Goal: Task Accomplishment & Management: Manage account settings

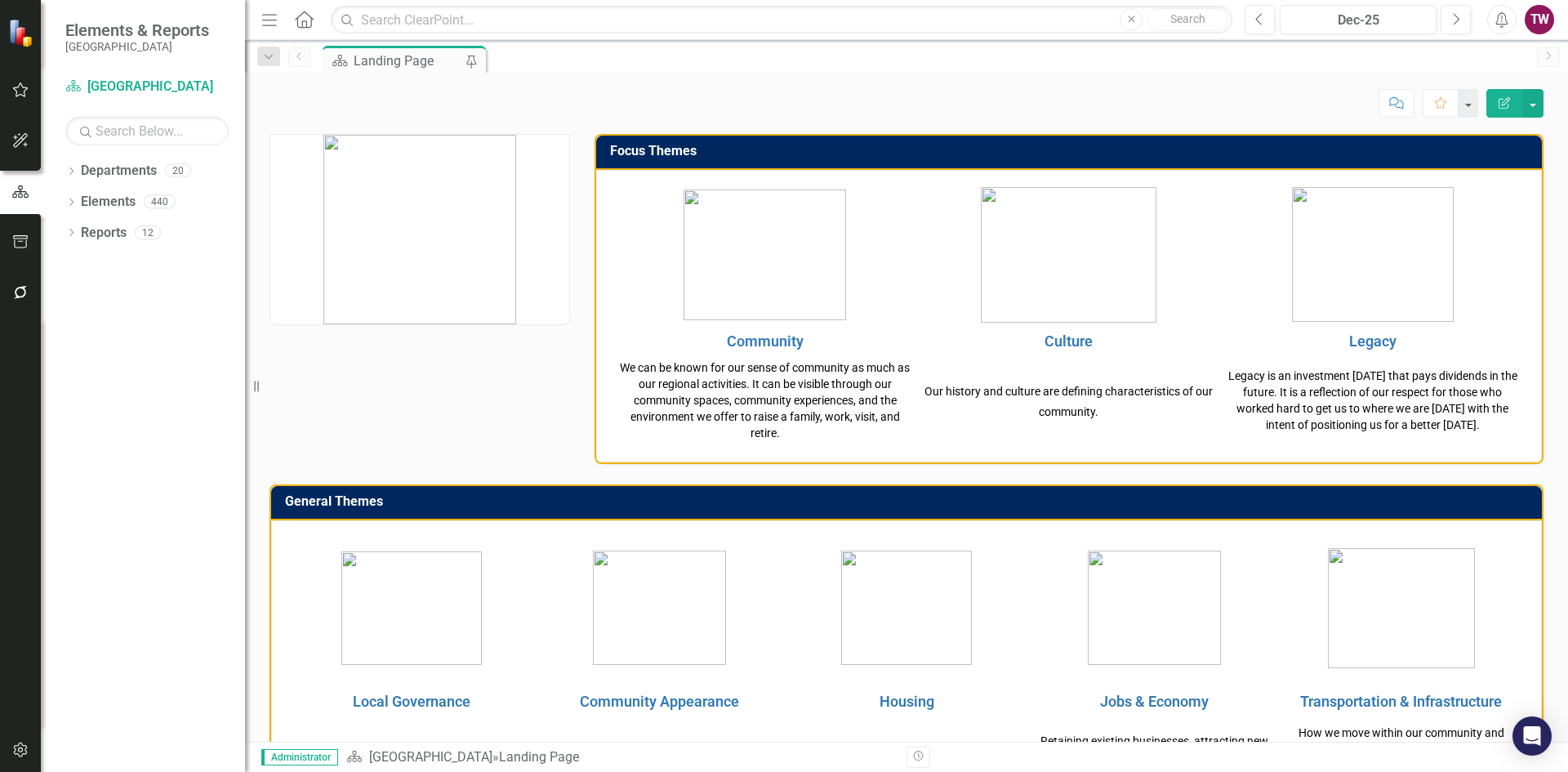
click at [73, 174] on icon "Dropdown" at bounding box center [70, 172] width 11 height 9
click at [96, 199] on link "[GEOGRAPHIC_DATA]" at bounding box center [167, 202] width 155 height 19
click at [73, 196] on div "Dropdown Departments 20 Dropdown [GEOGRAPHIC_DATA] Budget Building Capital City…" at bounding box center [155, 189] width 180 height 62
click at [80, 201] on icon "Dropdown" at bounding box center [80, 201] width 12 height 9
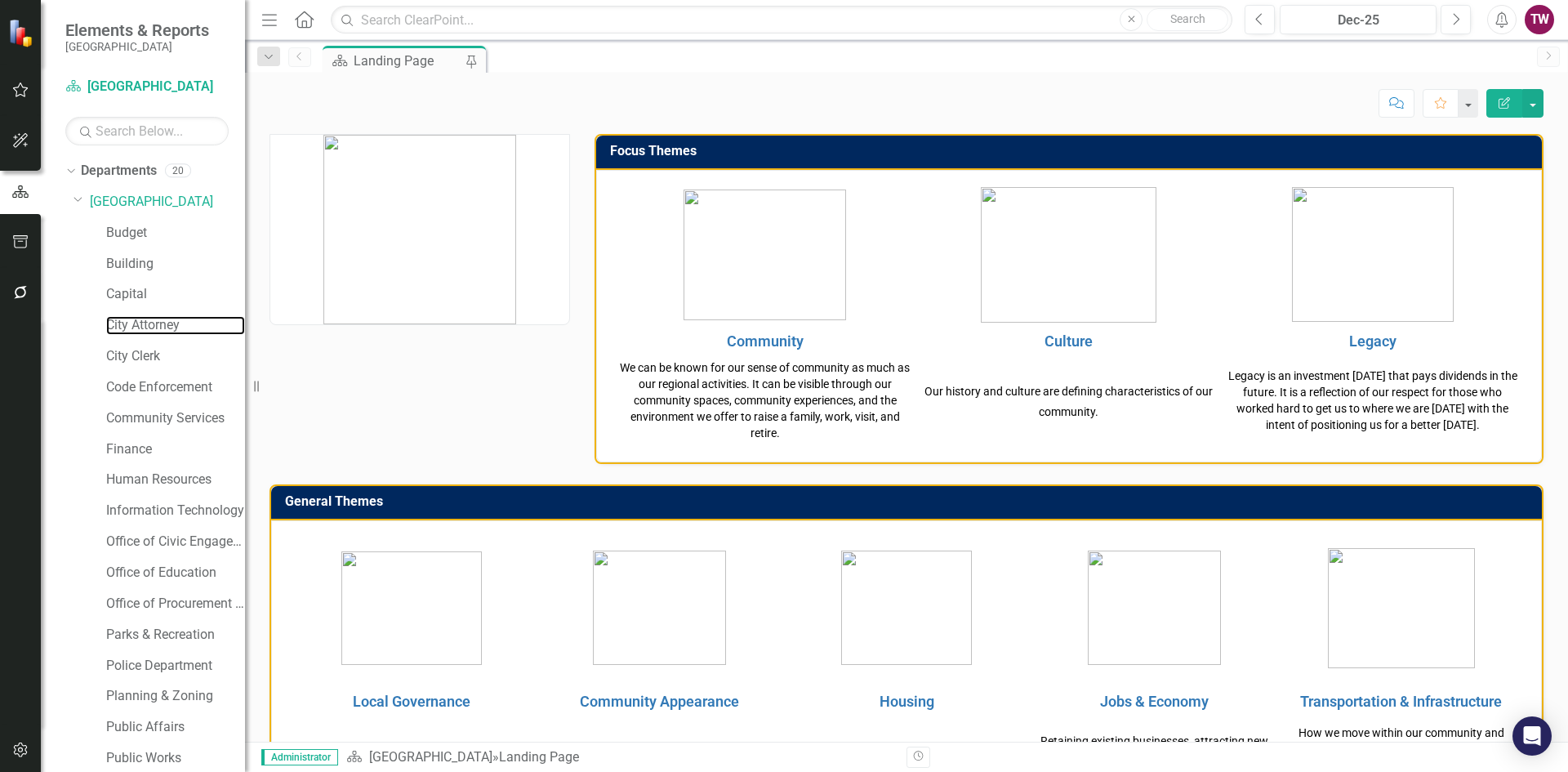
click at [162, 326] on link "City Attorney" at bounding box center [176, 326] width 139 height 19
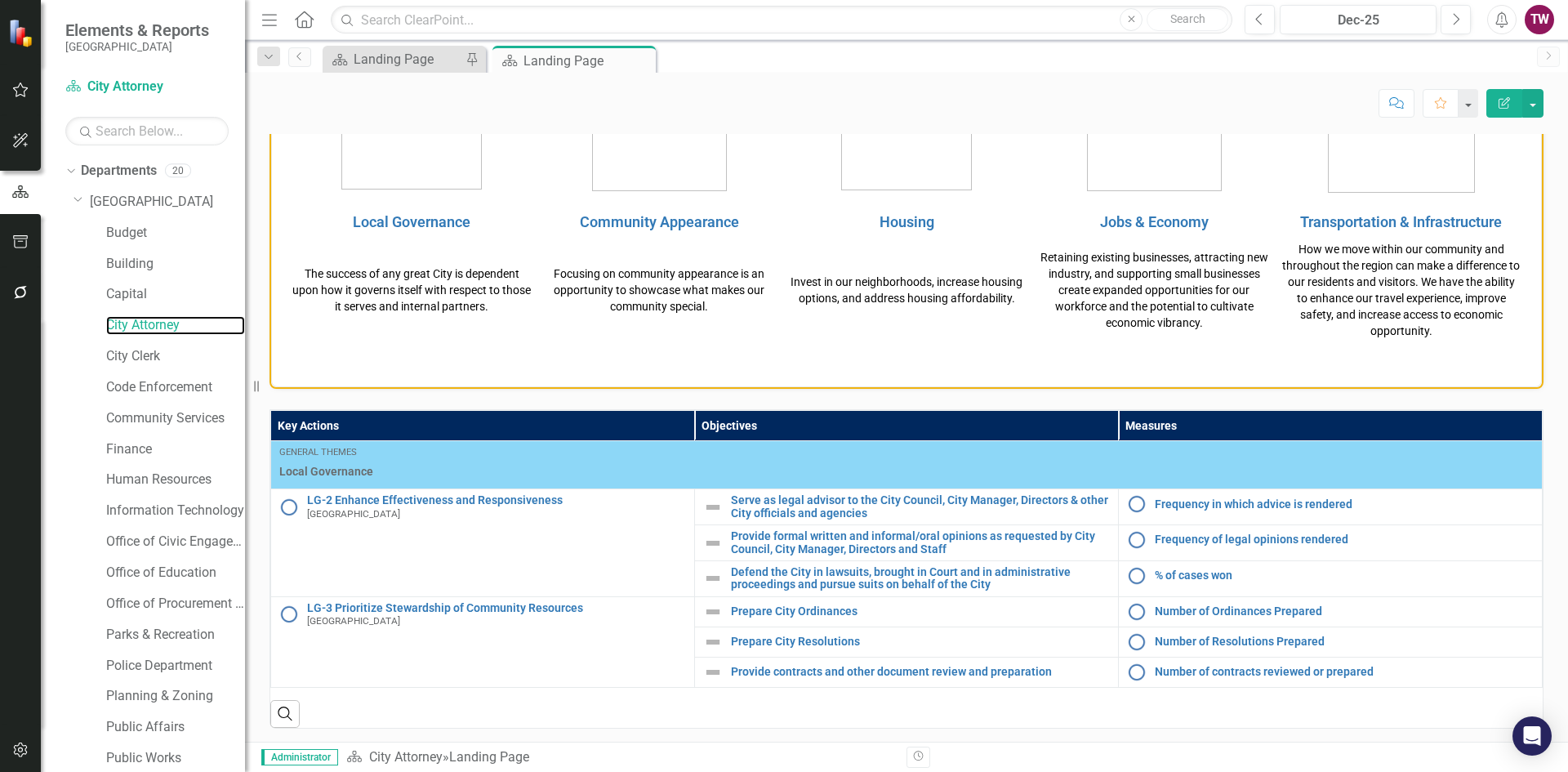
scroll to position [506, 0]
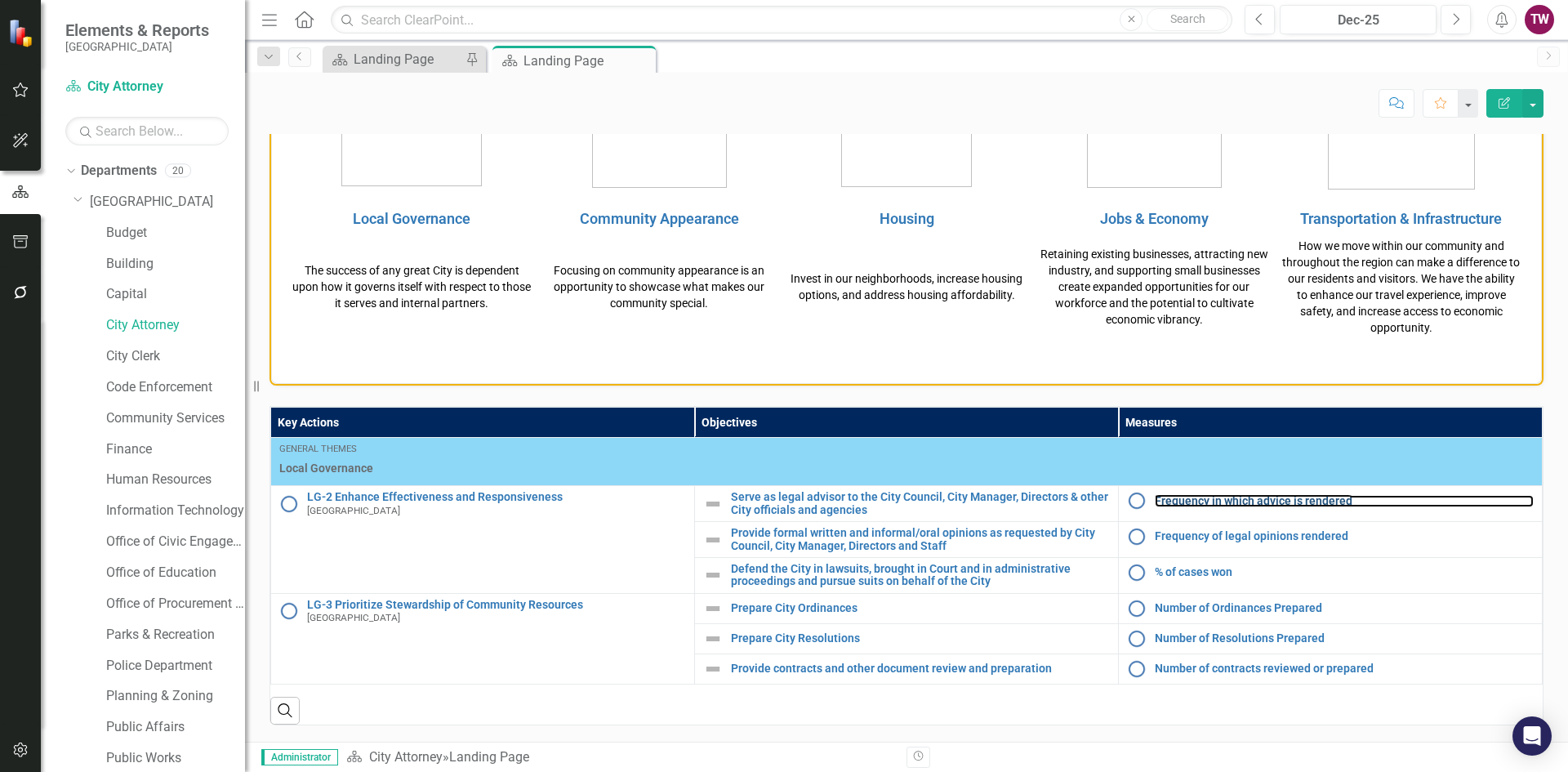
click at [1222, 505] on link "Frequency in which advice is rendered" at bounding box center [1344, 501] width 379 height 12
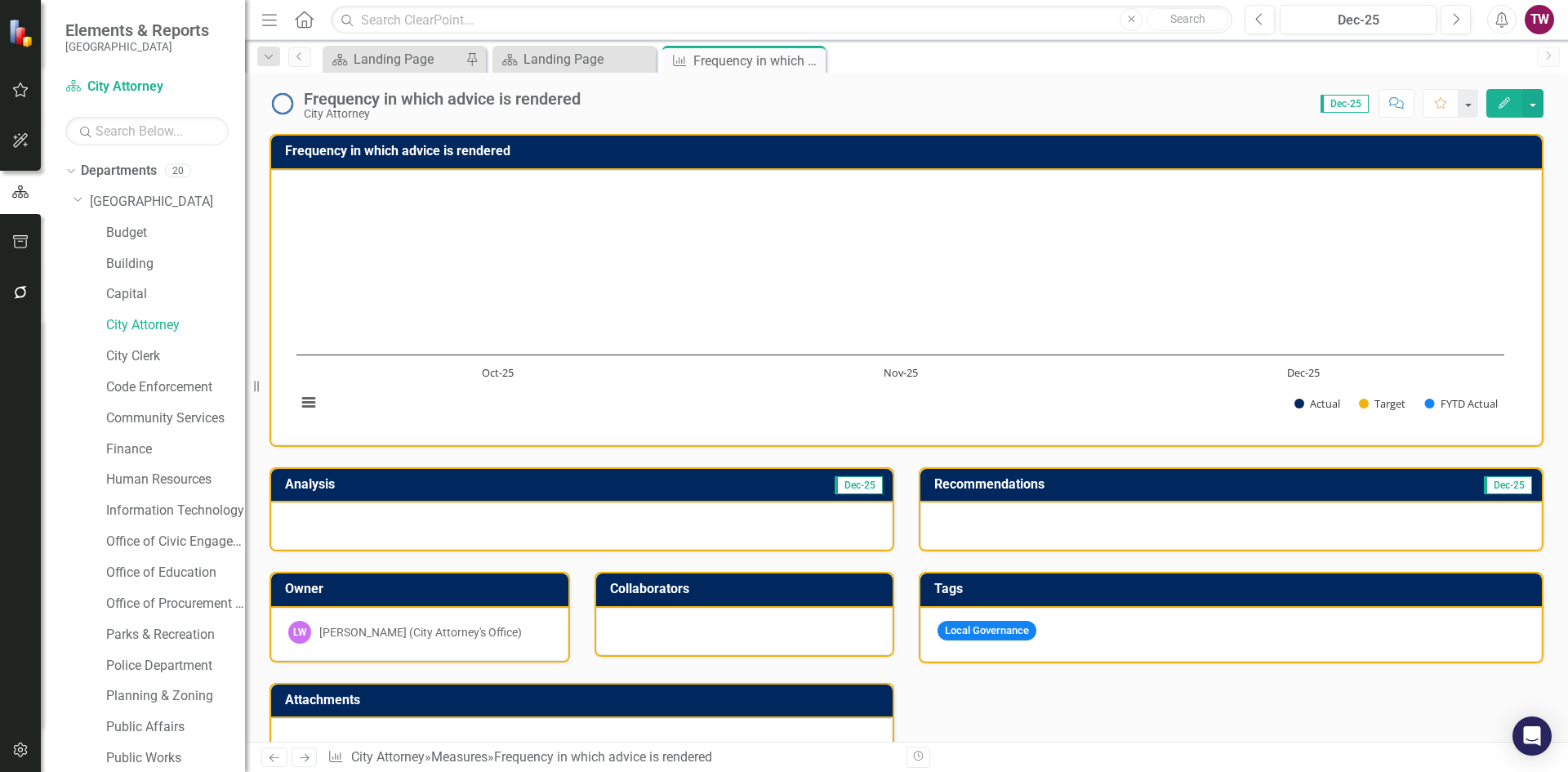
click at [443, 100] on div "Frequency in which advice is rendered" at bounding box center [442, 99] width 277 height 18
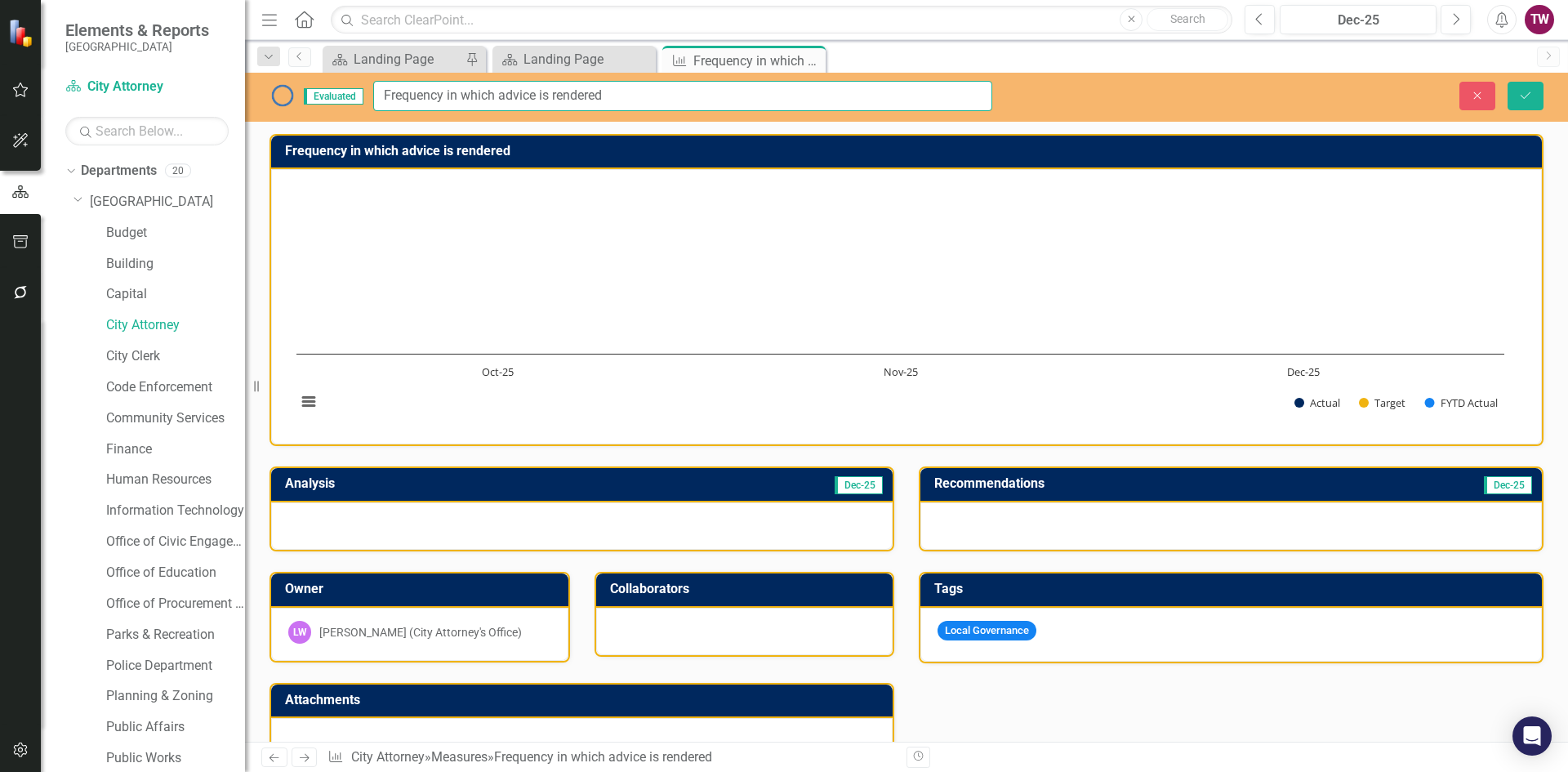
click at [386, 87] on input "Frequency in which advice is rendered" at bounding box center [682, 95] width 619 height 30
click at [640, 93] on input "Frequency in which advice is rendered" at bounding box center [682, 95] width 619 height 30
type input "Frequency in which advice is rendered (Daily)"
click at [1535, 106] on button "Save" at bounding box center [1525, 95] width 36 height 28
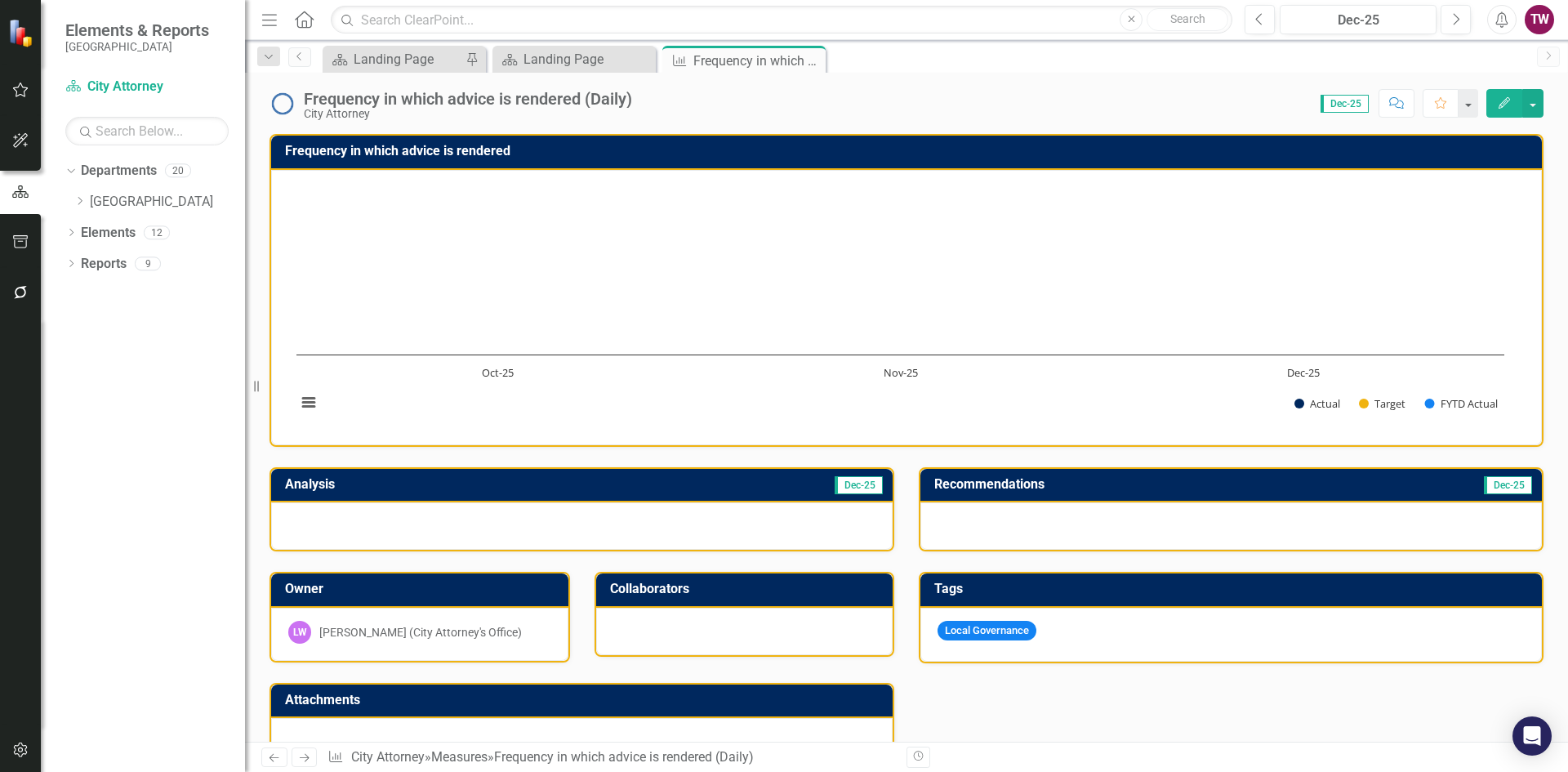
click at [445, 149] on h3 "Frequency in which advice is rendered" at bounding box center [909, 151] width 1248 height 15
click at [445, 148] on h3 "Frequency in which advice is rendered" at bounding box center [909, 151] width 1248 height 15
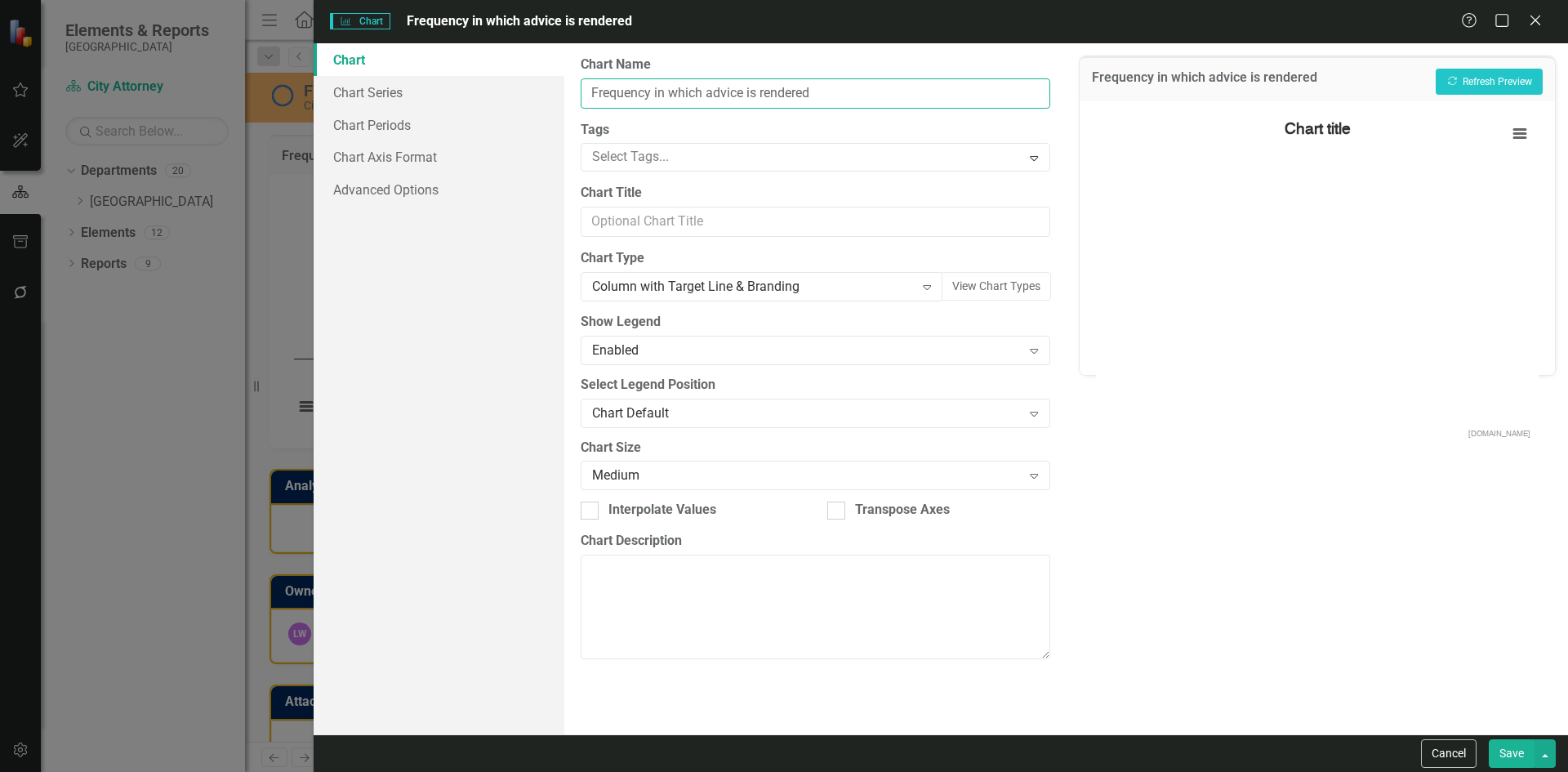
click at [881, 87] on input "Frequency in which advice is rendered" at bounding box center [814, 93] width 469 height 30
type input "Frequency in which advice is rendered (Daily)"
click at [1505, 761] on button "Save" at bounding box center [1511, 753] width 45 height 28
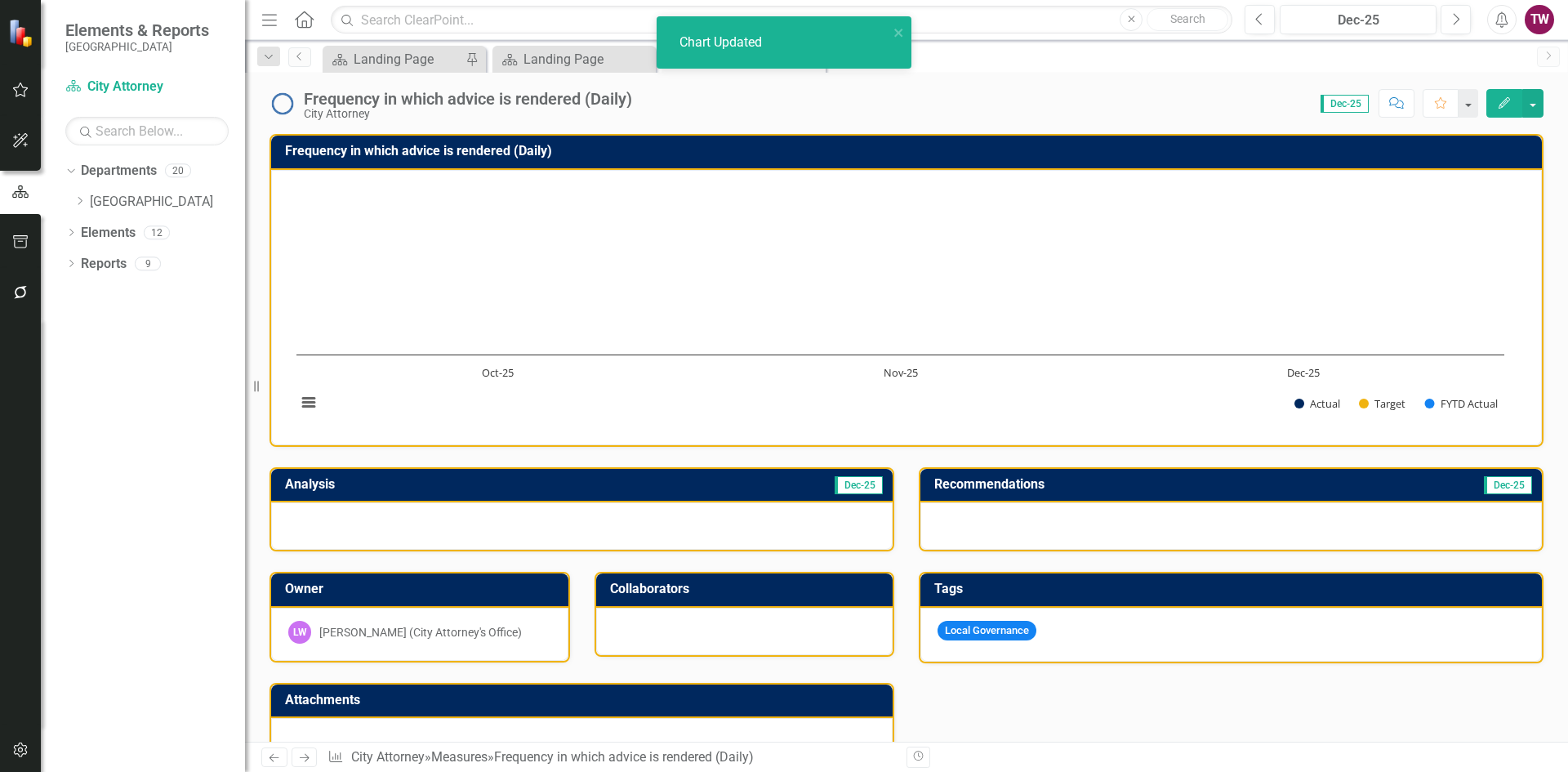
scroll to position [327, 0]
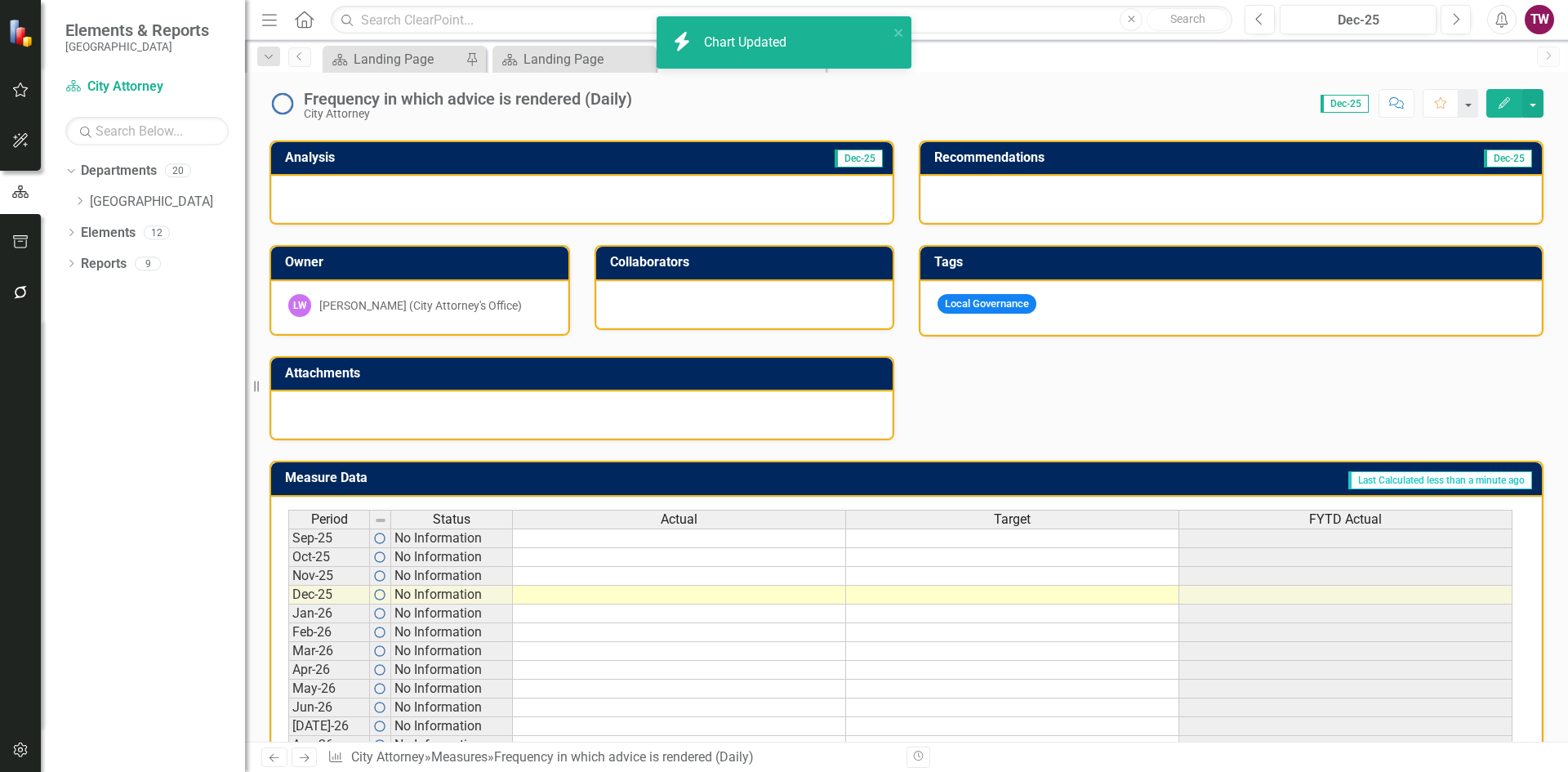
click at [1046, 553] on td at bounding box center [1012, 558] width 333 height 19
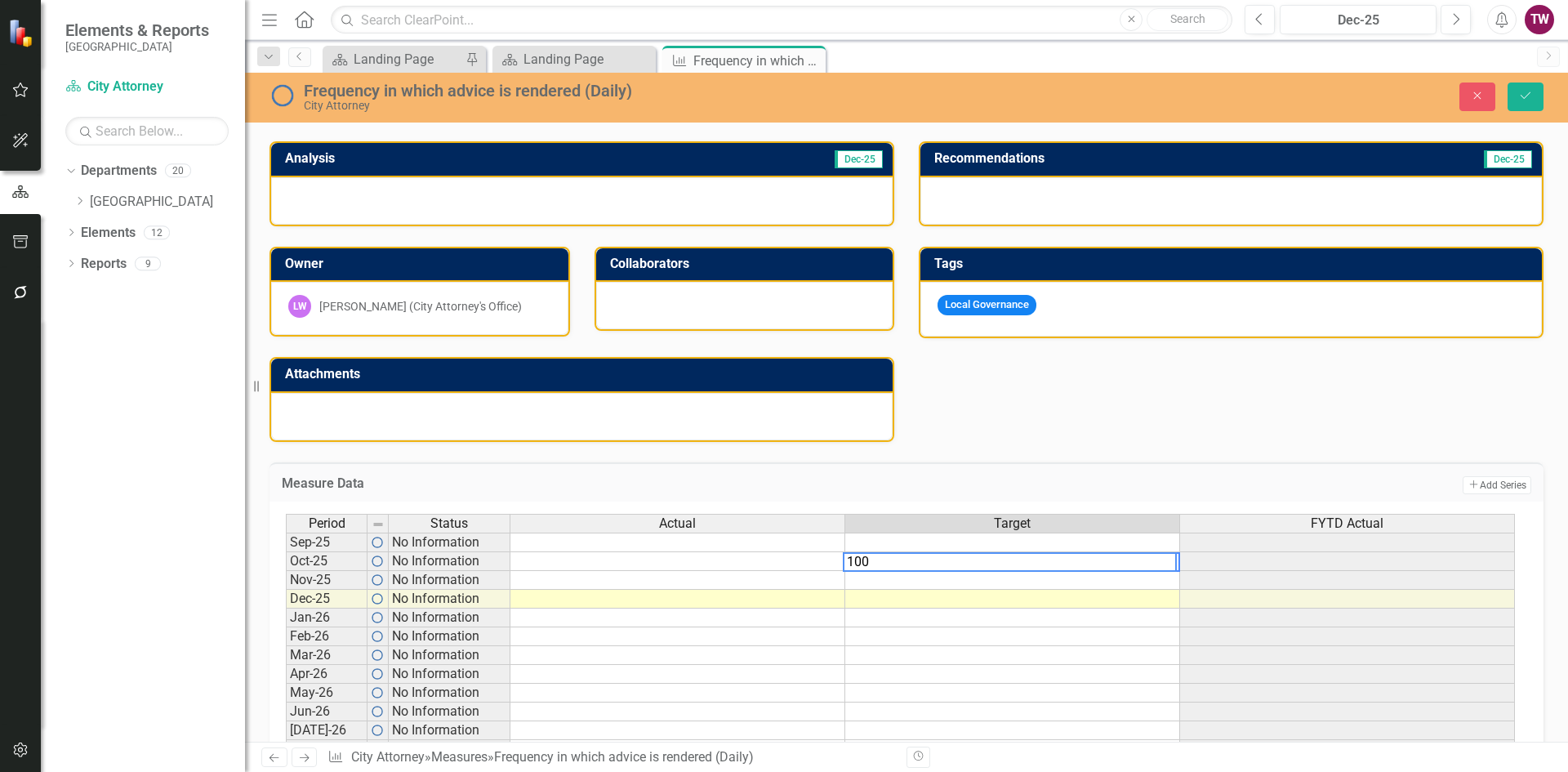
type textarea "100"
click at [1048, 578] on td at bounding box center [1012, 581] width 335 height 19
click at [1048, 556] on td "100.00" at bounding box center [1012, 562] width 335 height 19
click at [856, 555] on td at bounding box center [1012, 562] width 335 height 19
type textarea "100%"
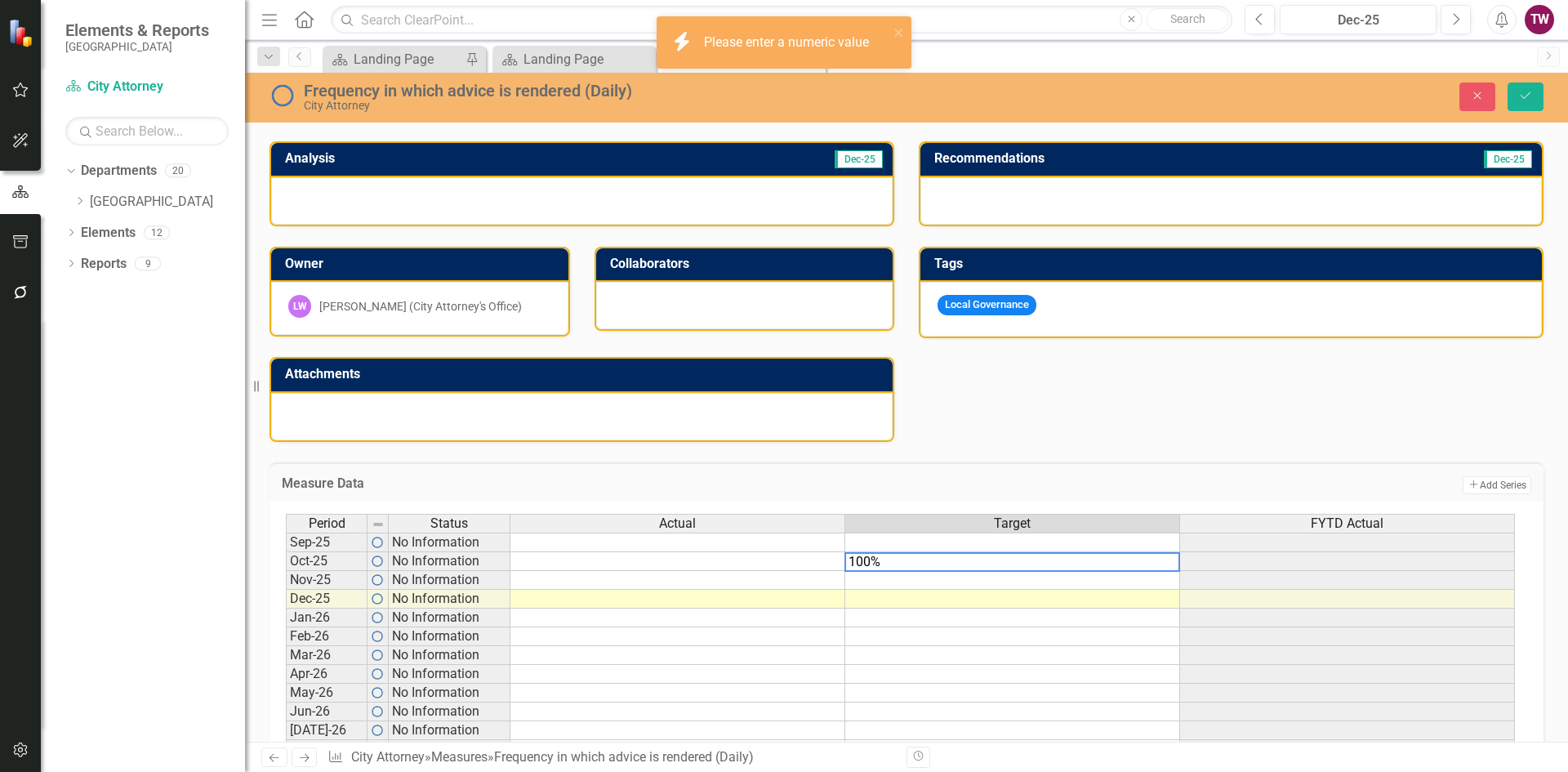
click at [883, 612] on td at bounding box center [1012, 618] width 335 height 19
click at [1025, 380] on div "Analysis Dec-25 Owner [PERSON_NAME] (City Attorney's Office) Collaborators Atta…" at bounding box center [906, 281] width 1298 height 321
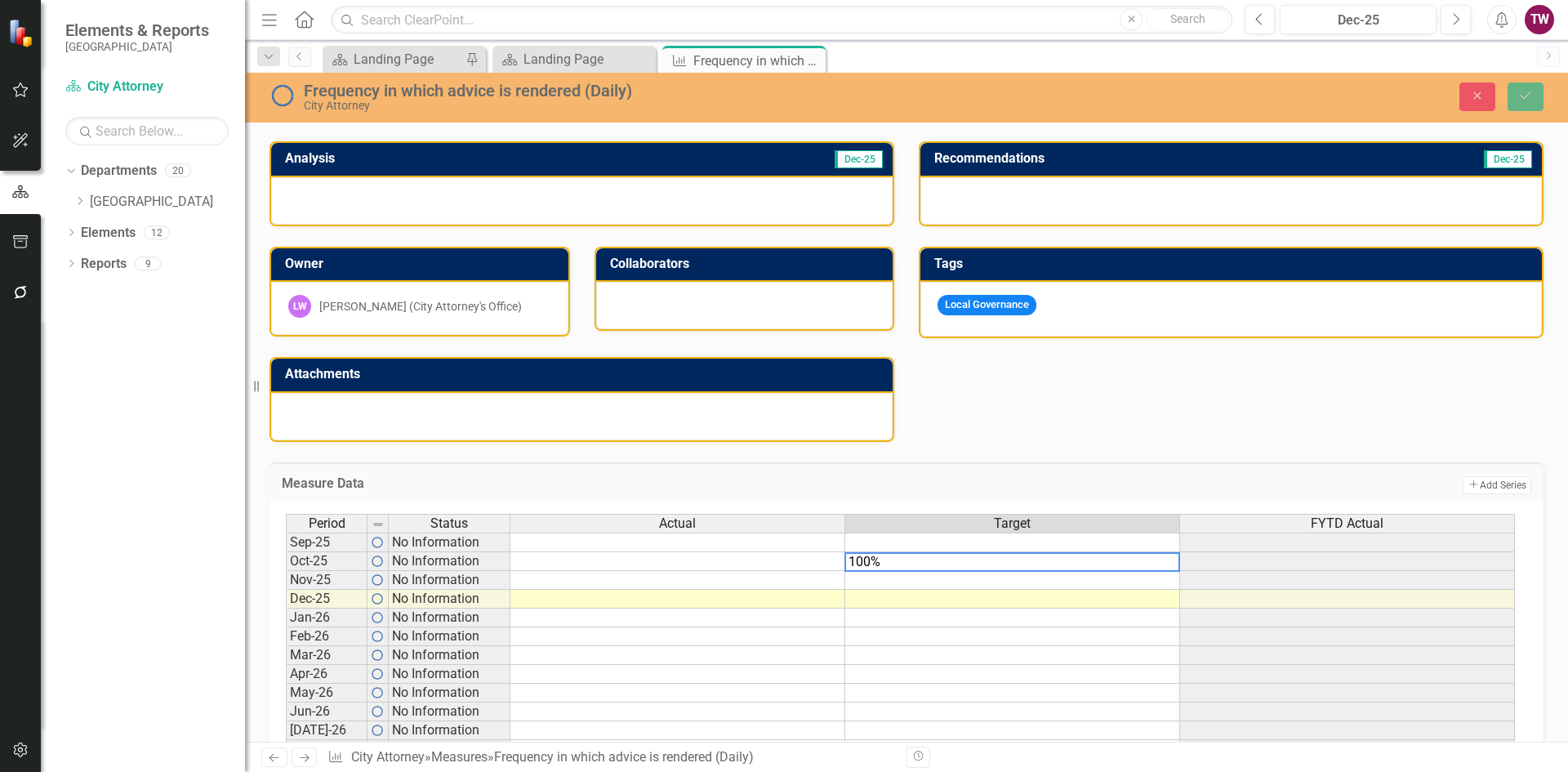
click at [984, 584] on td at bounding box center [1012, 581] width 335 height 19
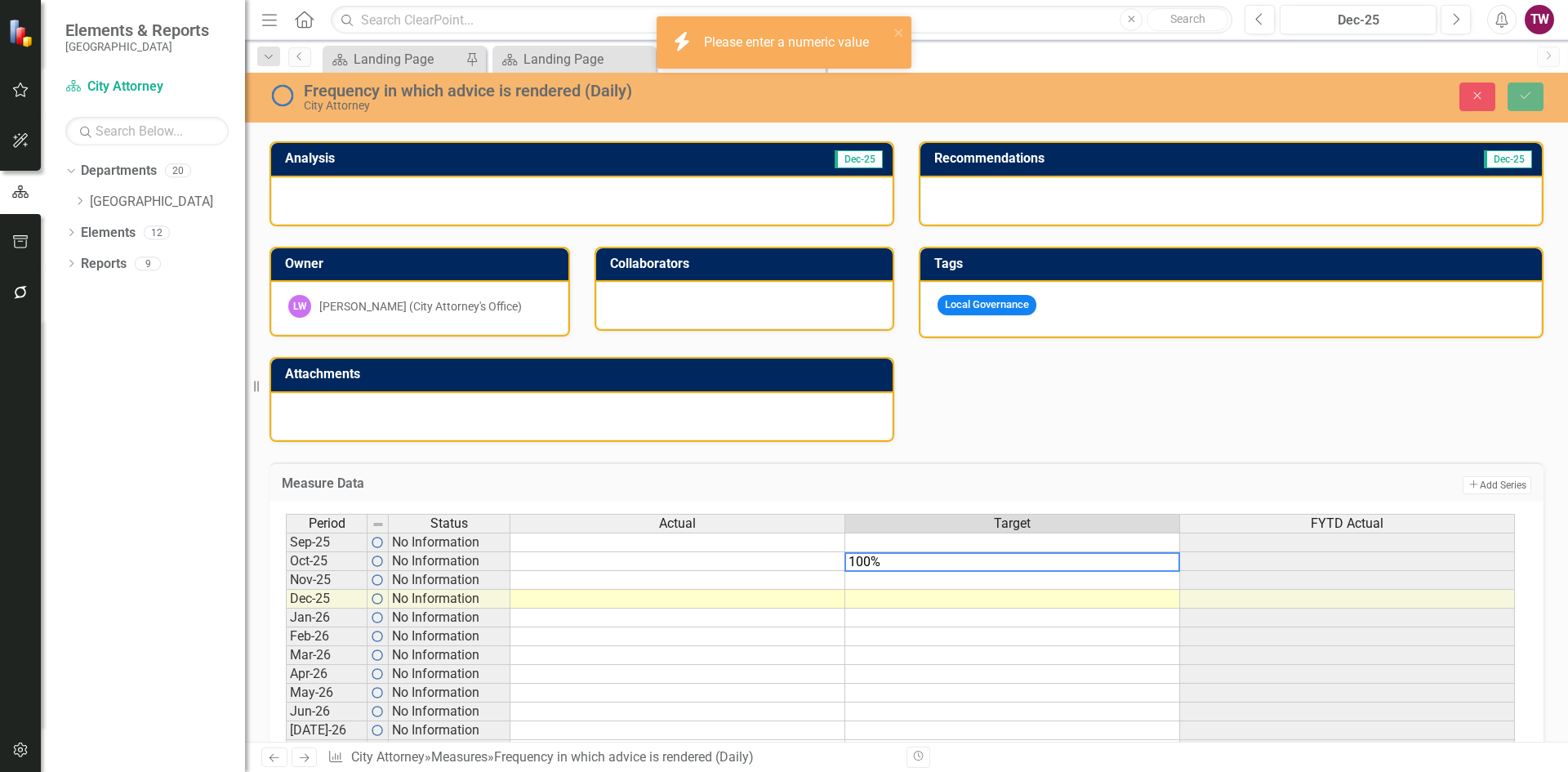
drag, startPoint x: 826, startPoint y: 565, endPoint x: 766, endPoint y: 564, distance: 60.0
click at [768, 565] on div "Period Status Actual Target FYTD Actual Sep-25 No Information Oct-25 No Informa…" at bounding box center [899, 646] width 1229 height 265
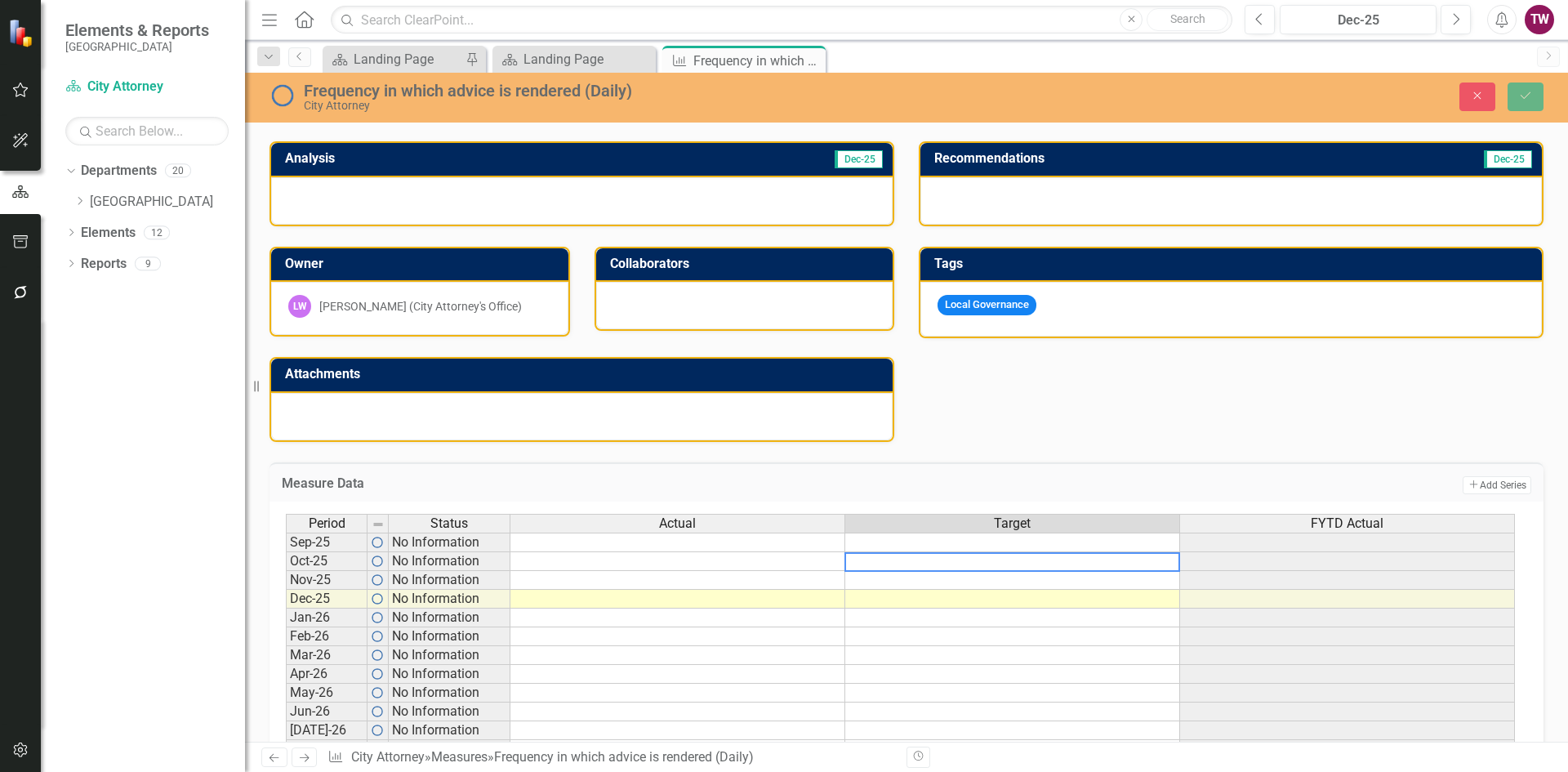
click at [1518, 93] on icon "Save" at bounding box center [1525, 95] width 15 height 11
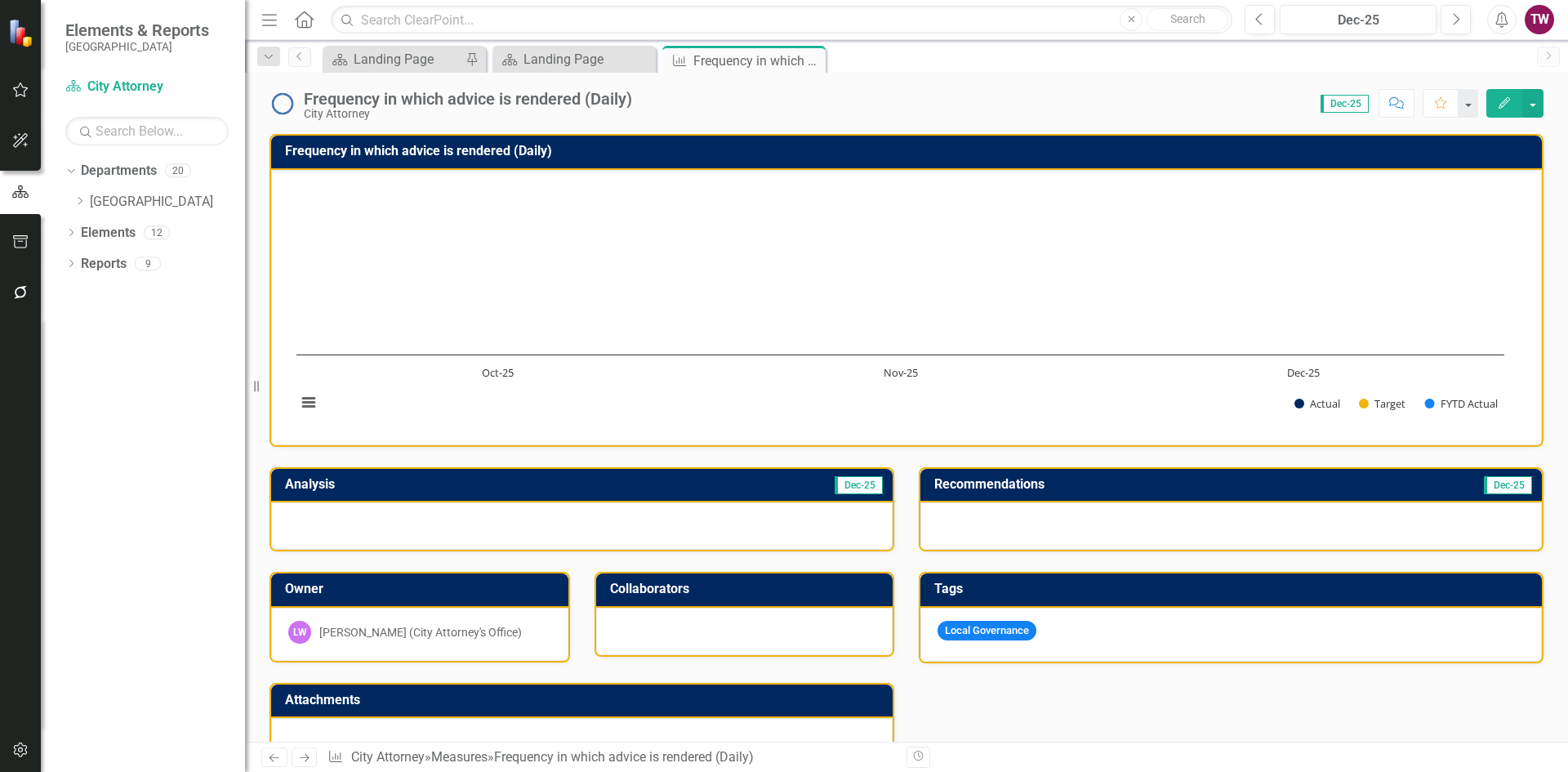
scroll to position [402, 0]
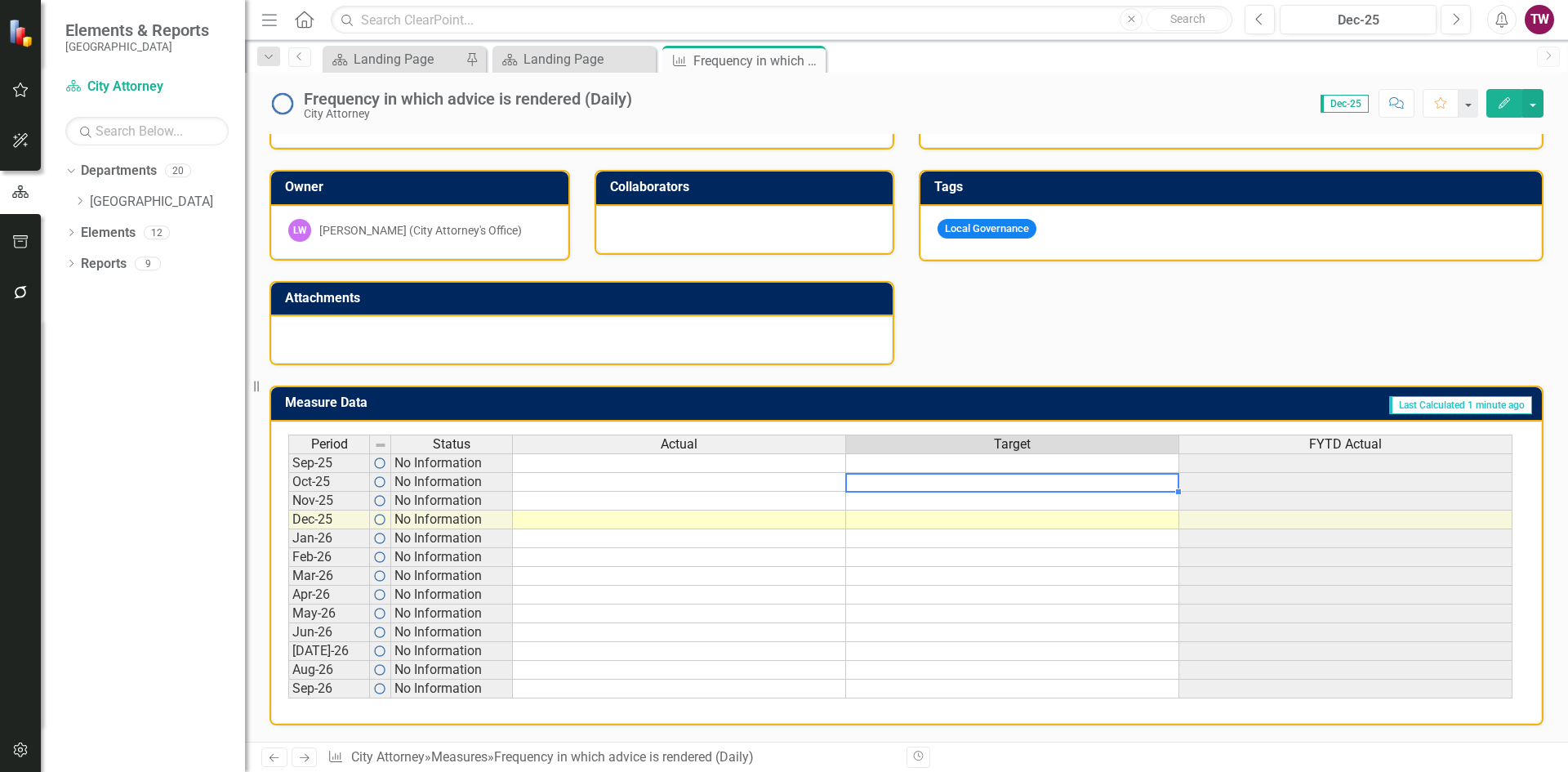
click at [946, 483] on td at bounding box center [1012, 482] width 333 height 19
click at [919, 481] on td at bounding box center [1012, 482] width 333 height 19
click at [1089, 359] on div "Analysis Dec-25 Owner [PERSON_NAME] (City Attorney's Office) Collaborators Atta…" at bounding box center [906, 205] width 1298 height 321
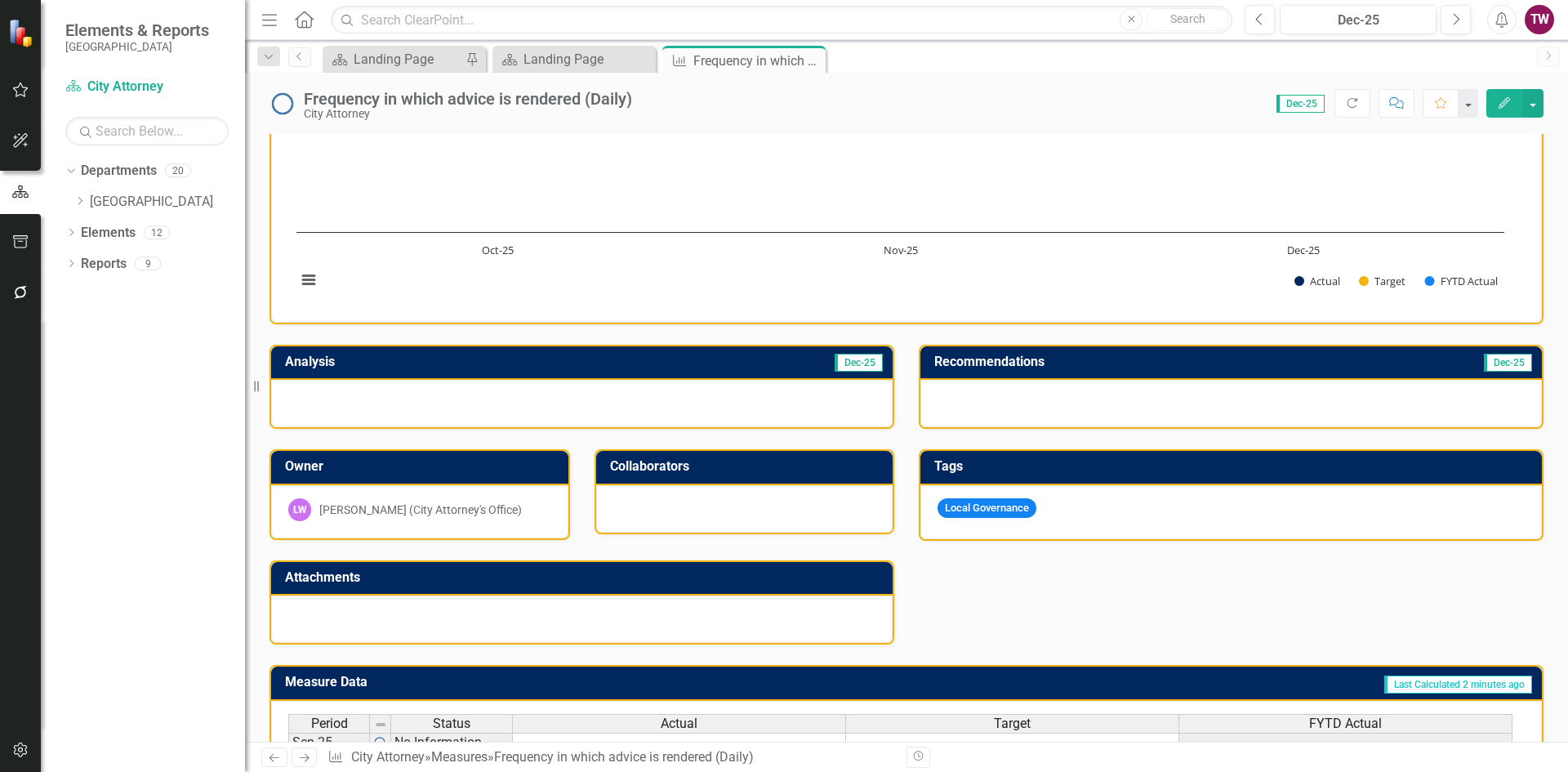
scroll to position [75, 0]
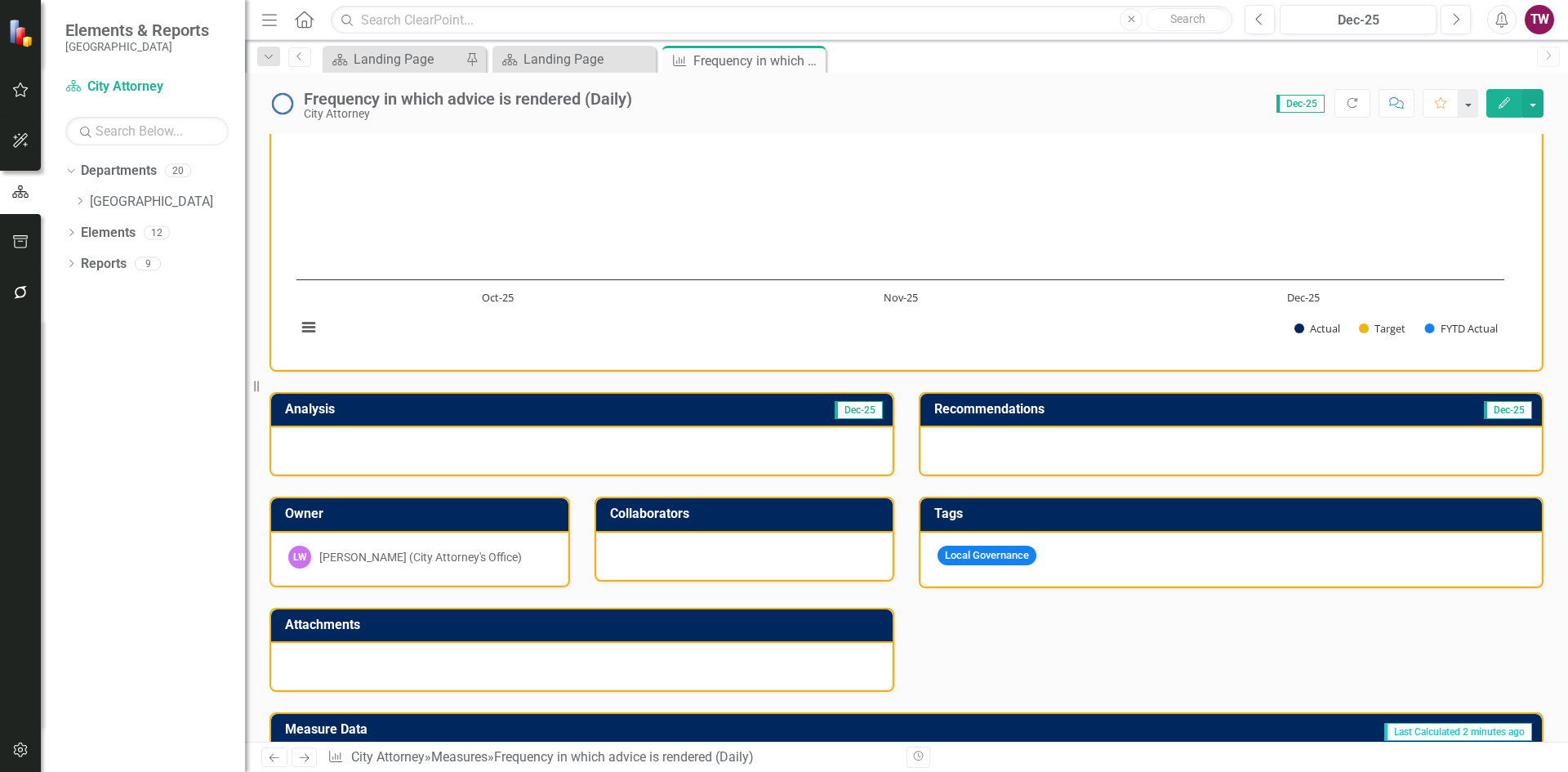
click at [306, 757] on icon "Next" at bounding box center [304, 757] width 14 height 10
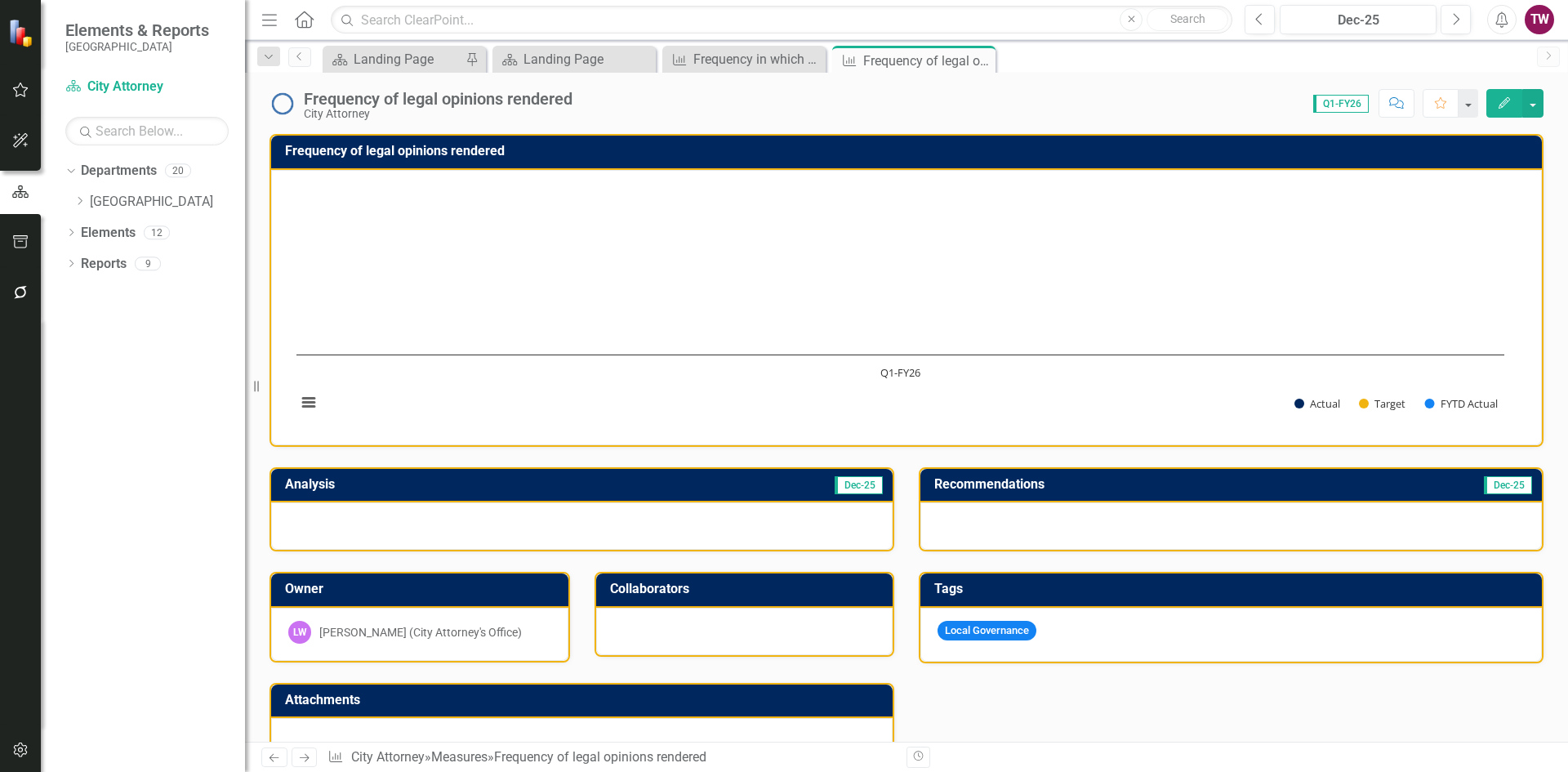
click at [436, 153] on h3 "Frequency of legal opinions rendered" at bounding box center [909, 151] width 1248 height 15
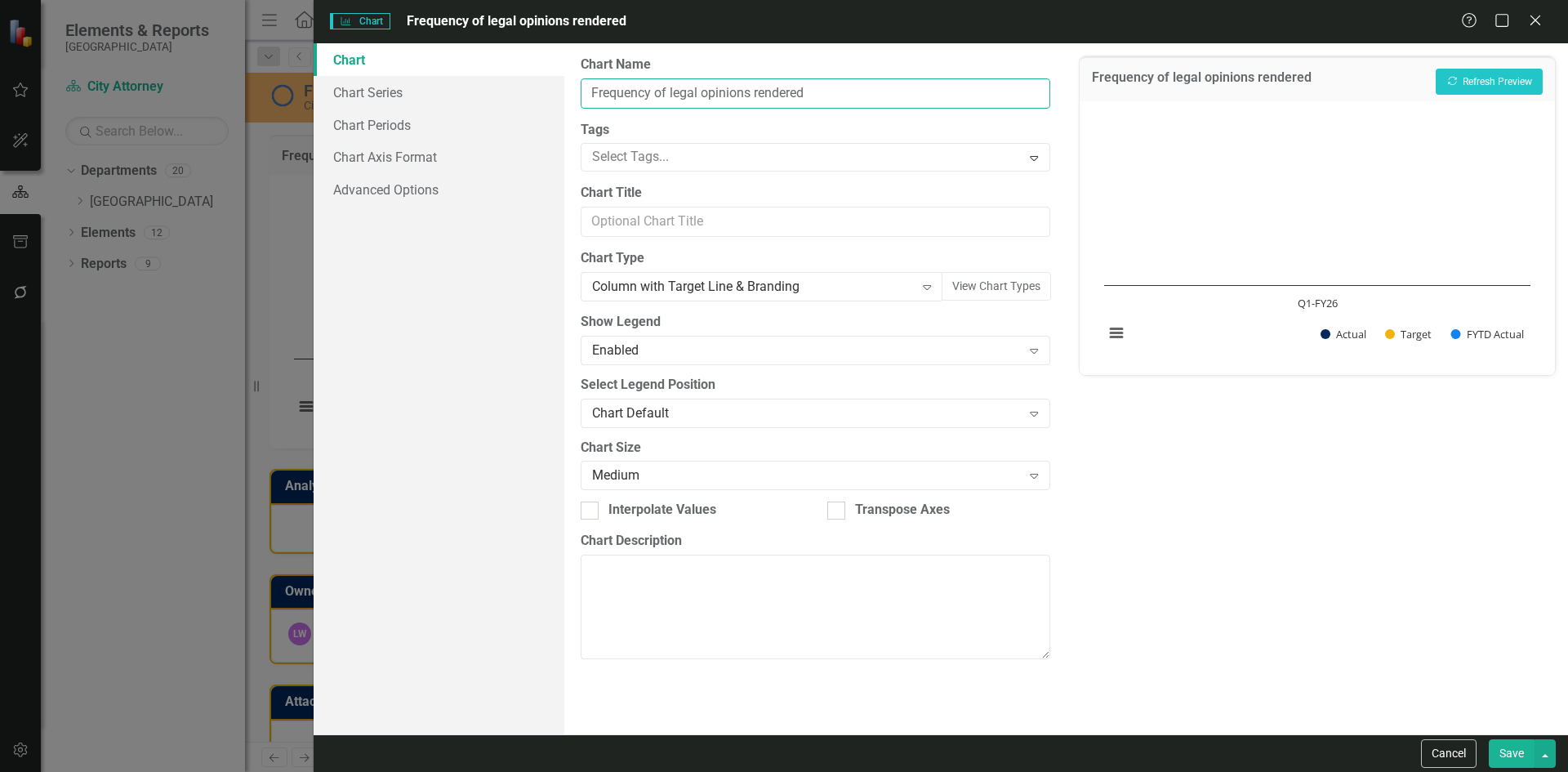
click at [896, 100] on input "Frequency of legal opinions rendered" at bounding box center [814, 93] width 469 height 30
type input "Frequency of legal opinions rendered (Daily)"
click at [1508, 757] on button "Save" at bounding box center [1511, 753] width 45 height 28
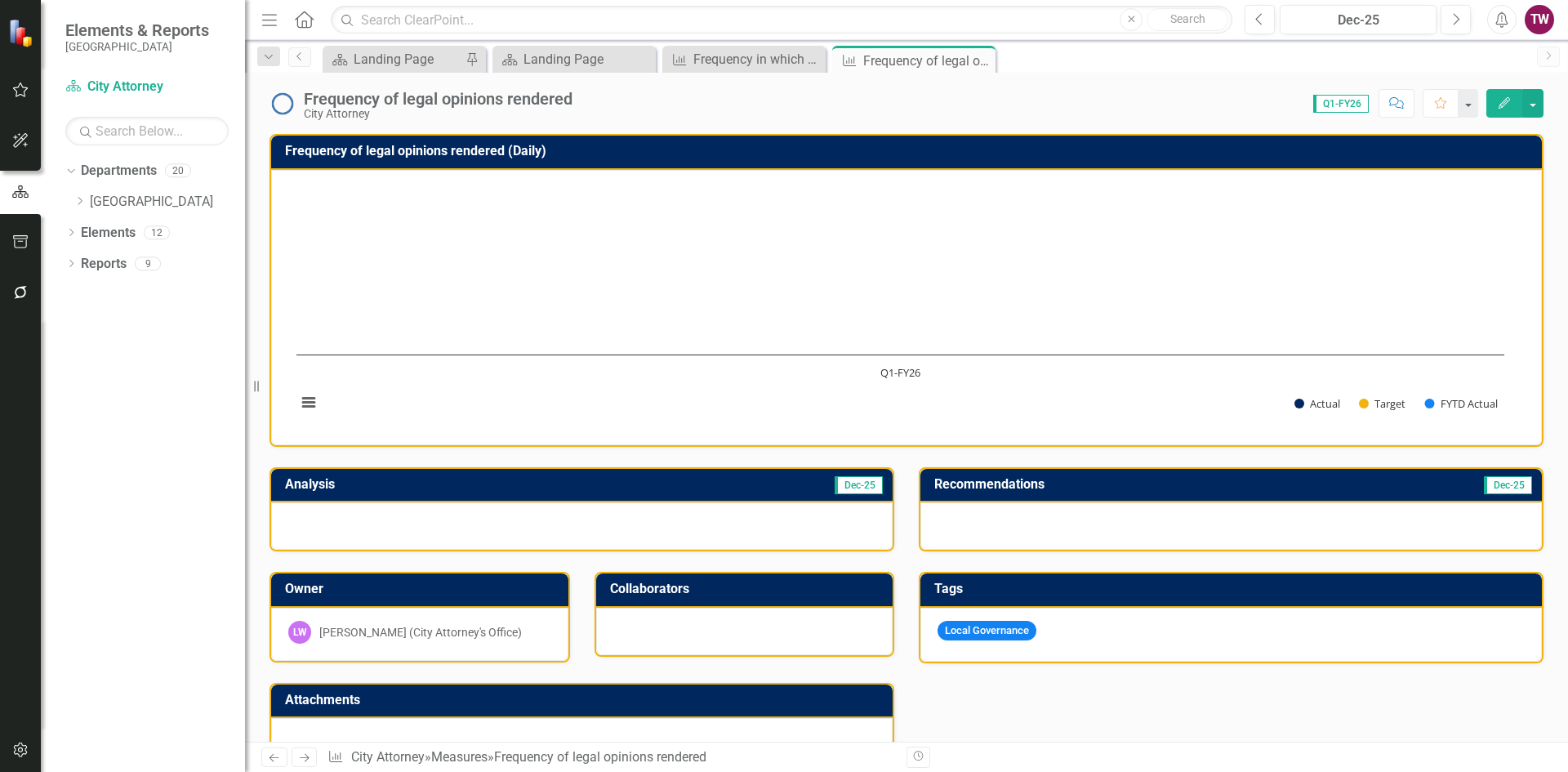
click at [570, 98] on div "Frequency of legal opinions rendered" at bounding box center [437, 99] width 268 height 18
click at [558, 95] on div "Frequency of legal opinions rendered" at bounding box center [437, 99] width 268 height 18
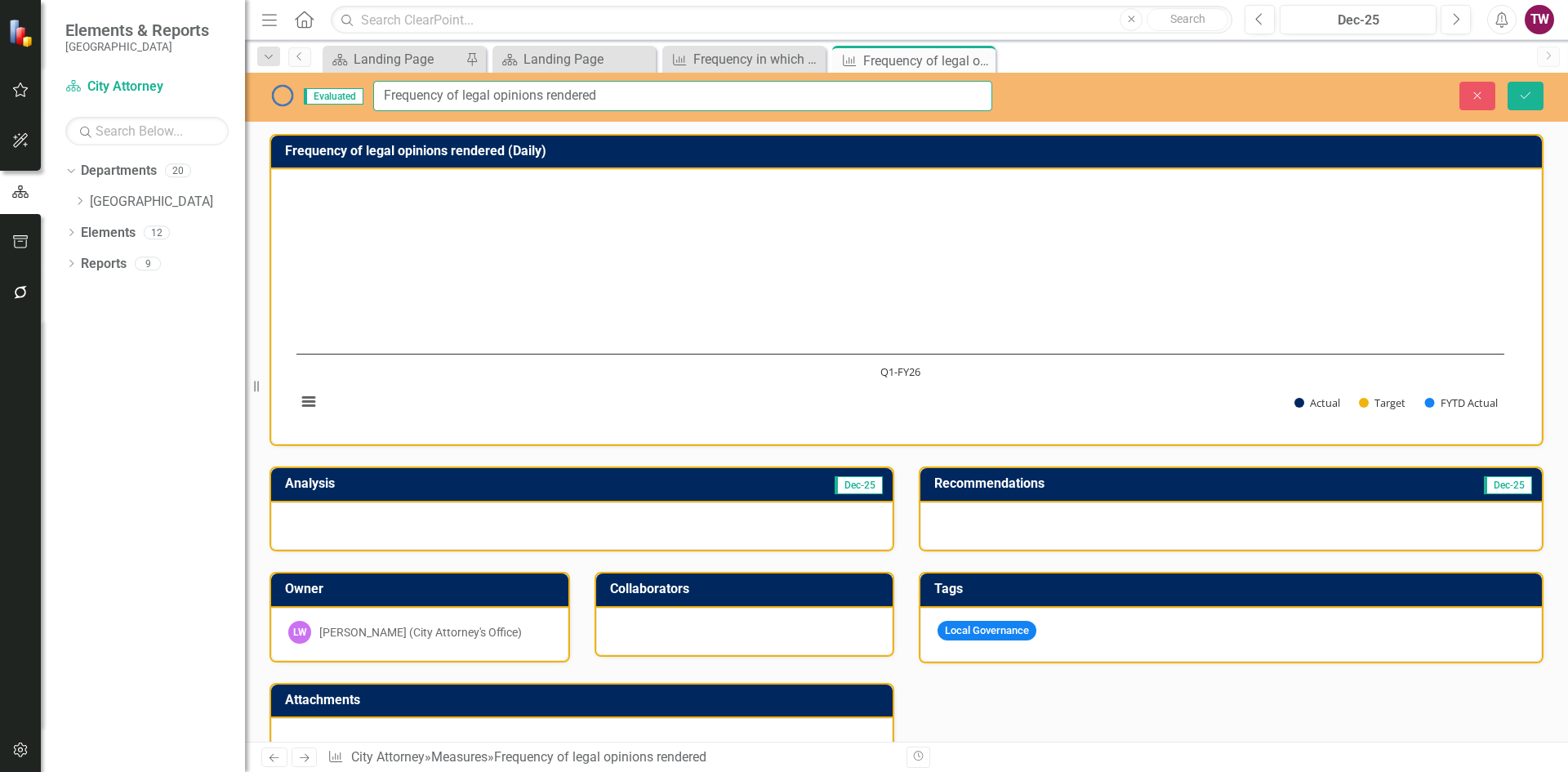
click at [608, 93] on input "Frequency of legal opinions rendered" at bounding box center [682, 95] width 619 height 30
click at [627, 89] on input "Frequency of legal opinions rendered (Daiy)" at bounding box center [682, 95] width 619 height 30
click at [622, 96] on input "Frequency of legal opinions rendered (Daiy)" at bounding box center [682, 95] width 619 height 30
drag, startPoint x: 622, startPoint y: 94, endPoint x: 601, endPoint y: 93, distance: 21.0
click at [601, 93] on input "Frequency of legal opinions rendered (D" at bounding box center [682, 95] width 619 height 30
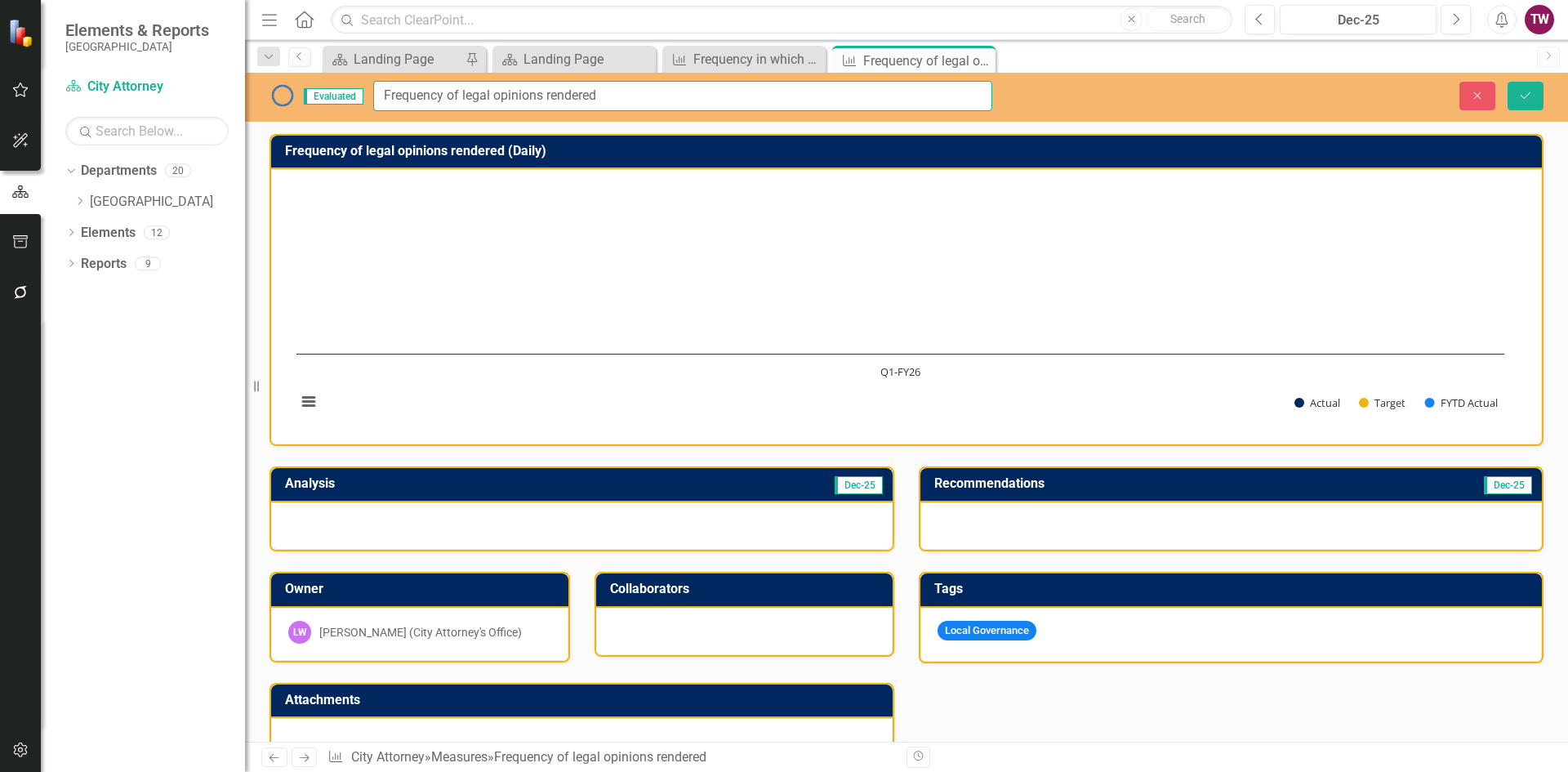
type input "Frequency of legal opinions rendered"
click at [1535, 91] on button "Save" at bounding box center [1525, 95] width 36 height 28
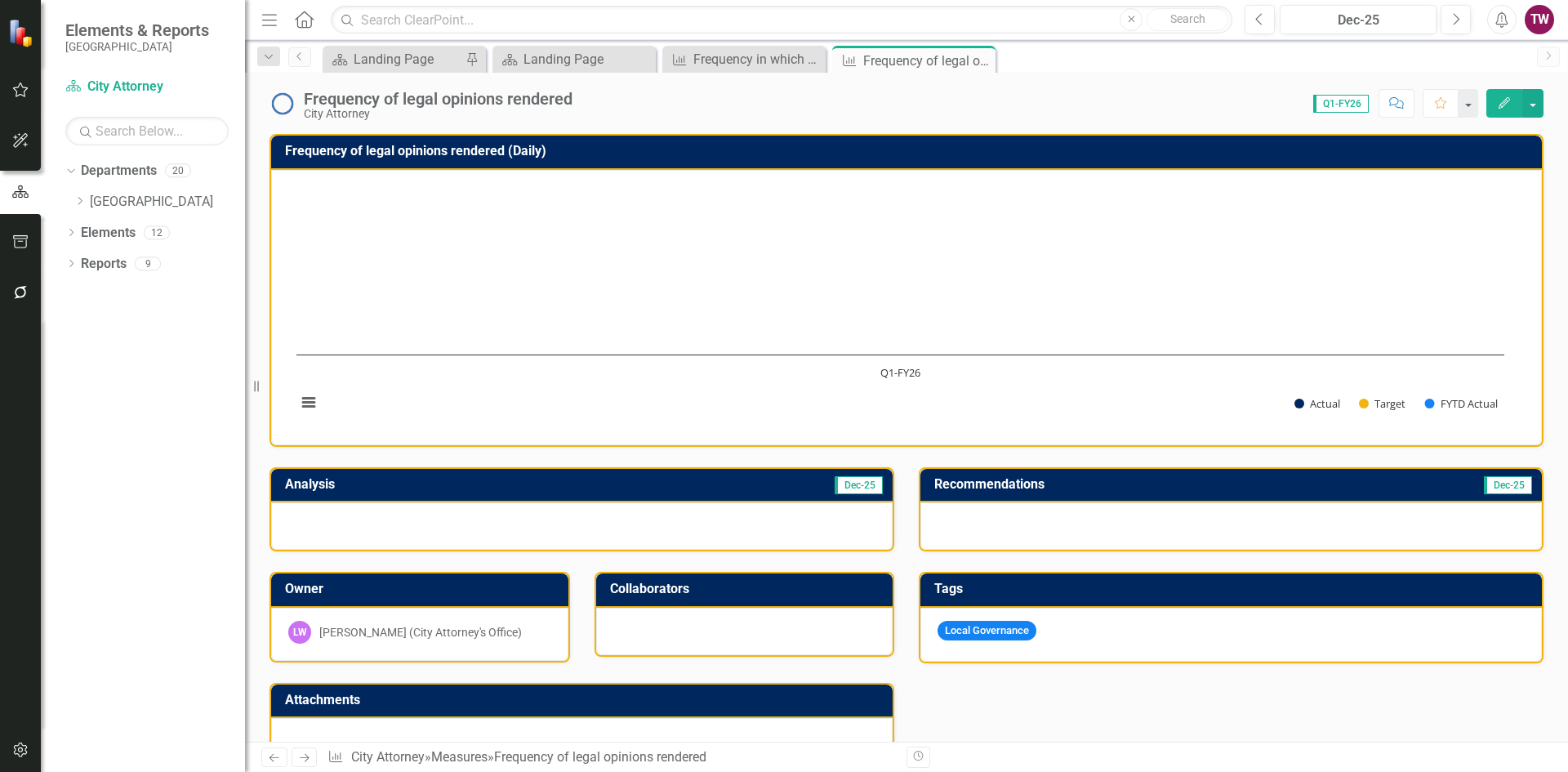
click at [533, 148] on h3 "Frequency of legal opinions rendered (Daily)" at bounding box center [909, 151] width 1248 height 15
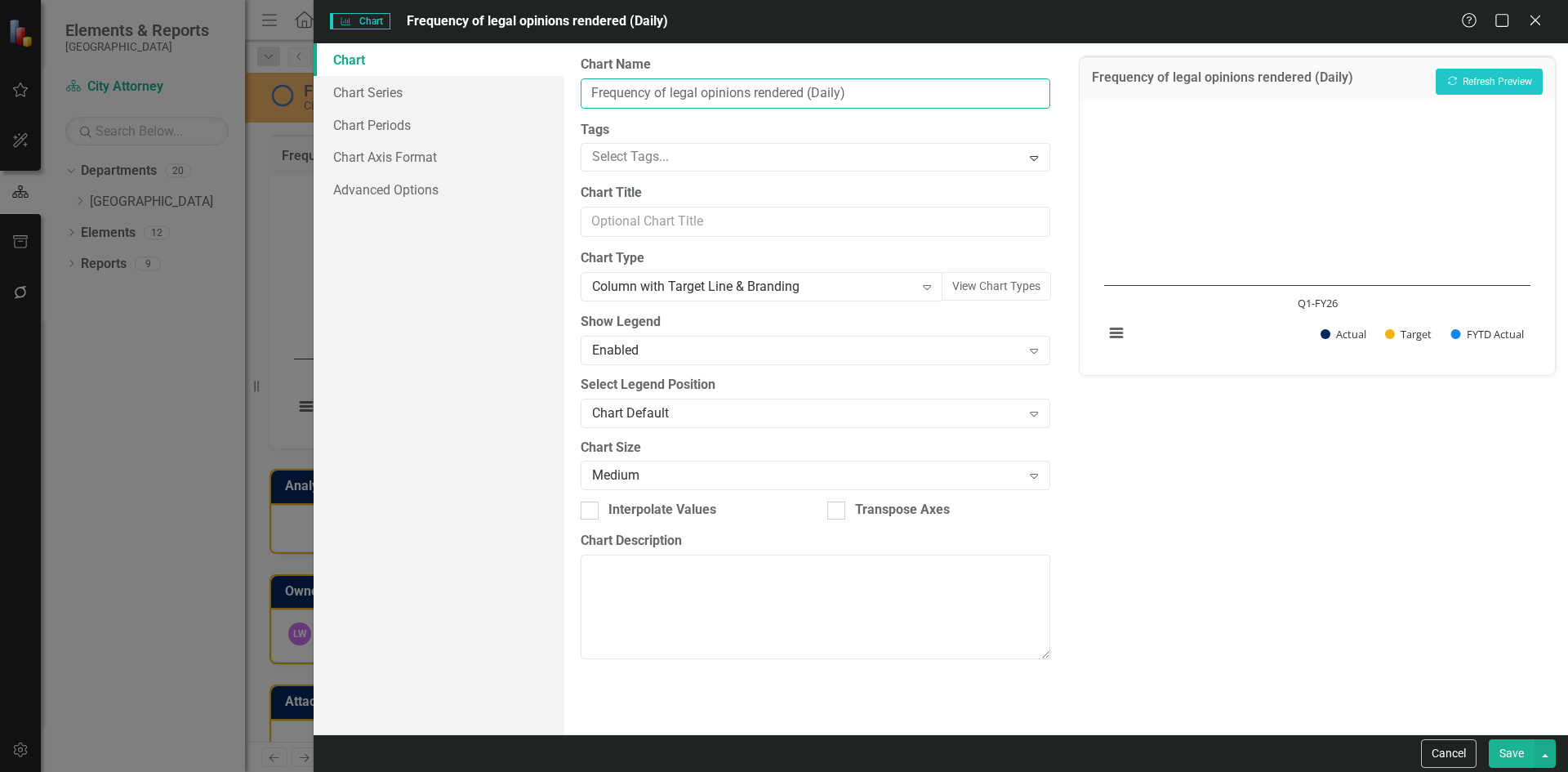
drag, startPoint x: 808, startPoint y: 97, endPoint x: 899, endPoint y: 95, distance: 91.0
click at [899, 95] on input "Frequency of legal opinions rendered (Daily)" at bounding box center [814, 93] width 469 height 30
type input "Frequency of legal opinions rendered"
click at [1516, 752] on button "Save" at bounding box center [1511, 753] width 45 height 28
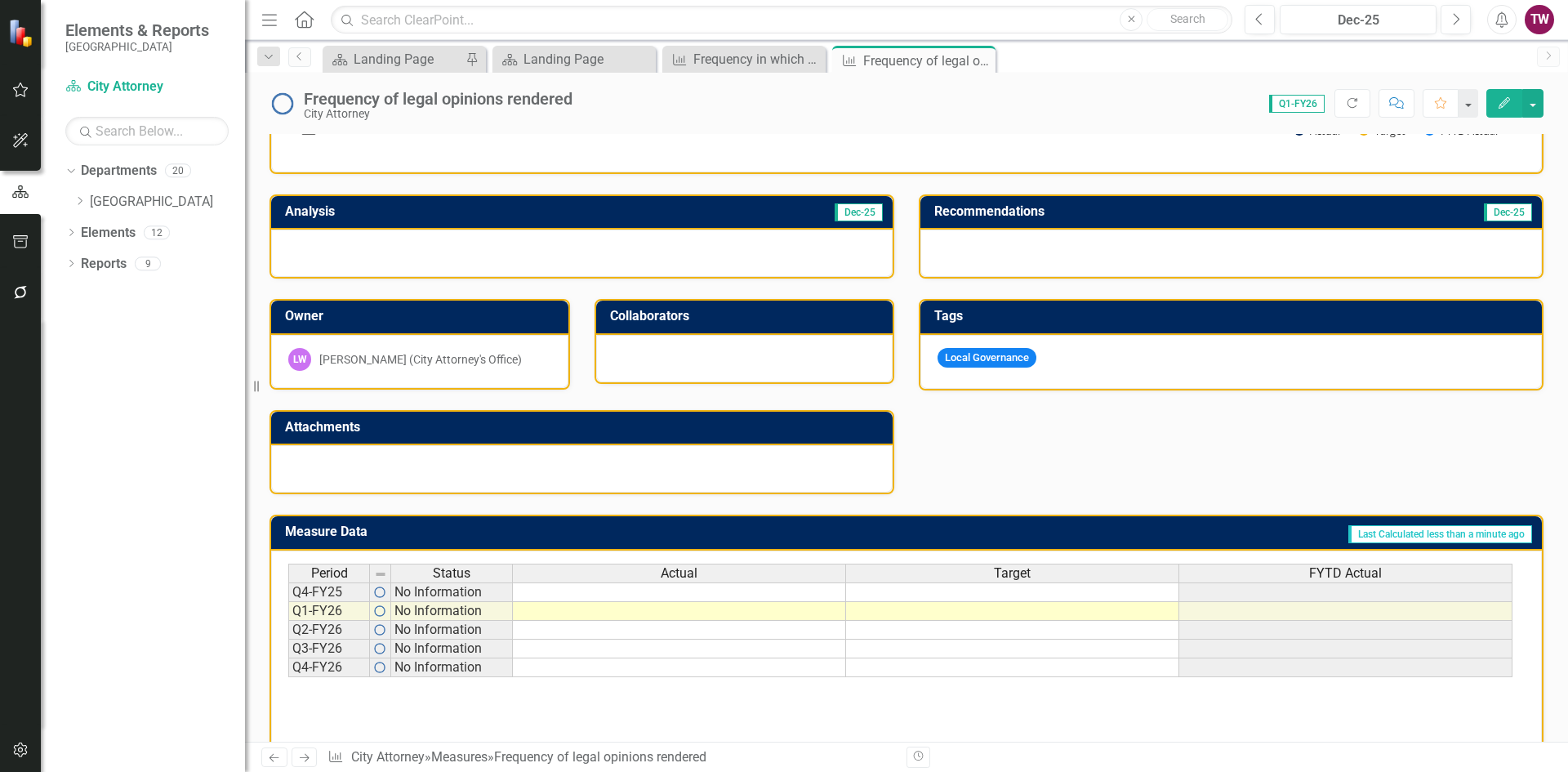
scroll to position [301, 0]
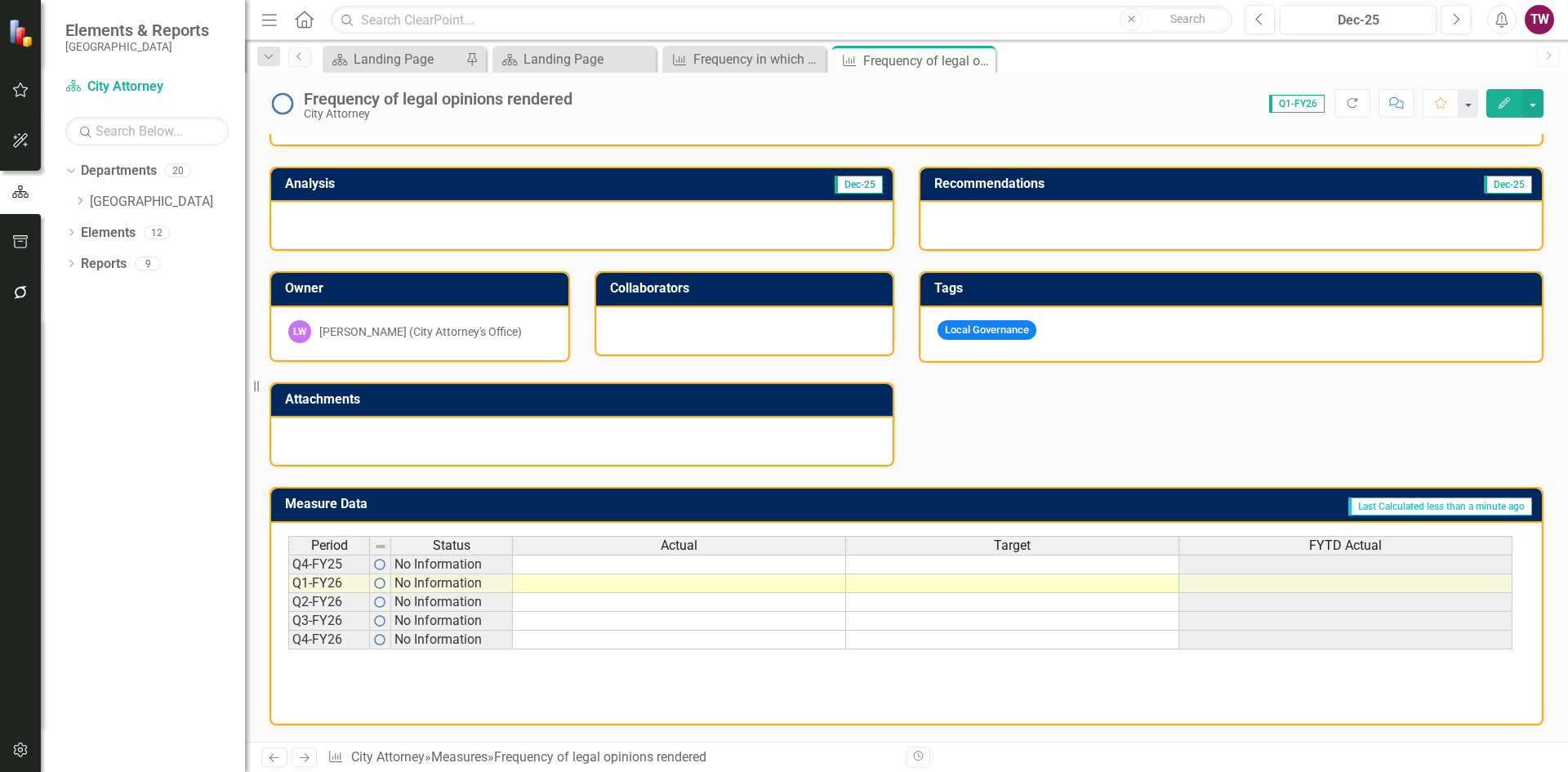
click at [1094, 583] on td at bounding box center [1012, 584] width 333 height 19
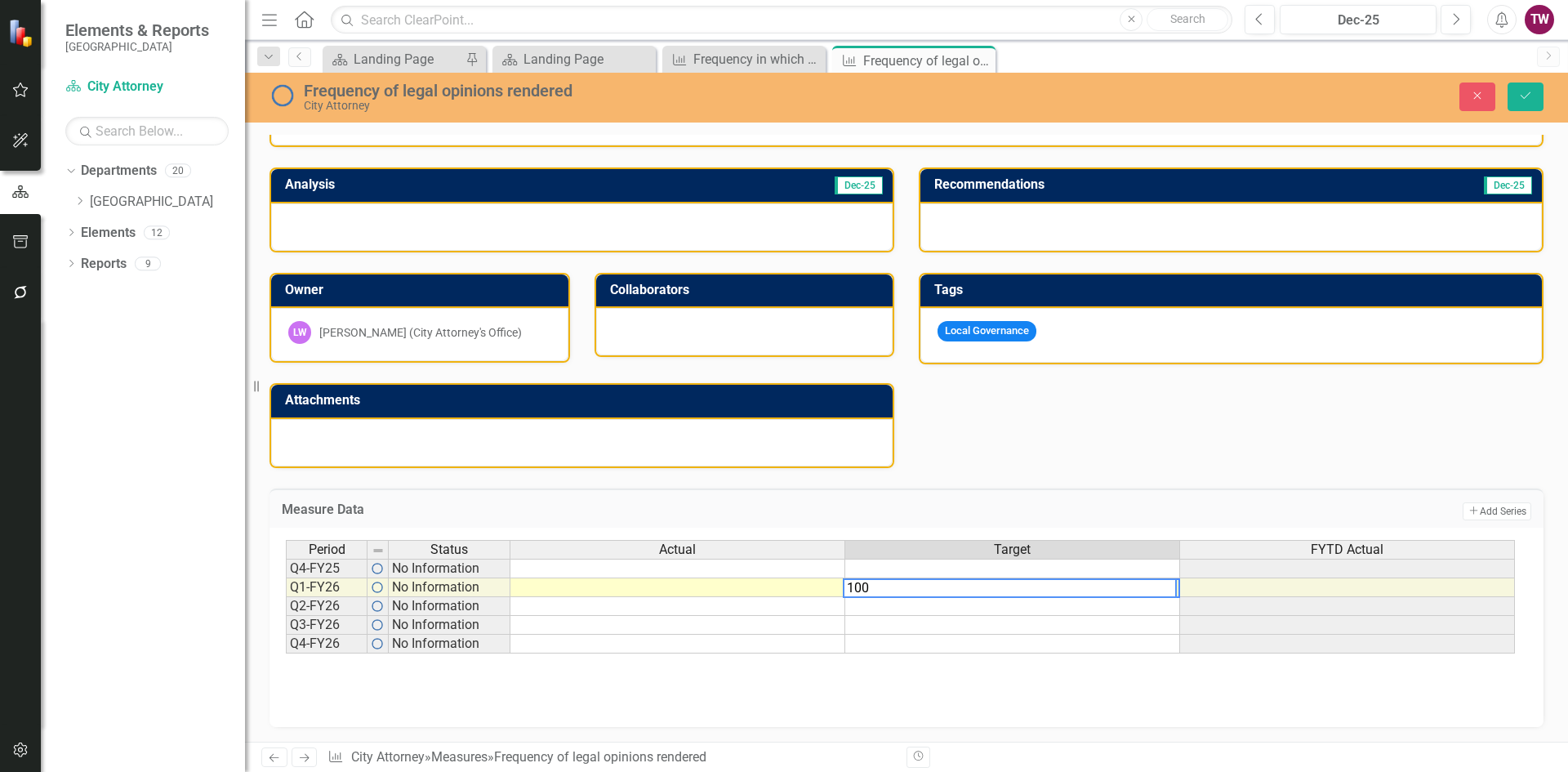
type textarea "100"
click at [1028, 703] on div "Period Status Actual Target FYTD Actual Q4-FY25 No Information Q1-FY26 No Infor…" at bounding box center [906, 622] width 1241 height 163
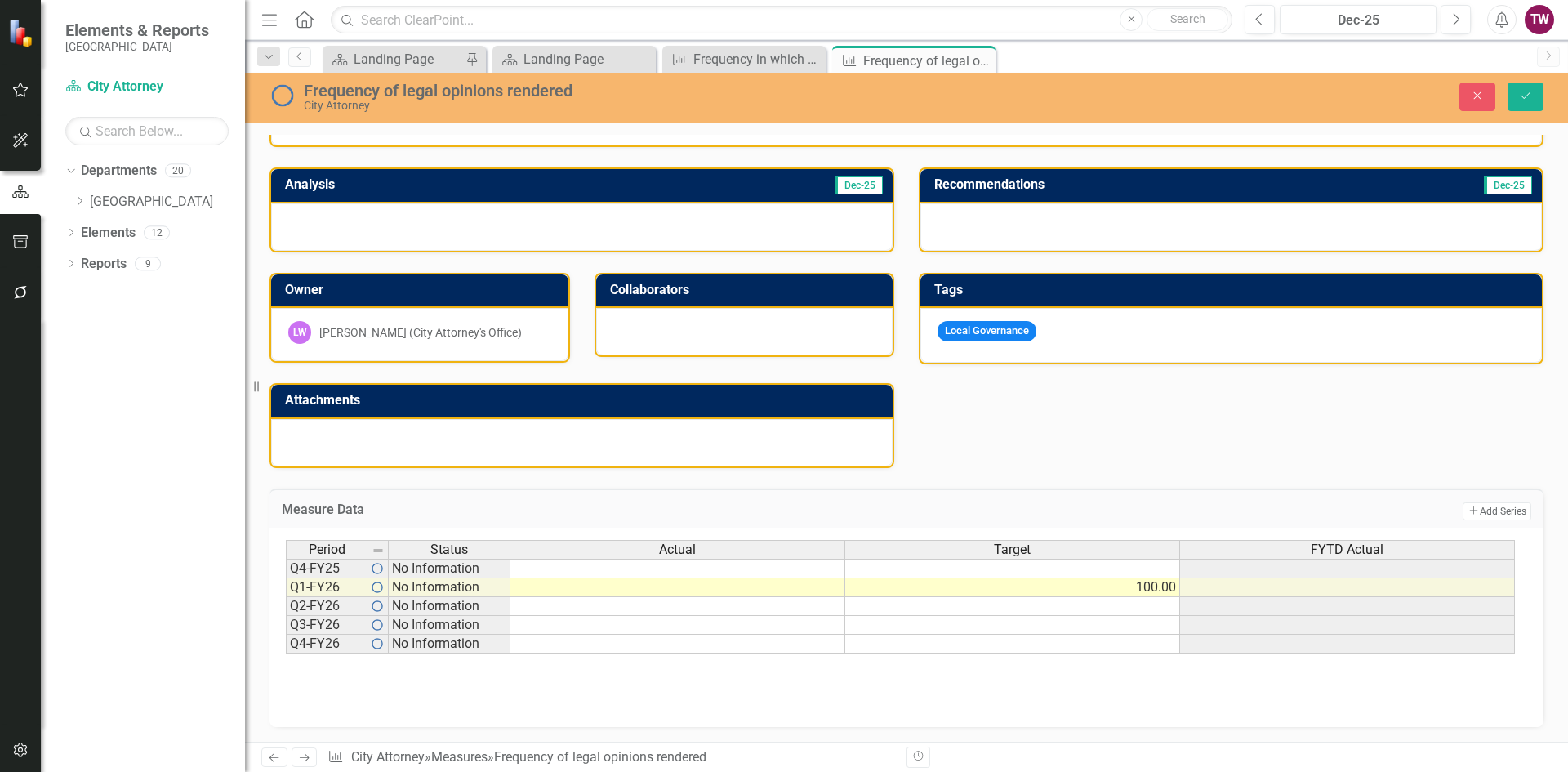
click at [1086, 593] on td "100.00" at bounding box center [1012, 588] width 335 height 19
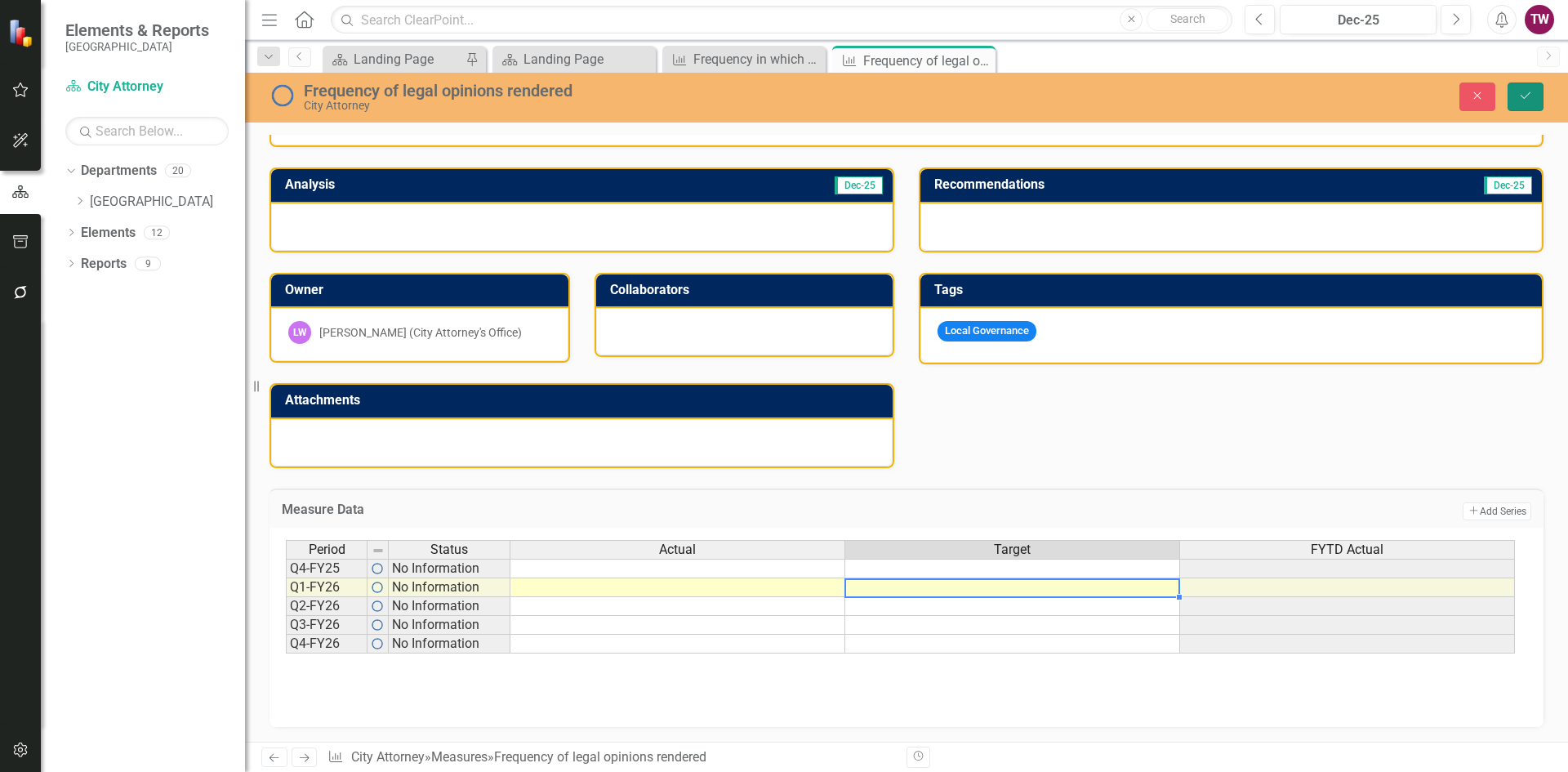
click at [1518, 93] on icon "Save" at bounding box center [1525, 95] width 15 height 11
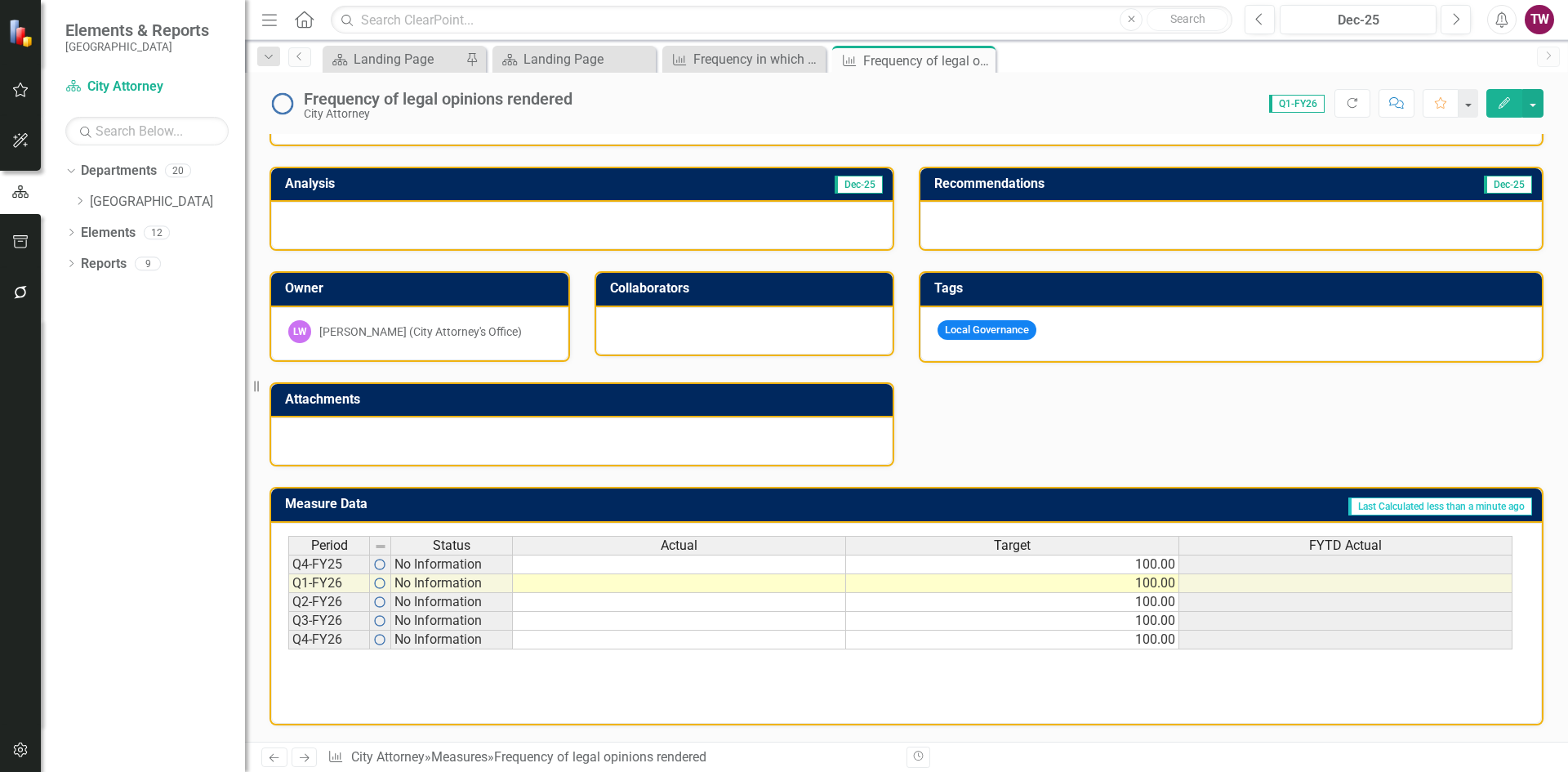
scroll to position [219, 0]
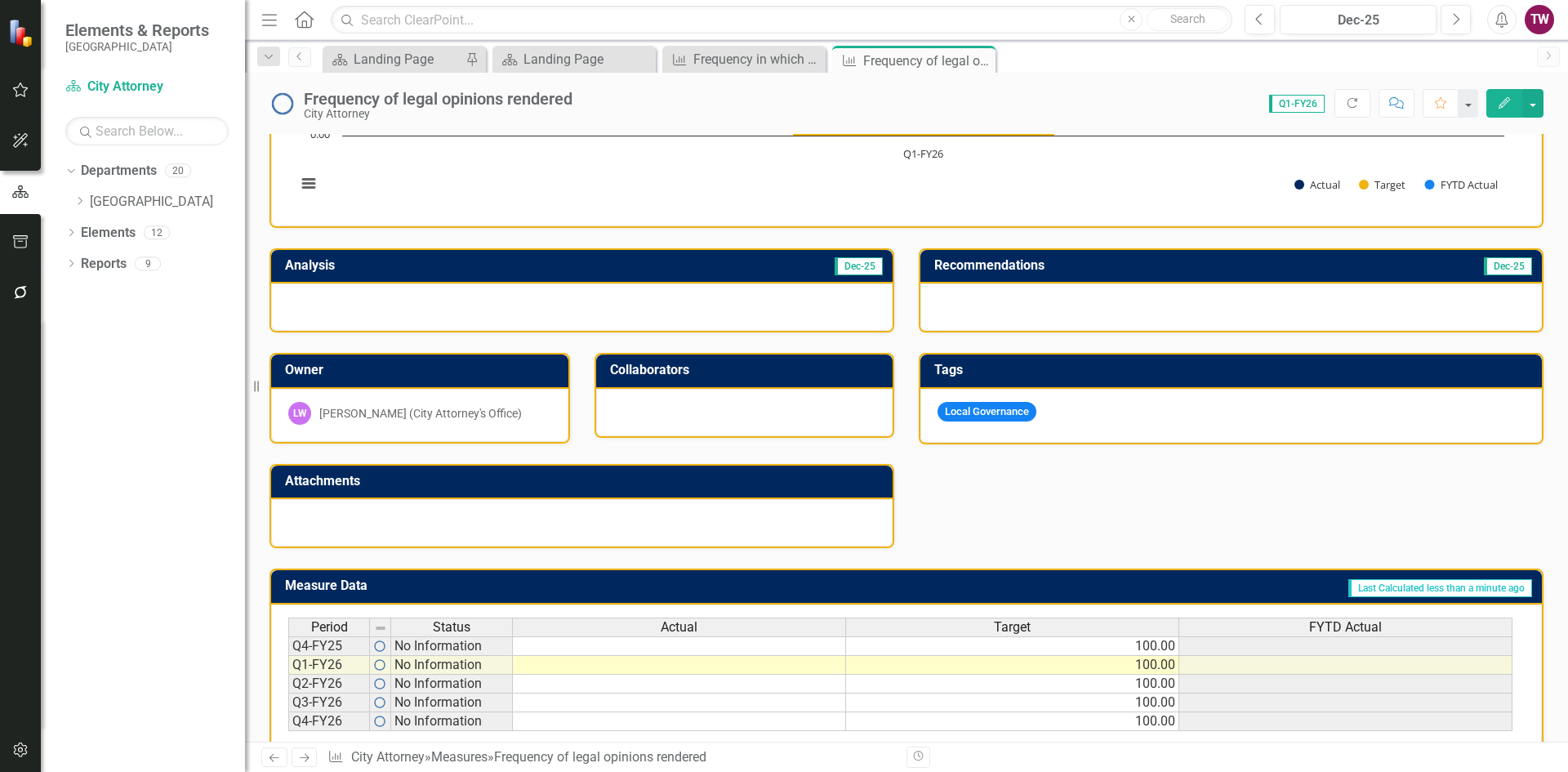
click at [1153, 646] on td "100.00" at bounding box center [1012, 646] width 333 height 20
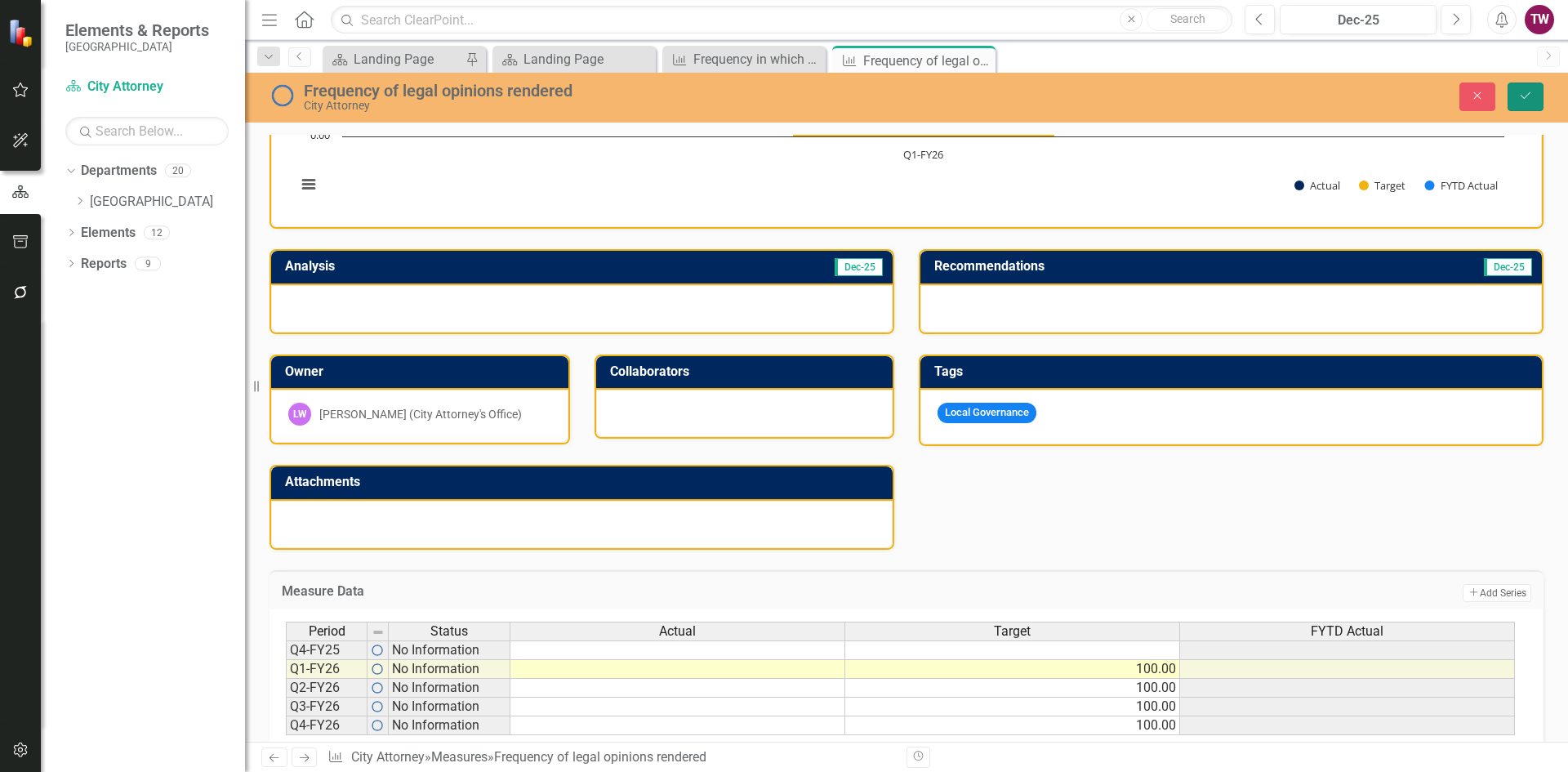
click at [1521, 93] on icon "Save" at bounding box center [1525, 95] width 15 height 11
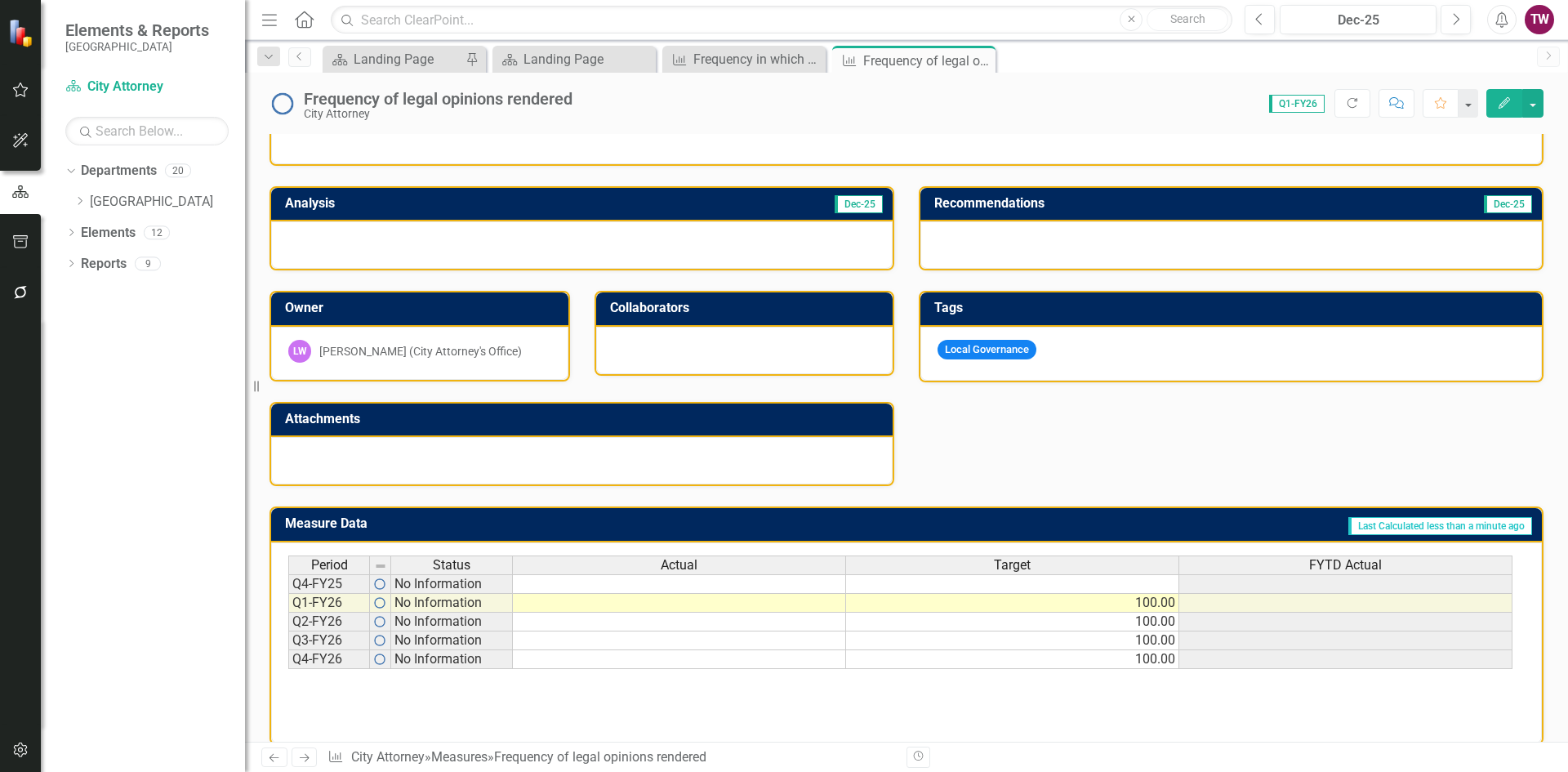
scroll to position [301, 0]
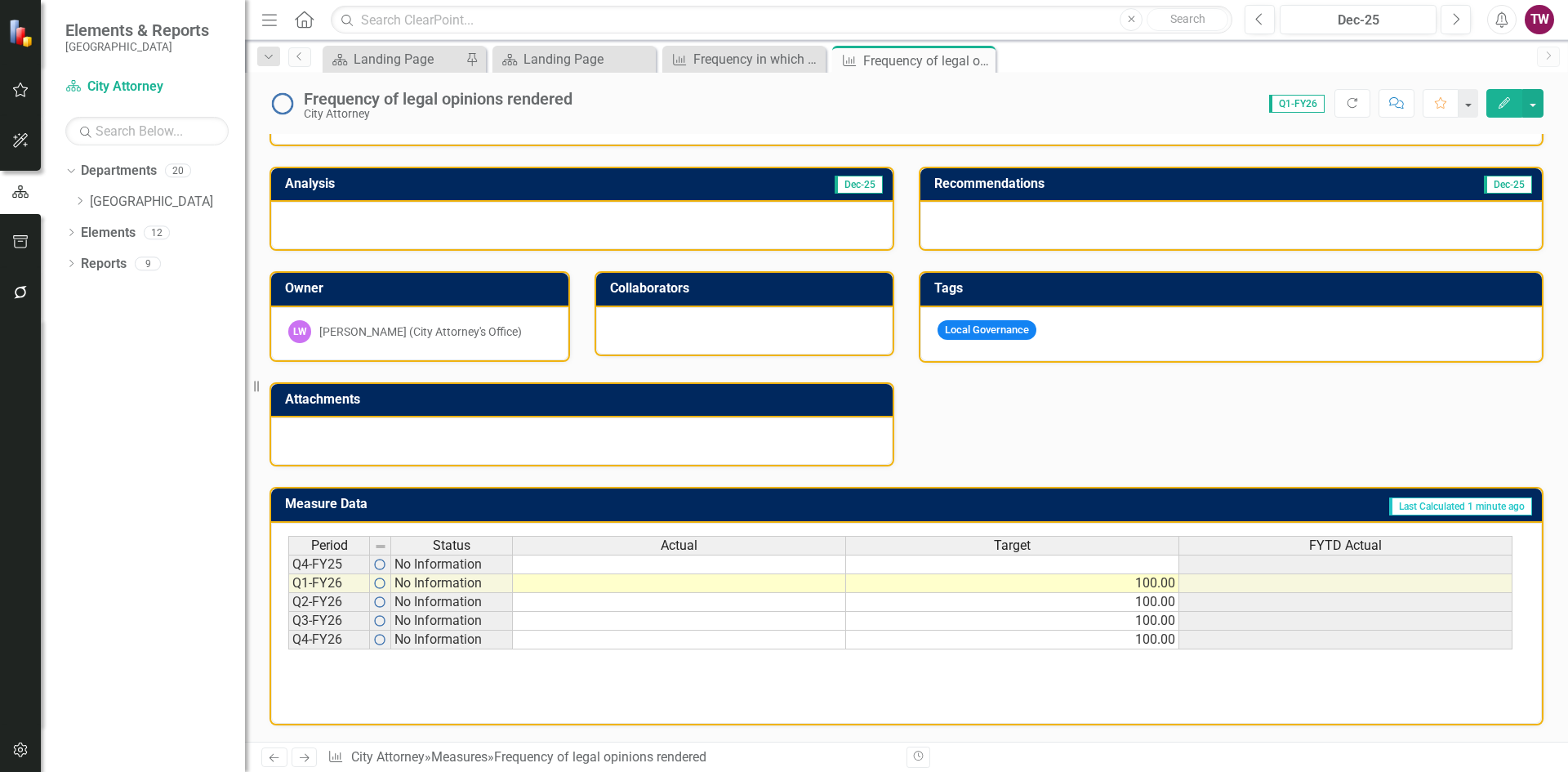
click at [87, 197] on div "Dropdown" at bounding box center [81, 202] width 16 height 14
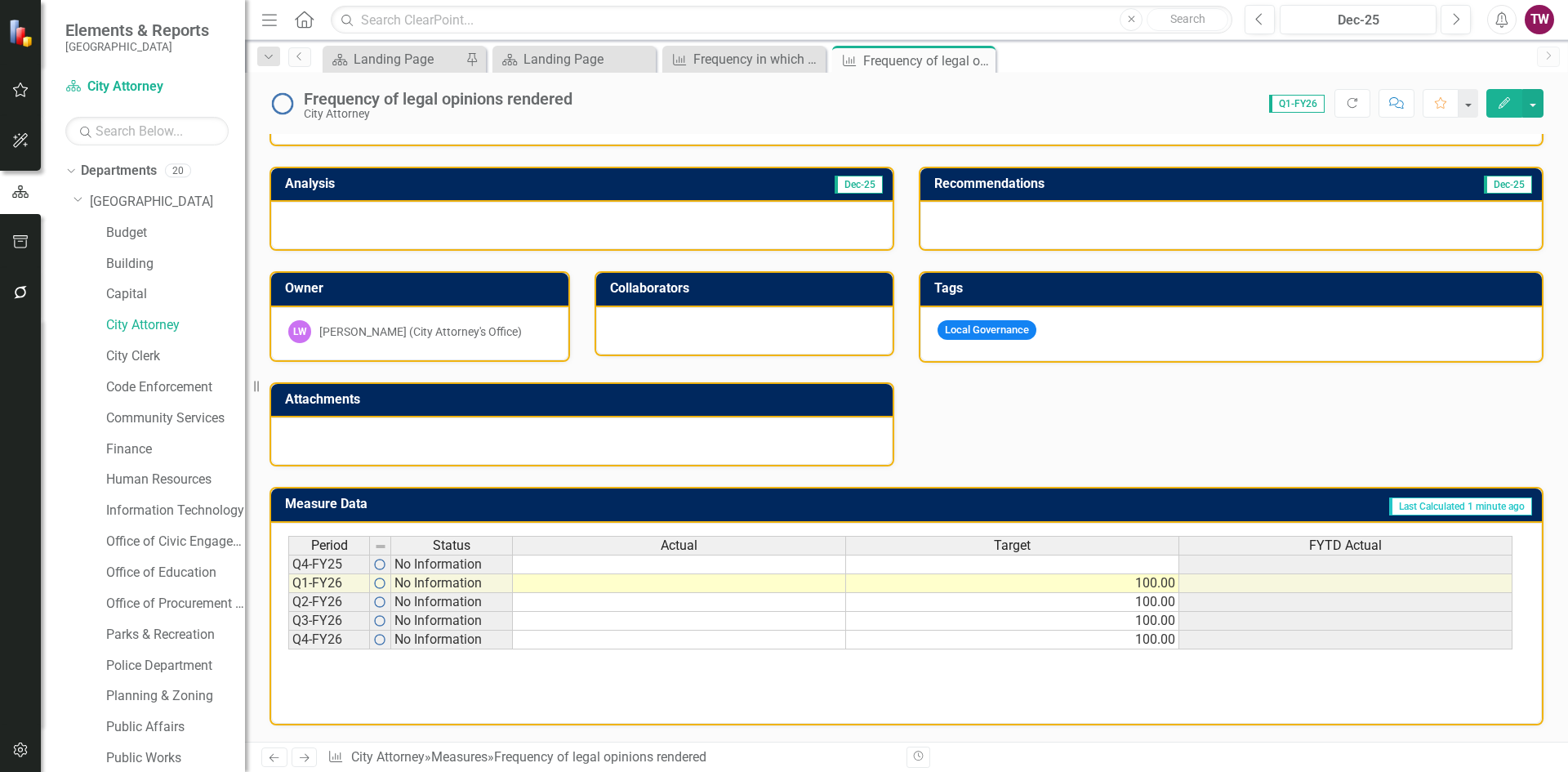
scroll to position [96, 0]
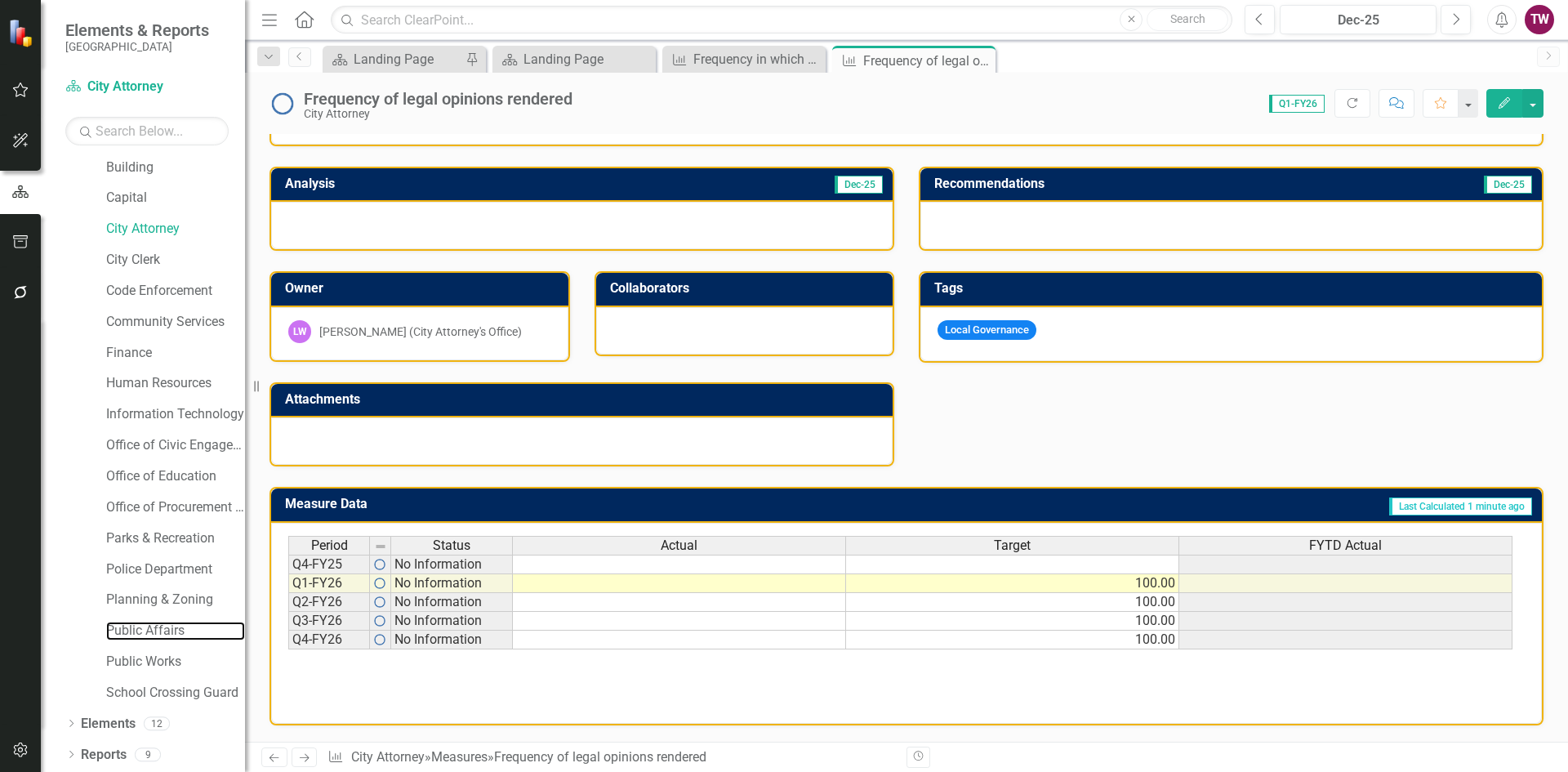
click at [151, 637] on link "Public Affairs" at bounding box center [176, 631] width 139 height 19
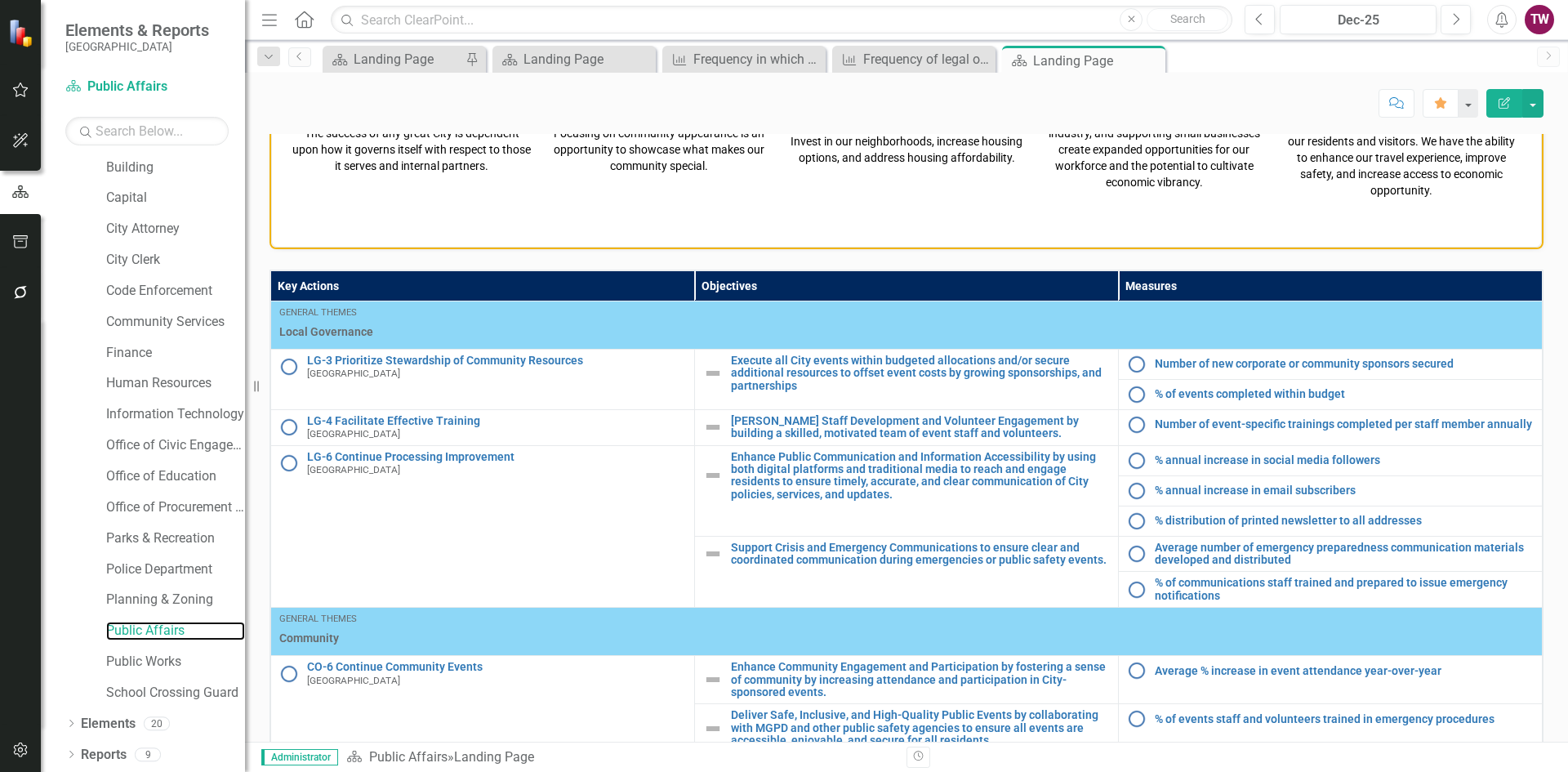
scroll to position [36, 0]
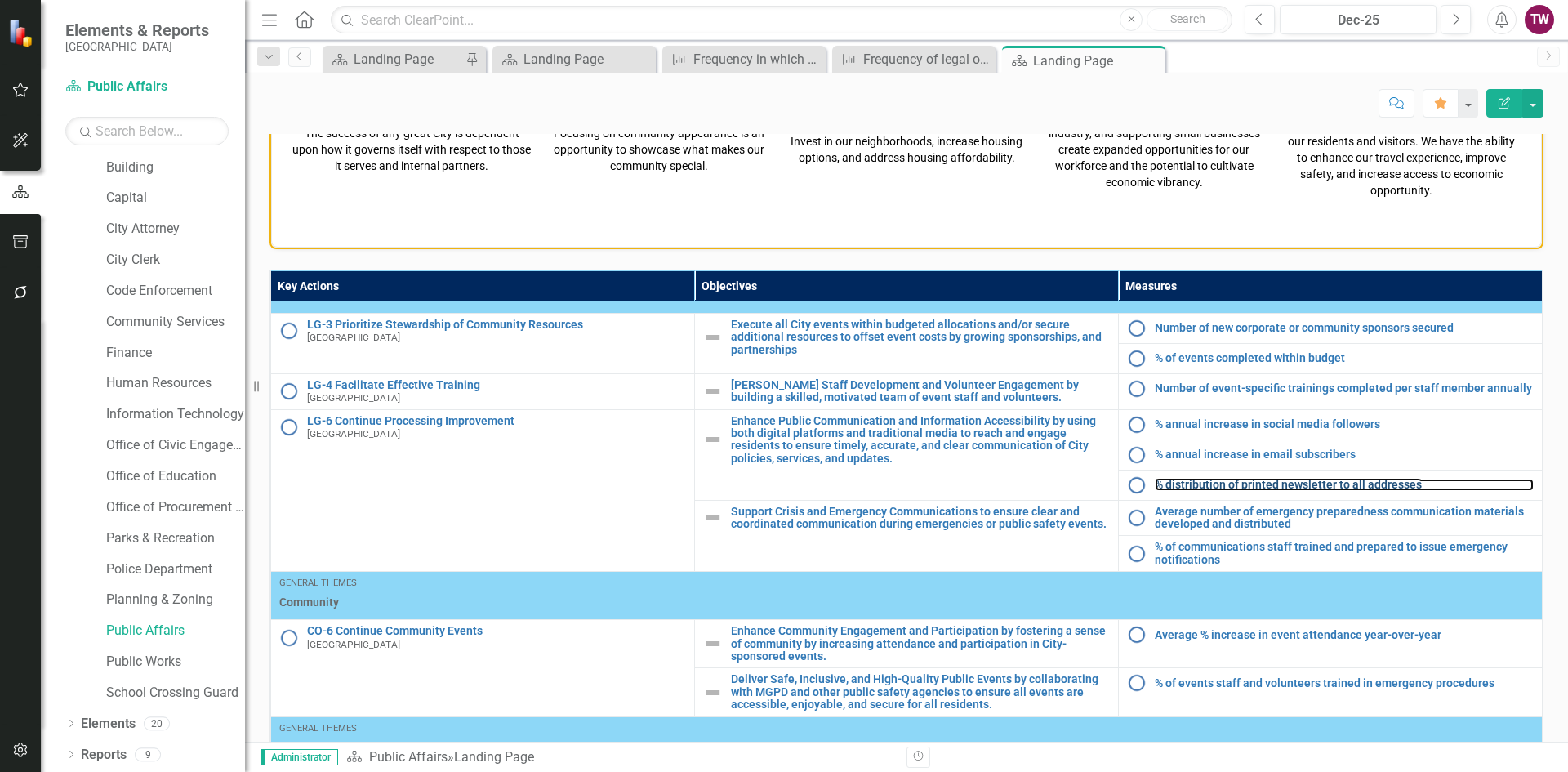
click at [1241, 486] on link "% distribution of printed newsletter to all addresses" at bounding box center [1344, 485] width 379 height 12
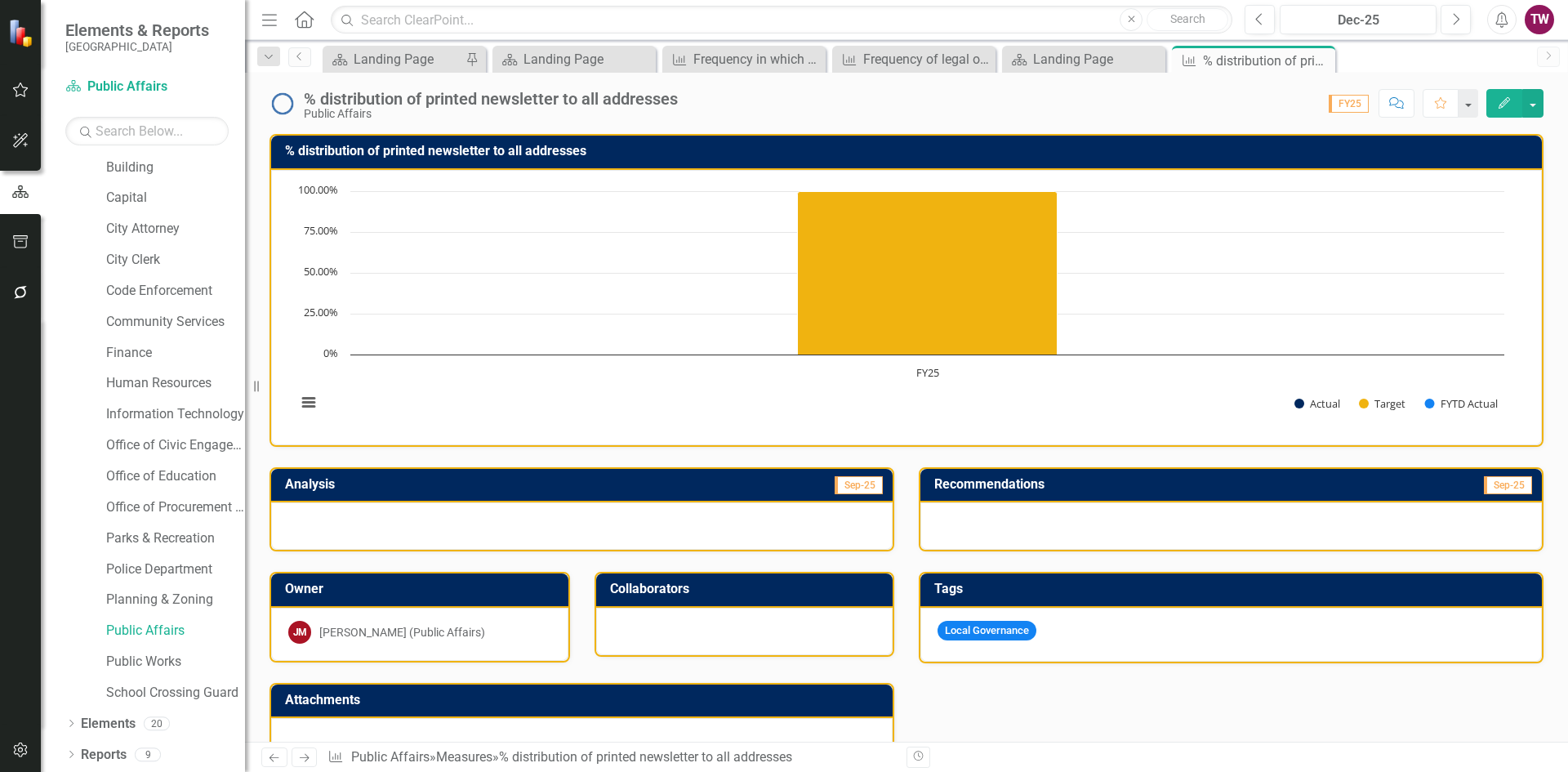
scroll to position [301, 0]
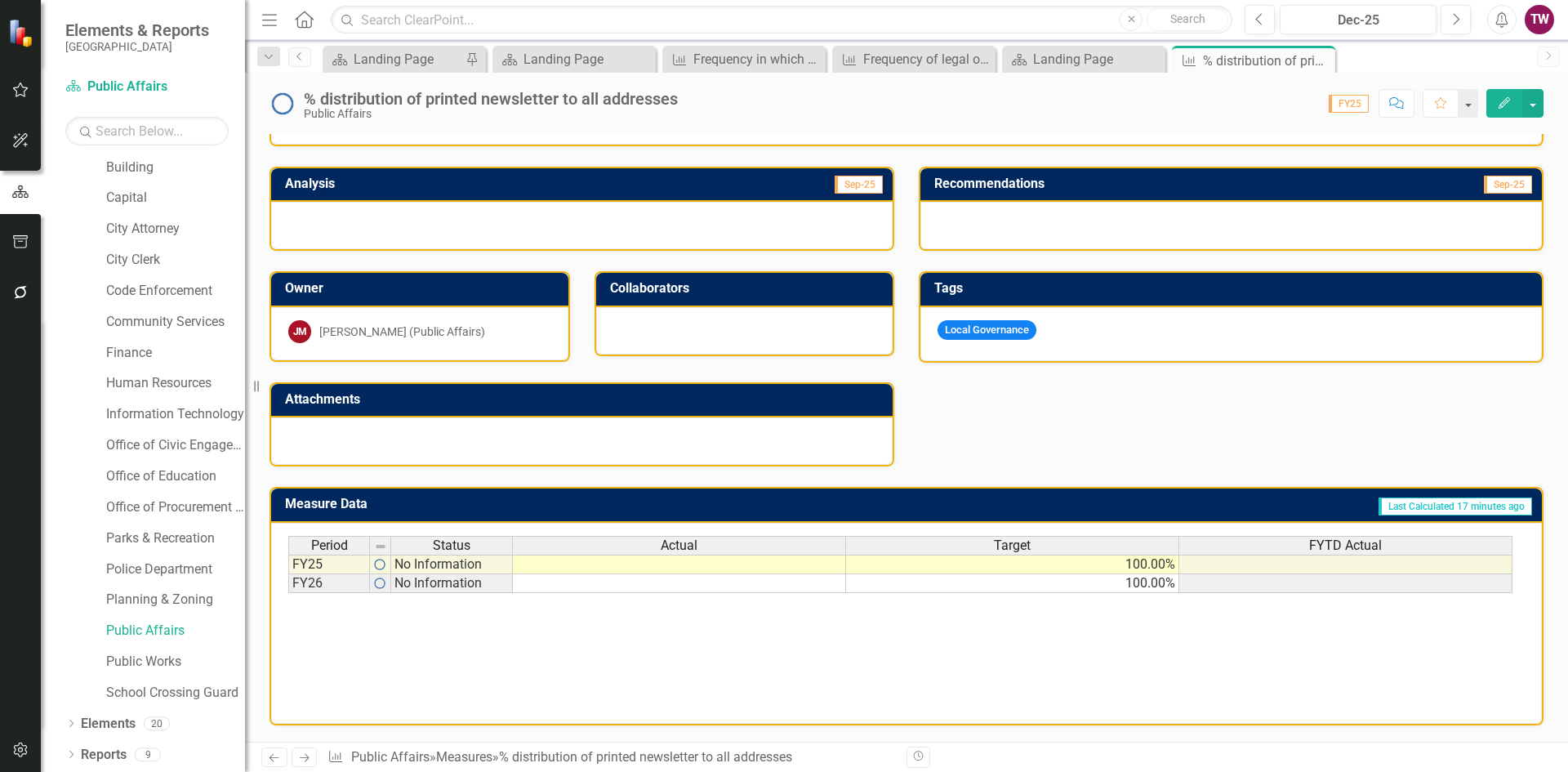
click at [1133, 565] on td "100.00%" at bounding box center [1012, 564] width 333 height 20
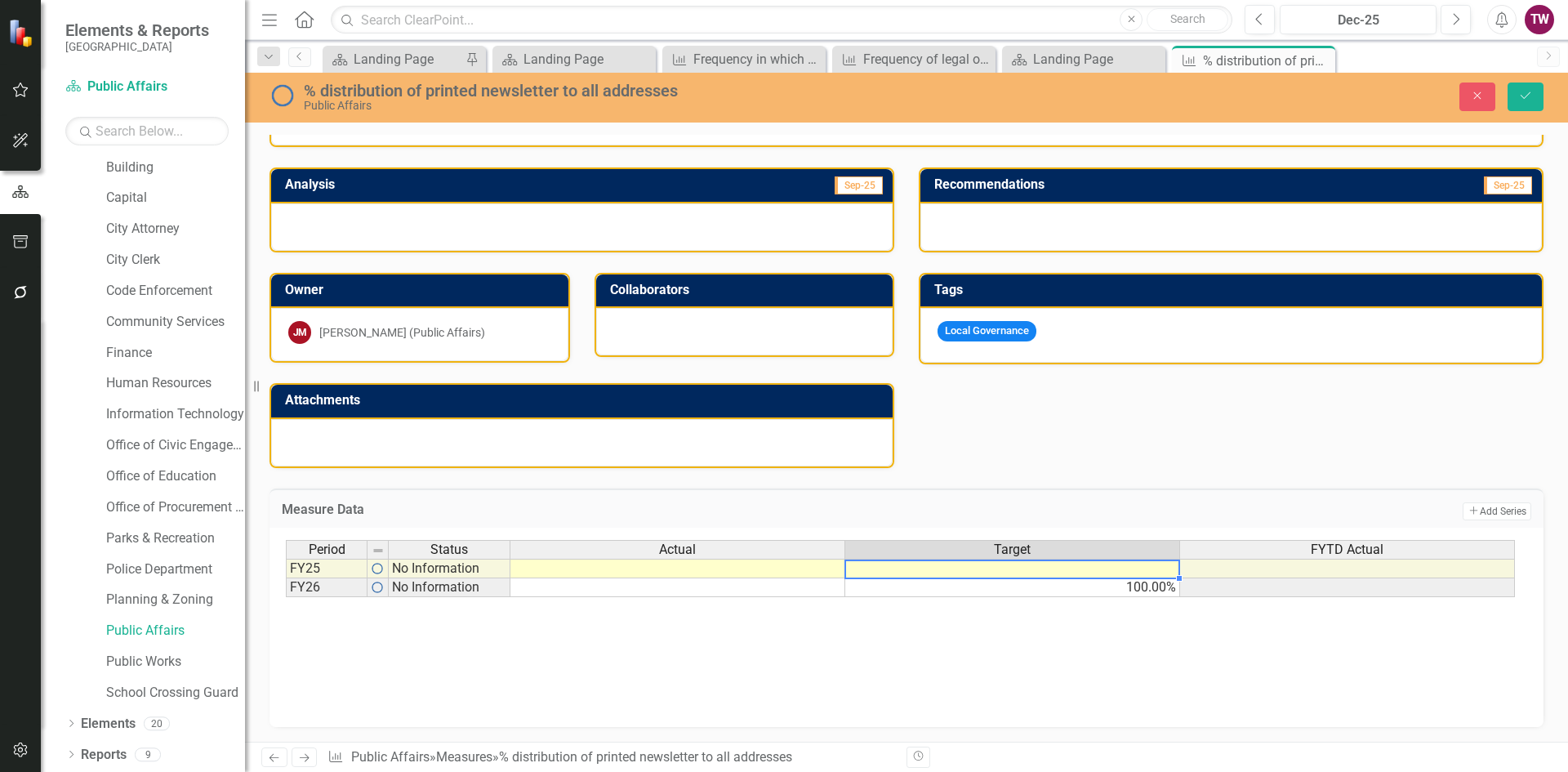
click at [1117, 649] on div "Period Status Actual Target FYTD Actual FY25 No Information FY26 No Information…" at bounding box center [906, 622] width 1241 height 163
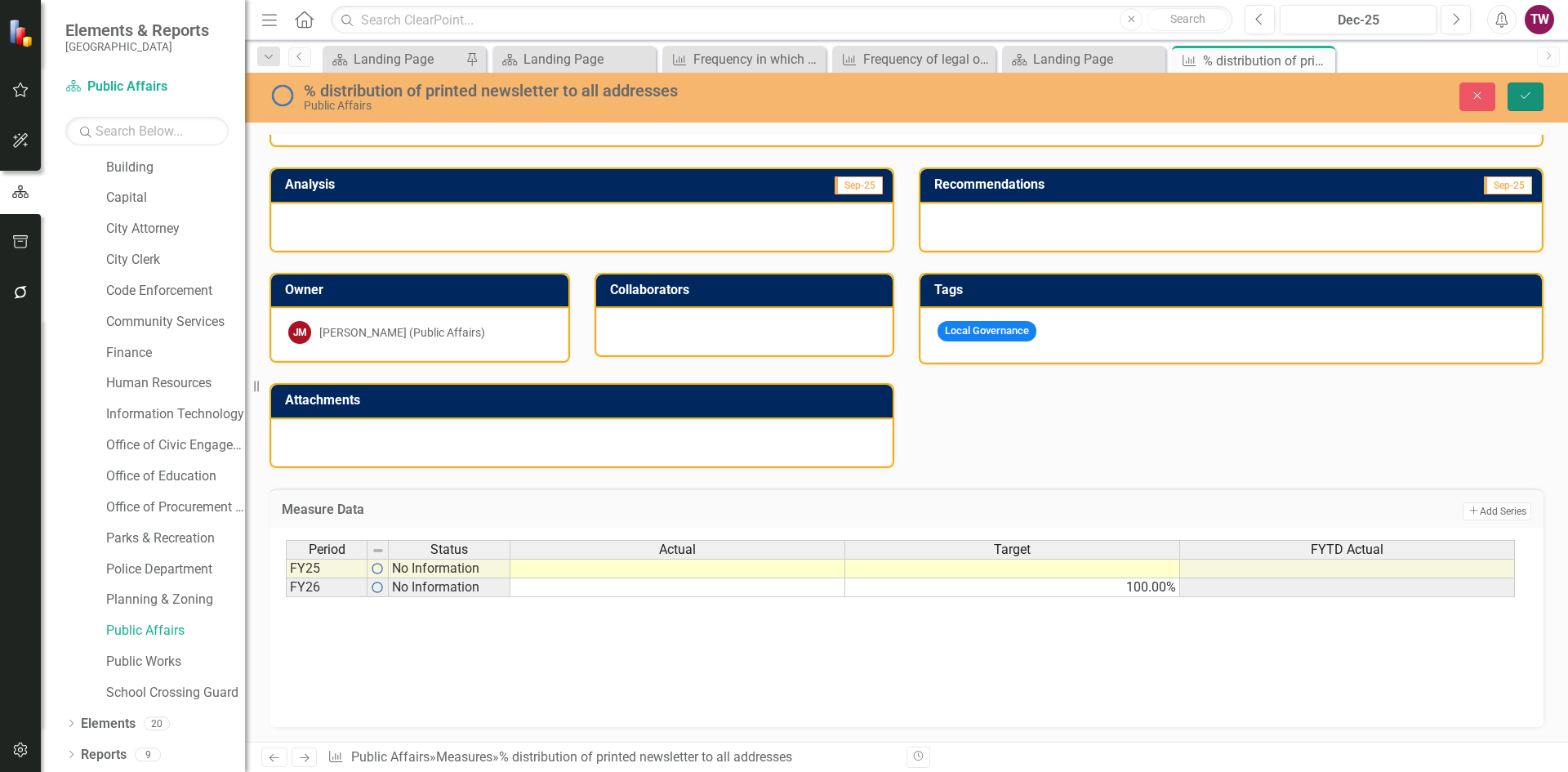
click at [1523, 96] on icon "Save" at bounding box center [1525, 95] width 15 height 11
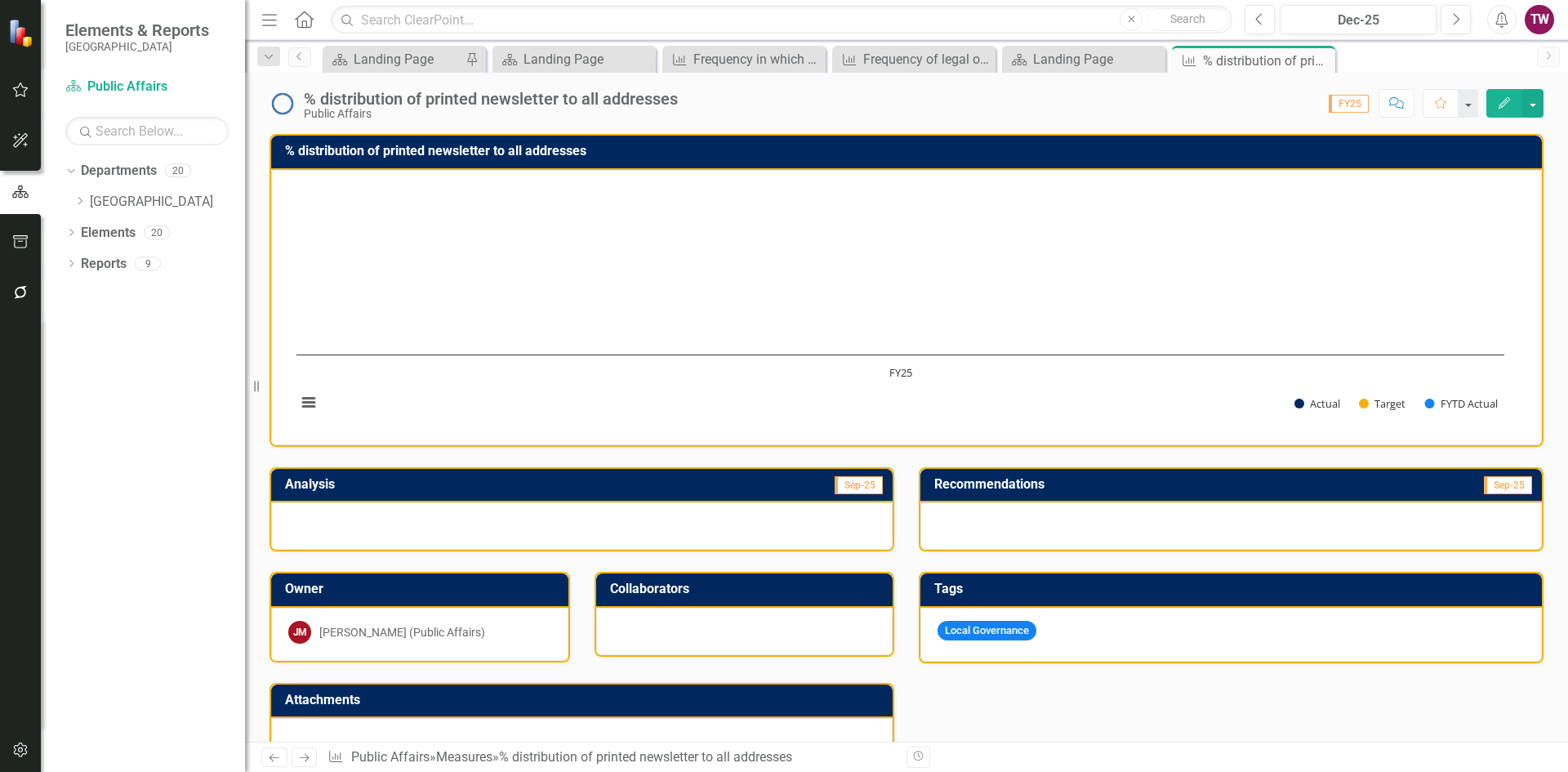
scroll to position [0, 0]
click at [0, 0] on icon "Close" at bounding box center [0, 0] width 0 height 0
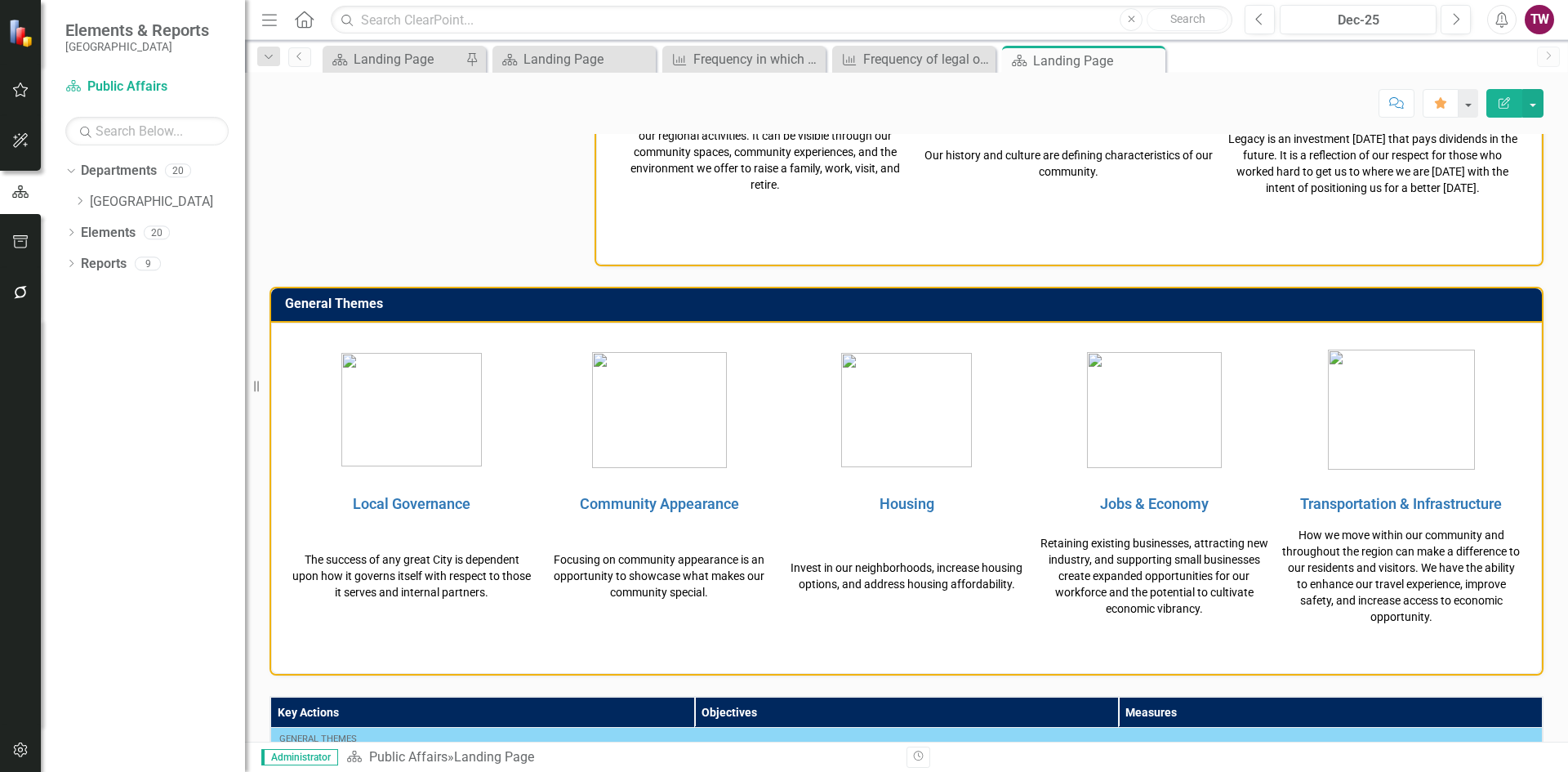
scroll to position [245, 0]
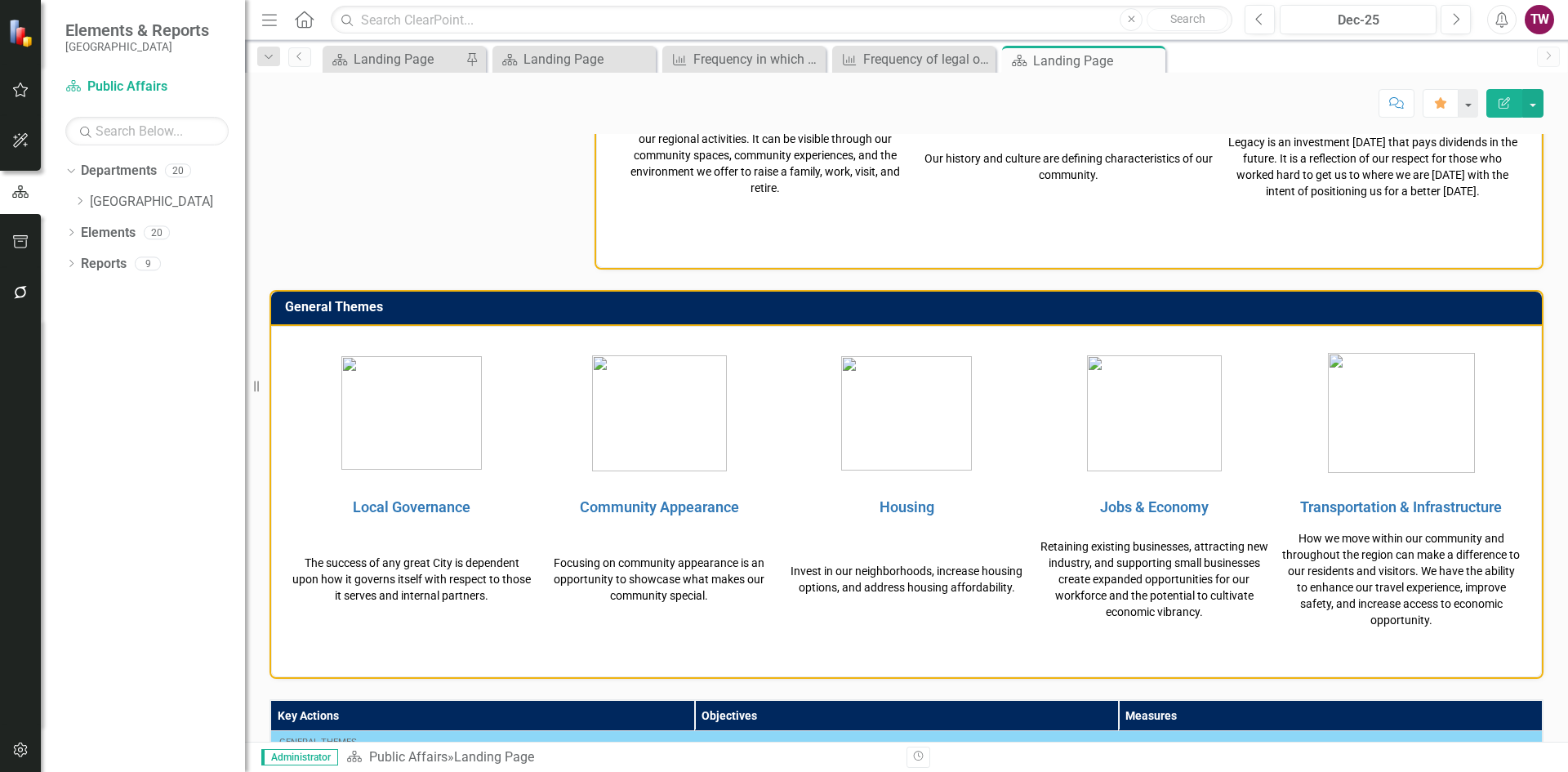
click at [0, 0] on icon "Close" at bounding box center [0, 0] width 0 height 0
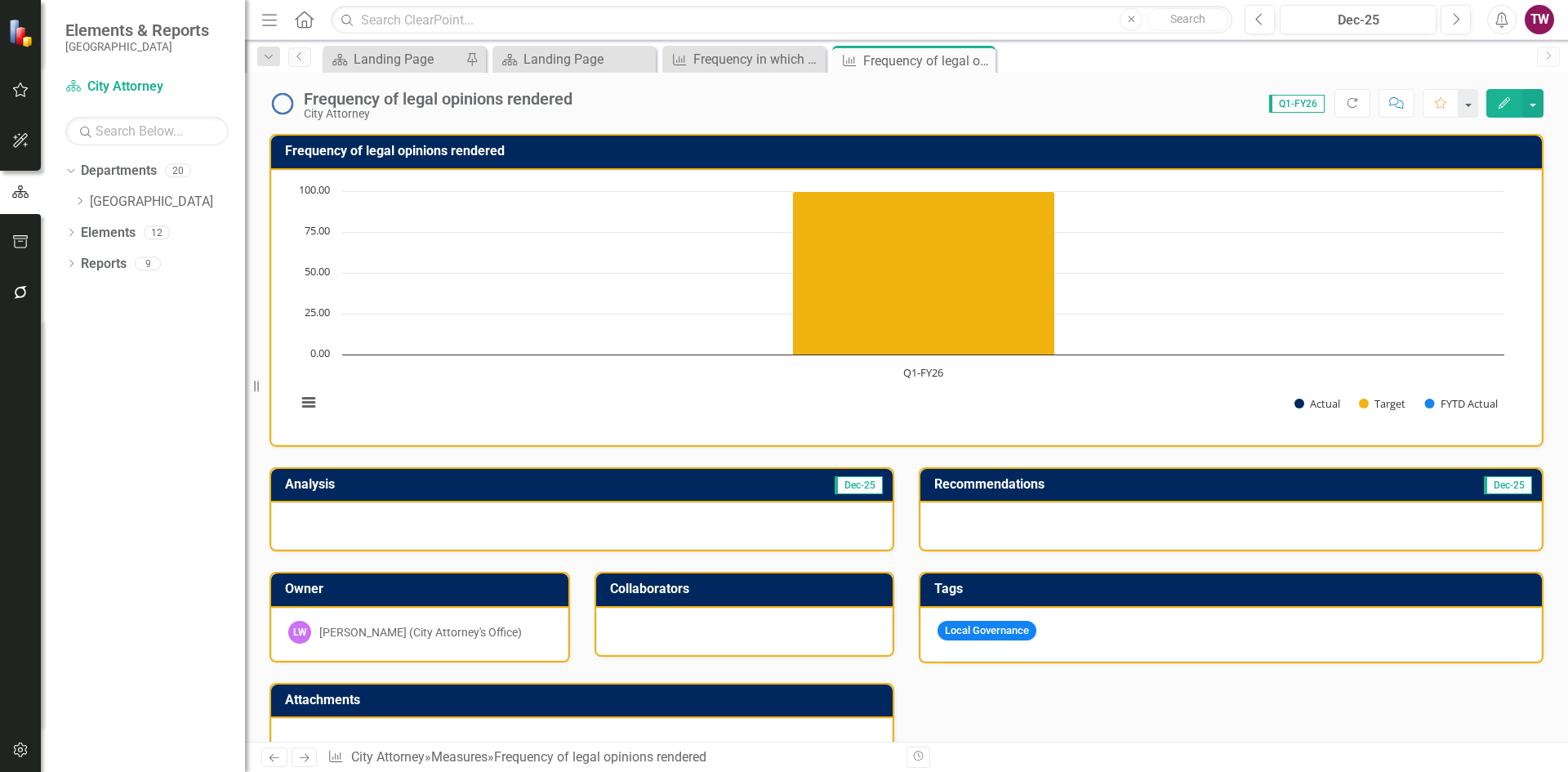
click at [940, 55] on div "Frequency of legal opinions rendered" at bounding box center [928, 61] width 129 height 21
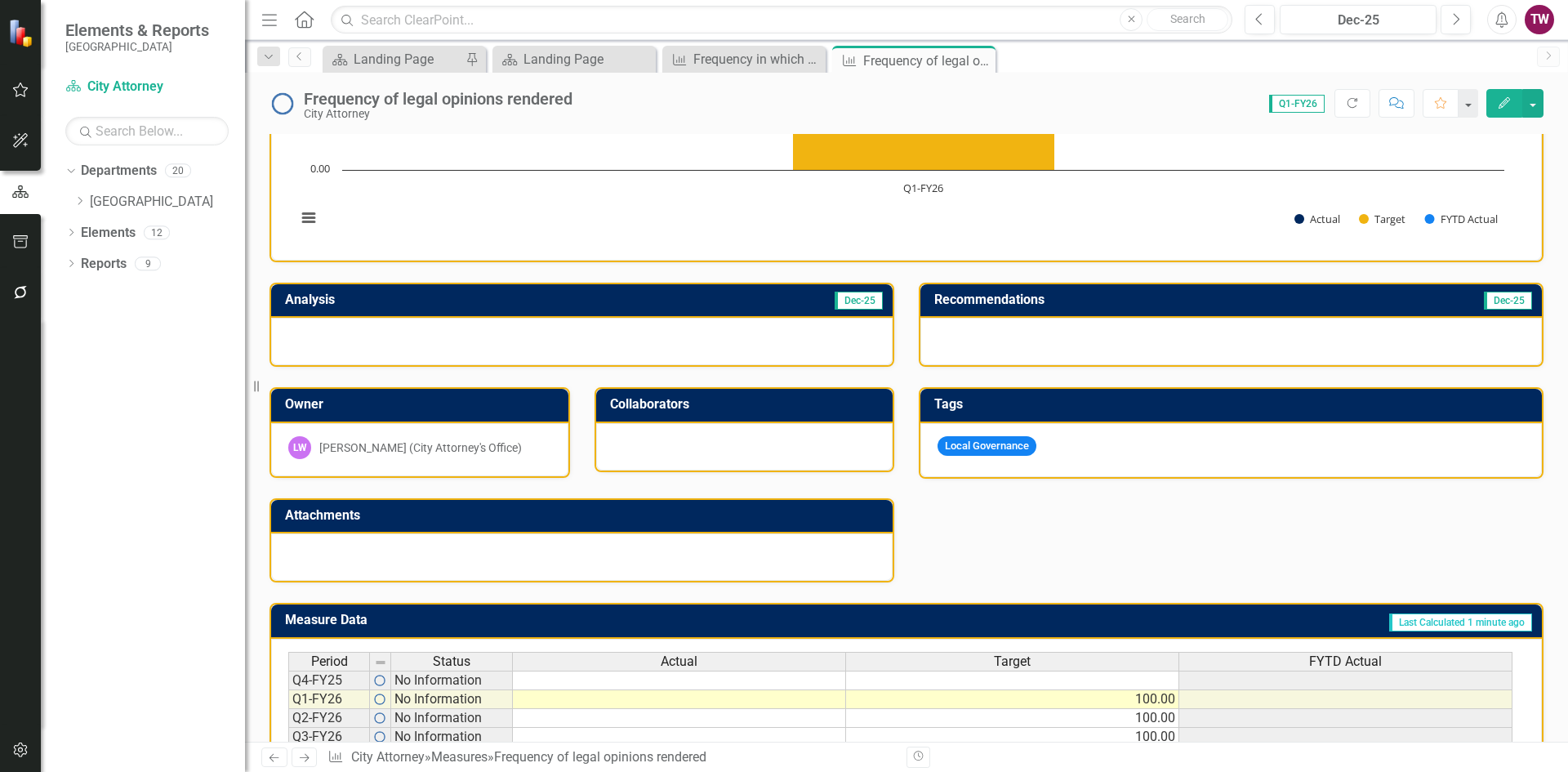
scroll to position [301, 0]
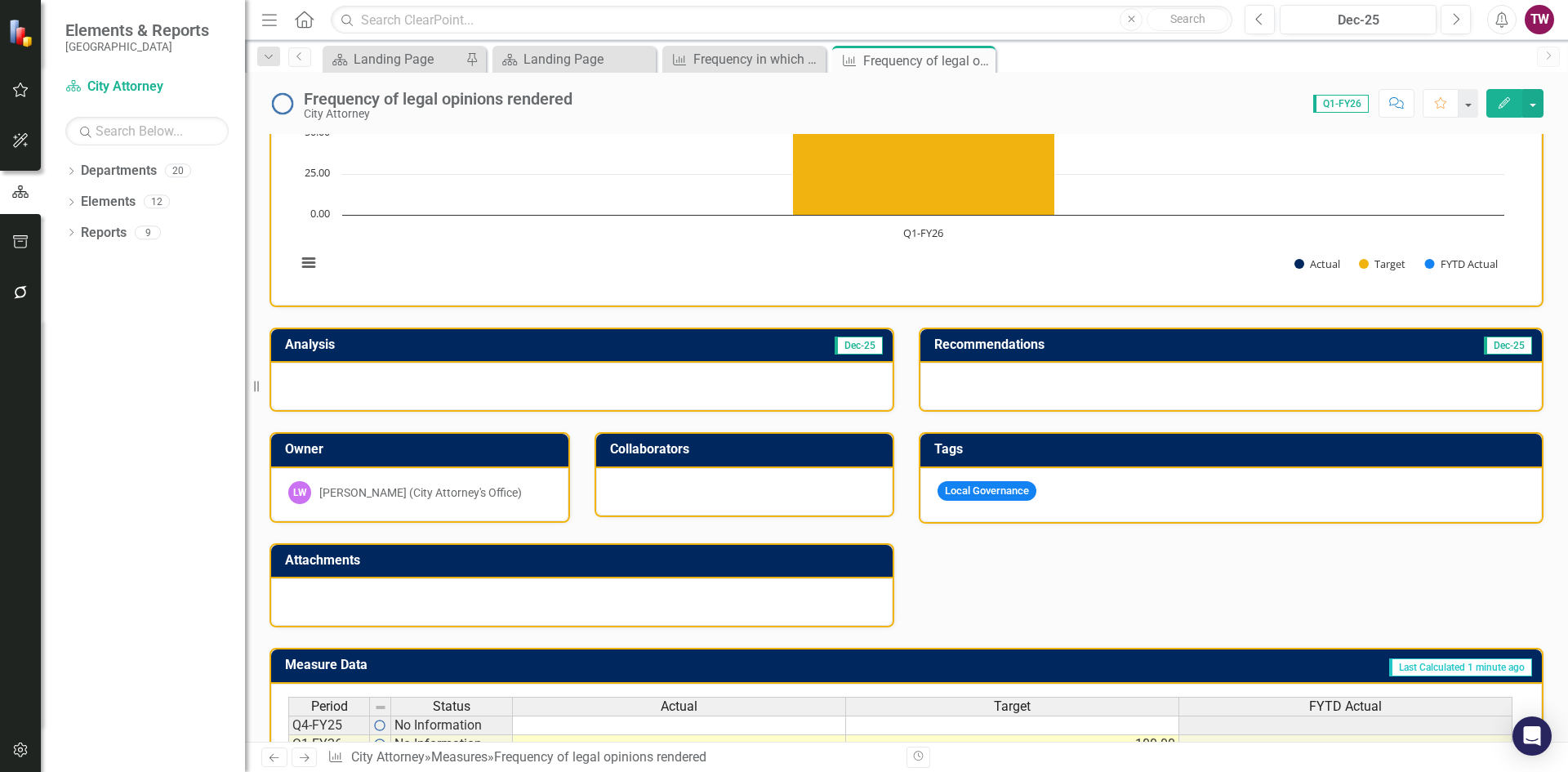
scroll to position [301, 0]
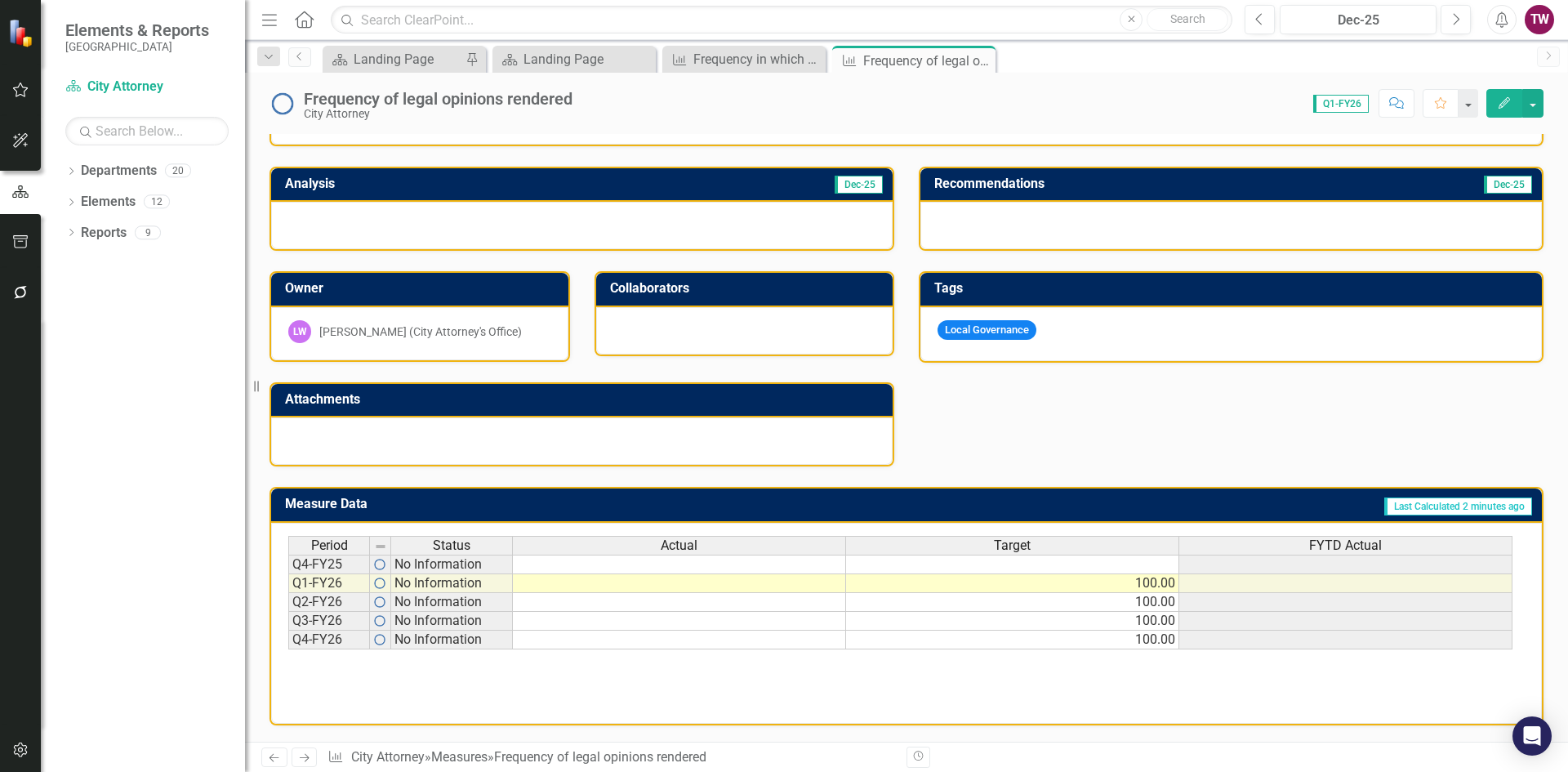
click at [526, 100] on div "Frequency of legal opinions rendered" at bounding box center [437, 99] width 268 height 18
click at [575, 97] on div "Frequency of legal opinions rendered City Attorney" at bounding box center [442, 105] width 277 height 30
click at [565, 102] on div "Frequency of legal opinions rendered" at bounding box center [437, 99] width 268 height 18
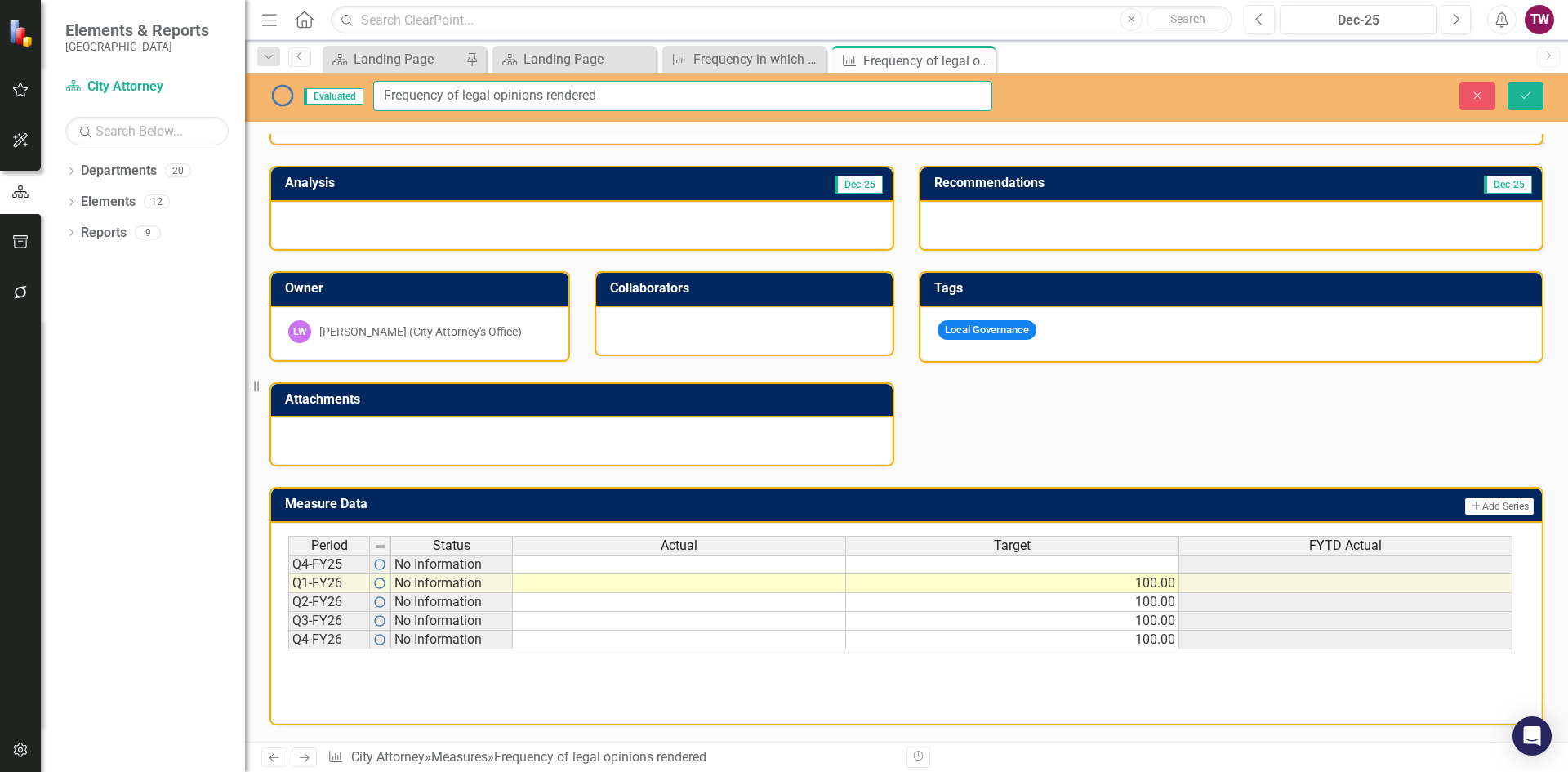
click at [622, 94] on input "Frequency of legal opinions rendered" at bounding box center [682, 95] width 619 height 30
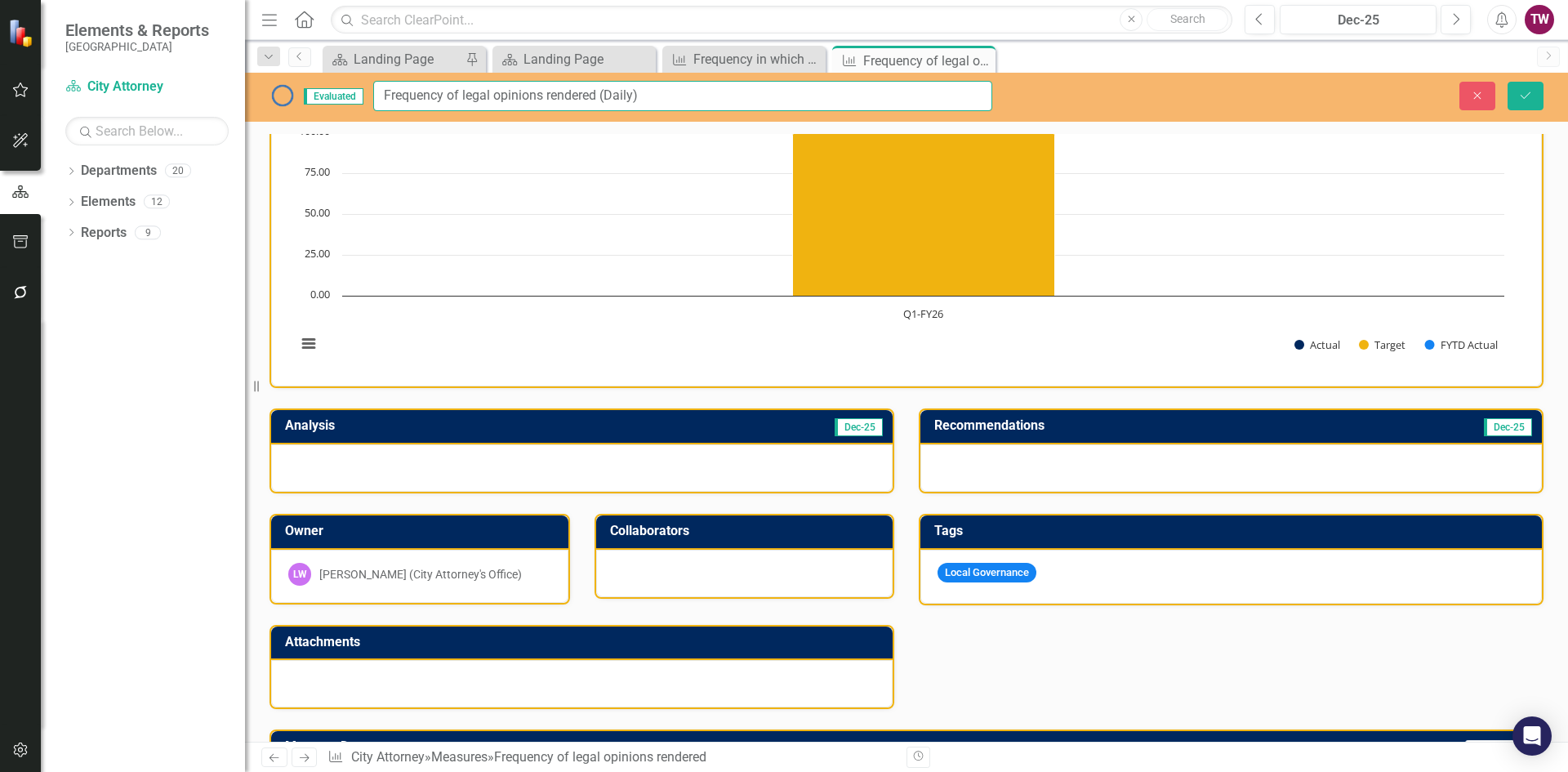
scroll to position [0, 0]
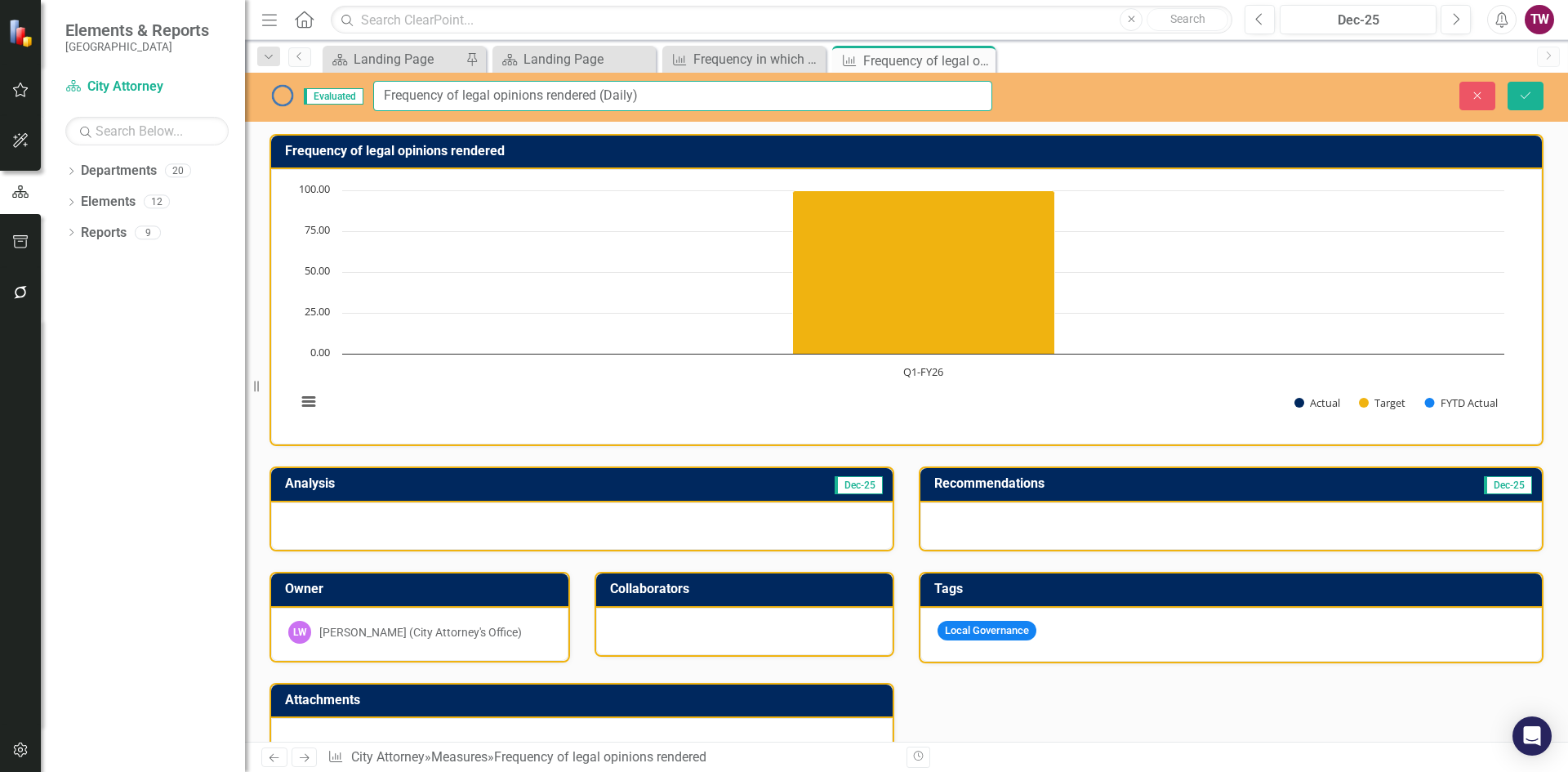
type input "Frequency of legal opinions rendered (Daily)"
click at [1529, 87] on button "Save" at bounding box center [1525, 95] width 36 height 28
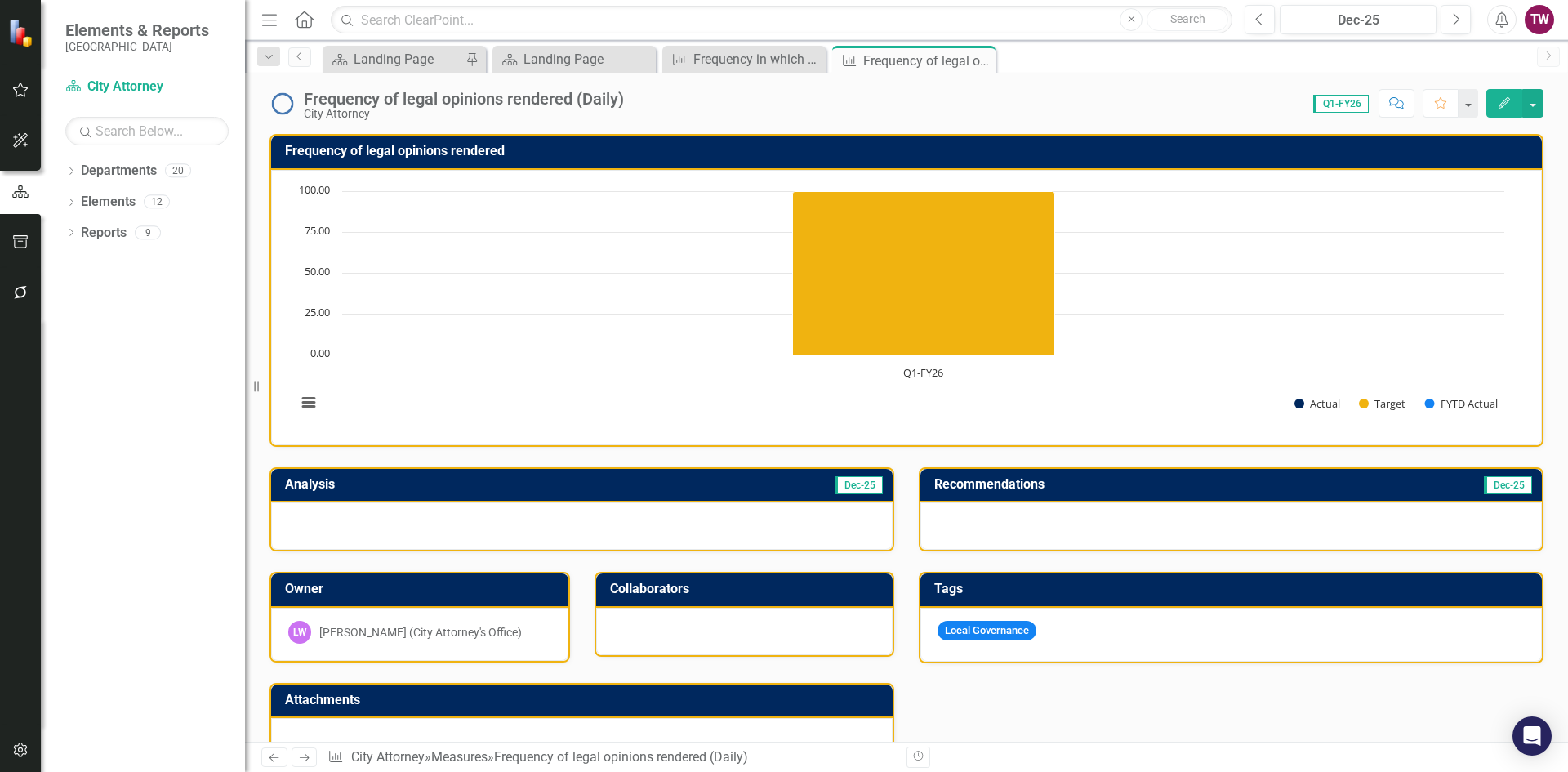
click at [440, 152] on h3 "Frequency of legal opinions rendered" at bounding box center [909, 151] width 1248 height 15
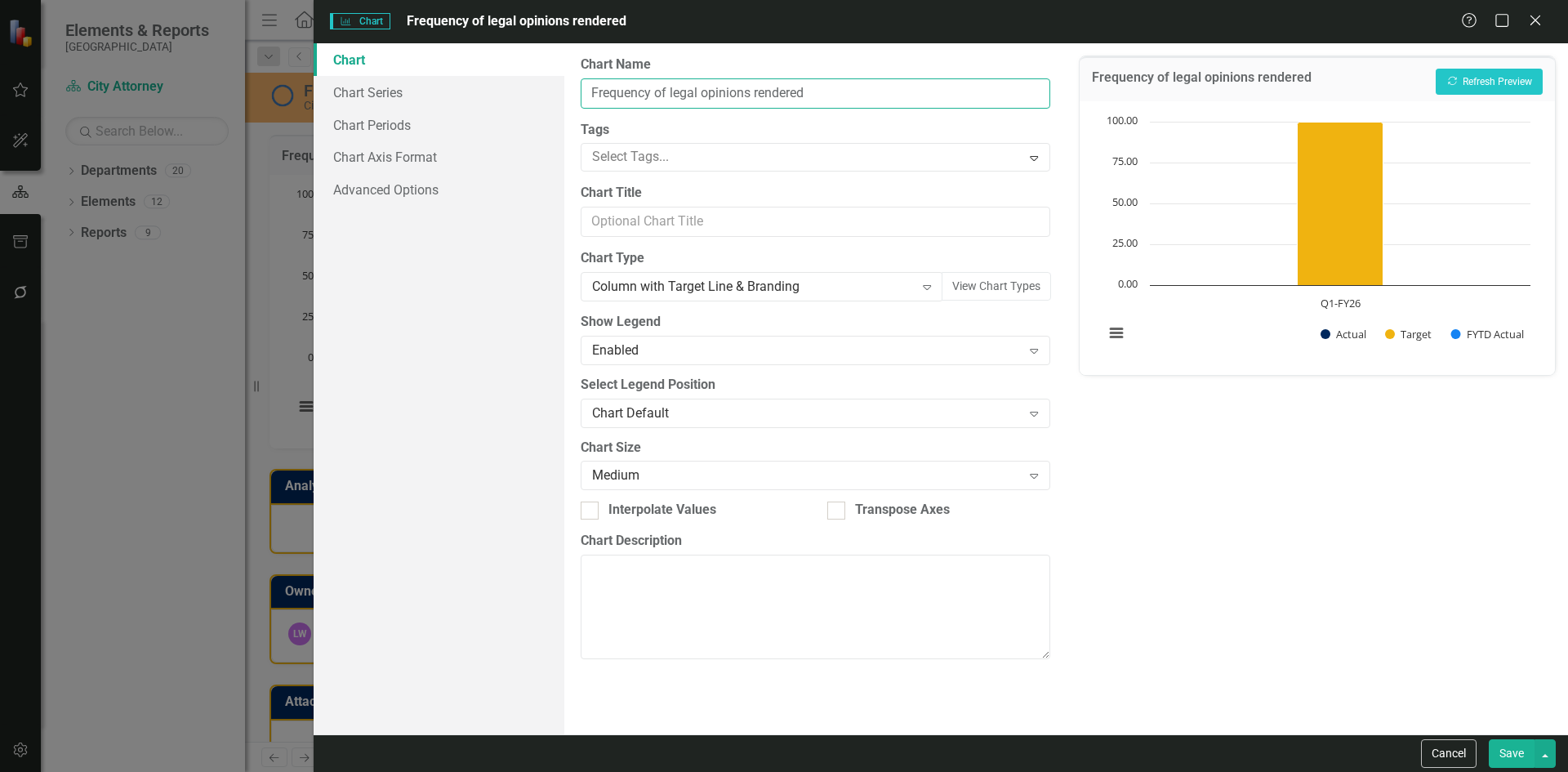
click at [885, 86] on input "Frequency of legal opinions rendered" at bounding box center [814, 93] width 469 height 30
type input "Frequency of legal opinions rendered (Daily)"
click at [1504, 748] on button "Save" at bounding box center [1511, 753] width 45 height 28
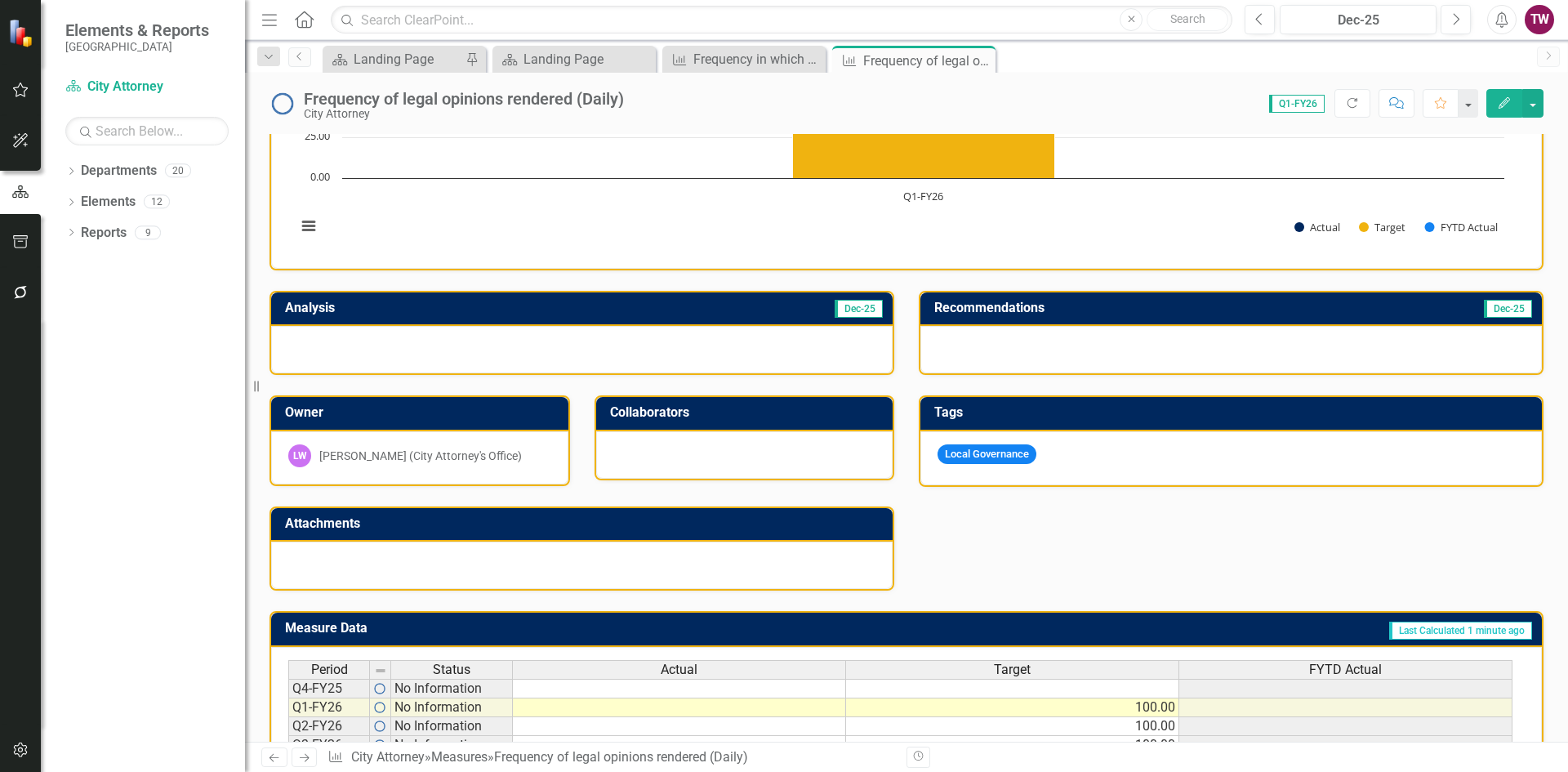
scroll to position [301, 0]
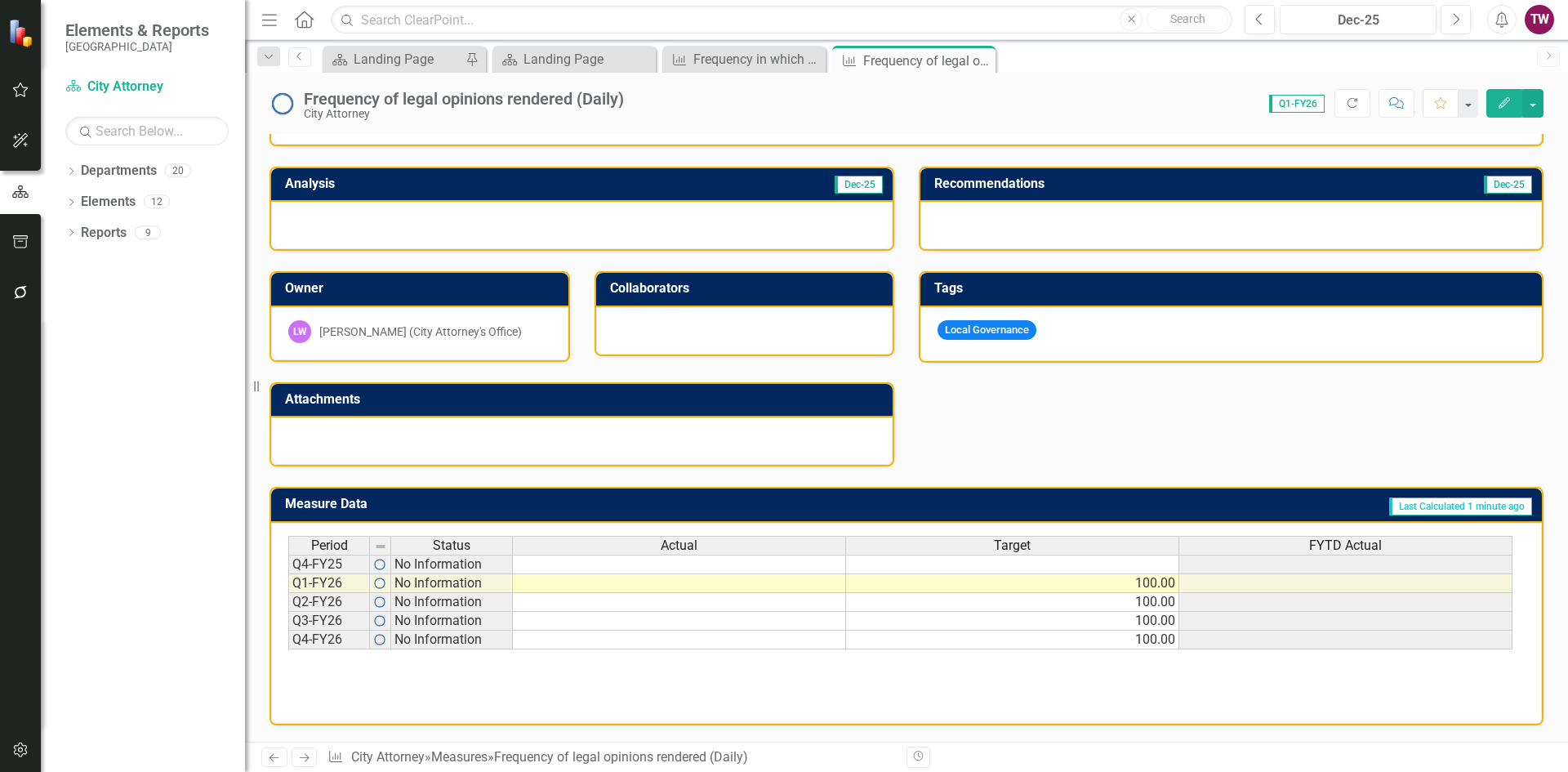
click at [302, 754] on icon "Next" at bounding box center [304, 757] width 14 height 10
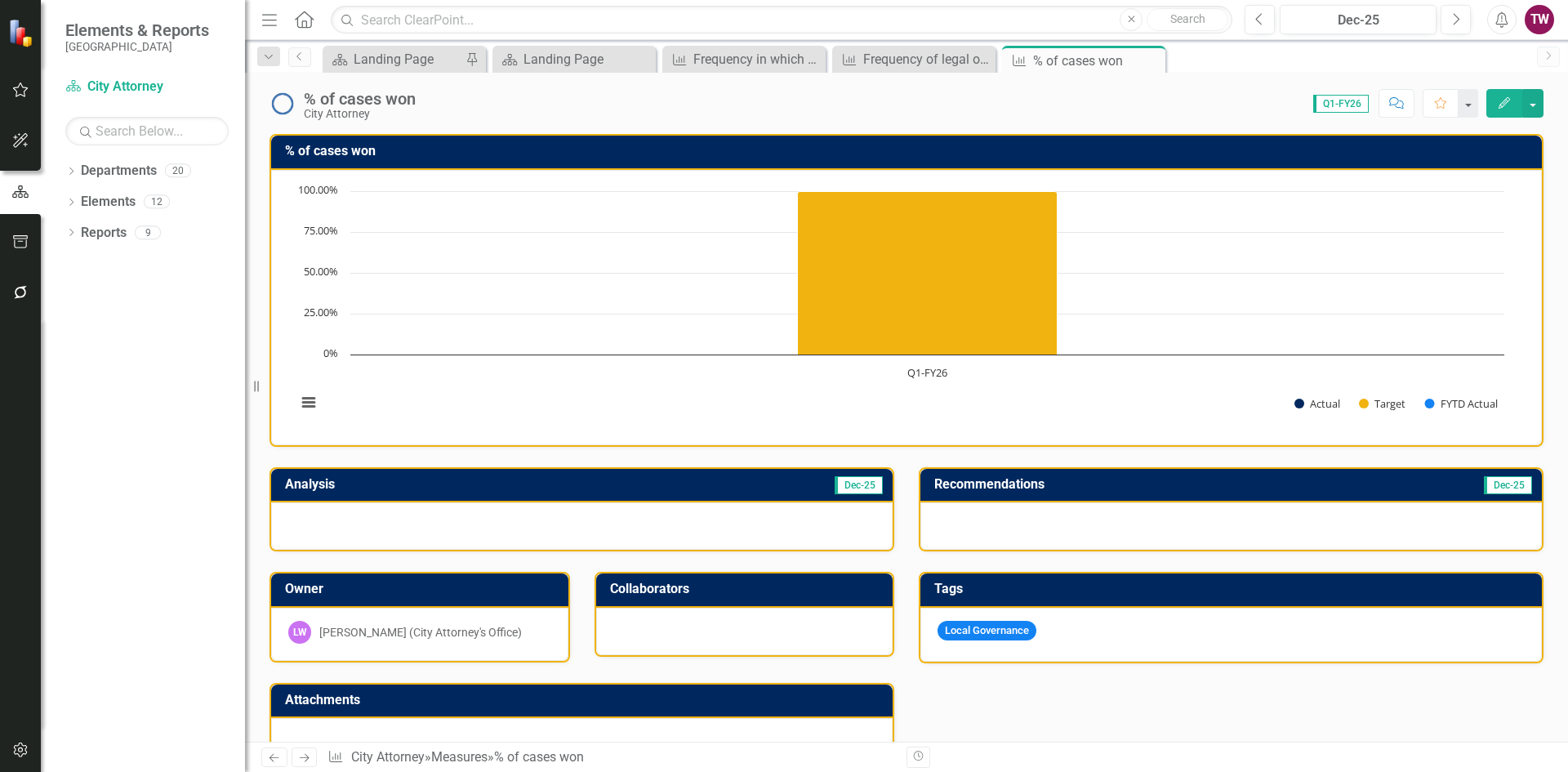
click at [278, 757] on icon "Previous" at bounding box center [273, 757] width 14 height 10
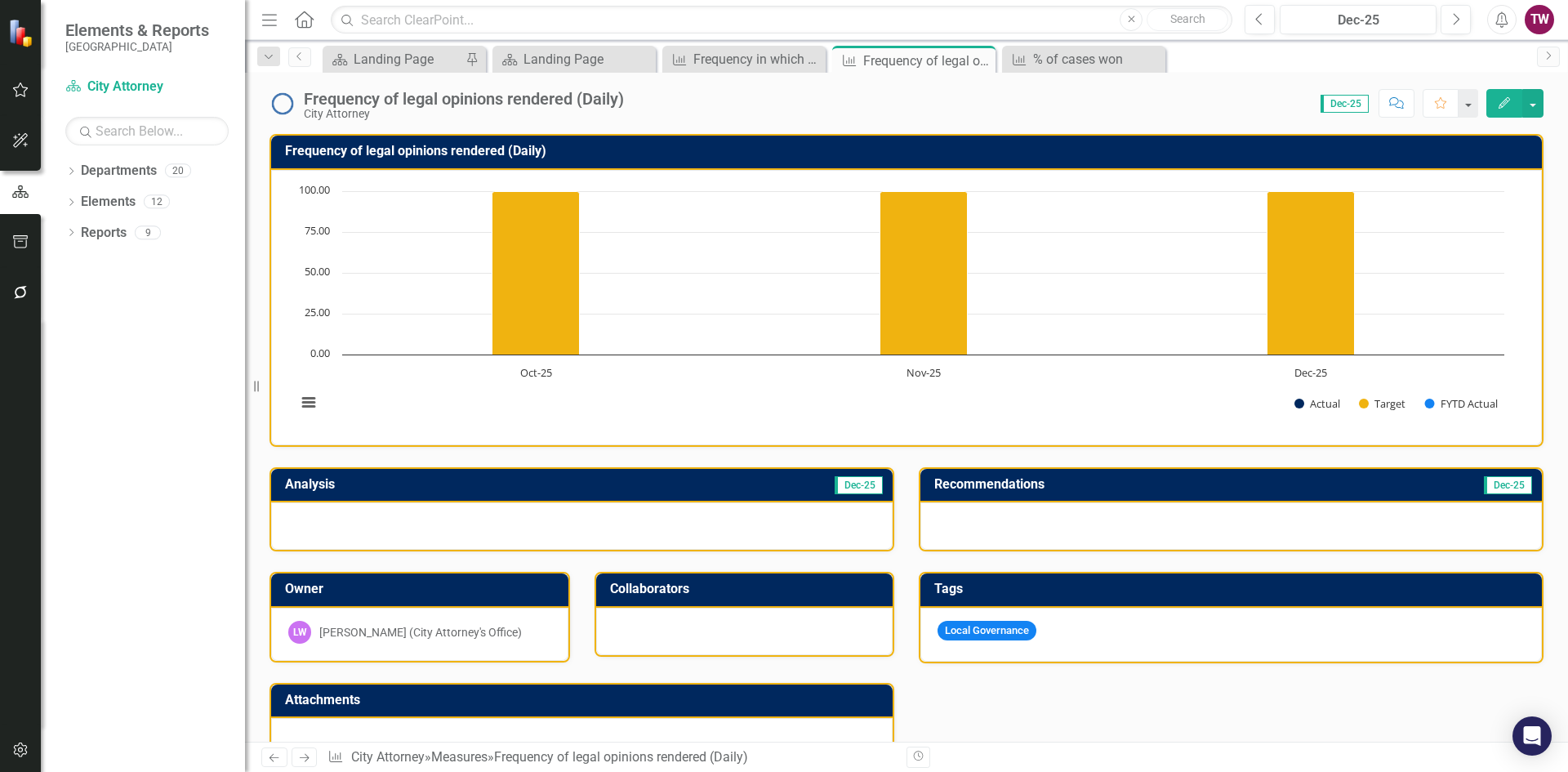
click at [0, 0] on icon "Close" at bounding box center [0, 0] width 0 height 0
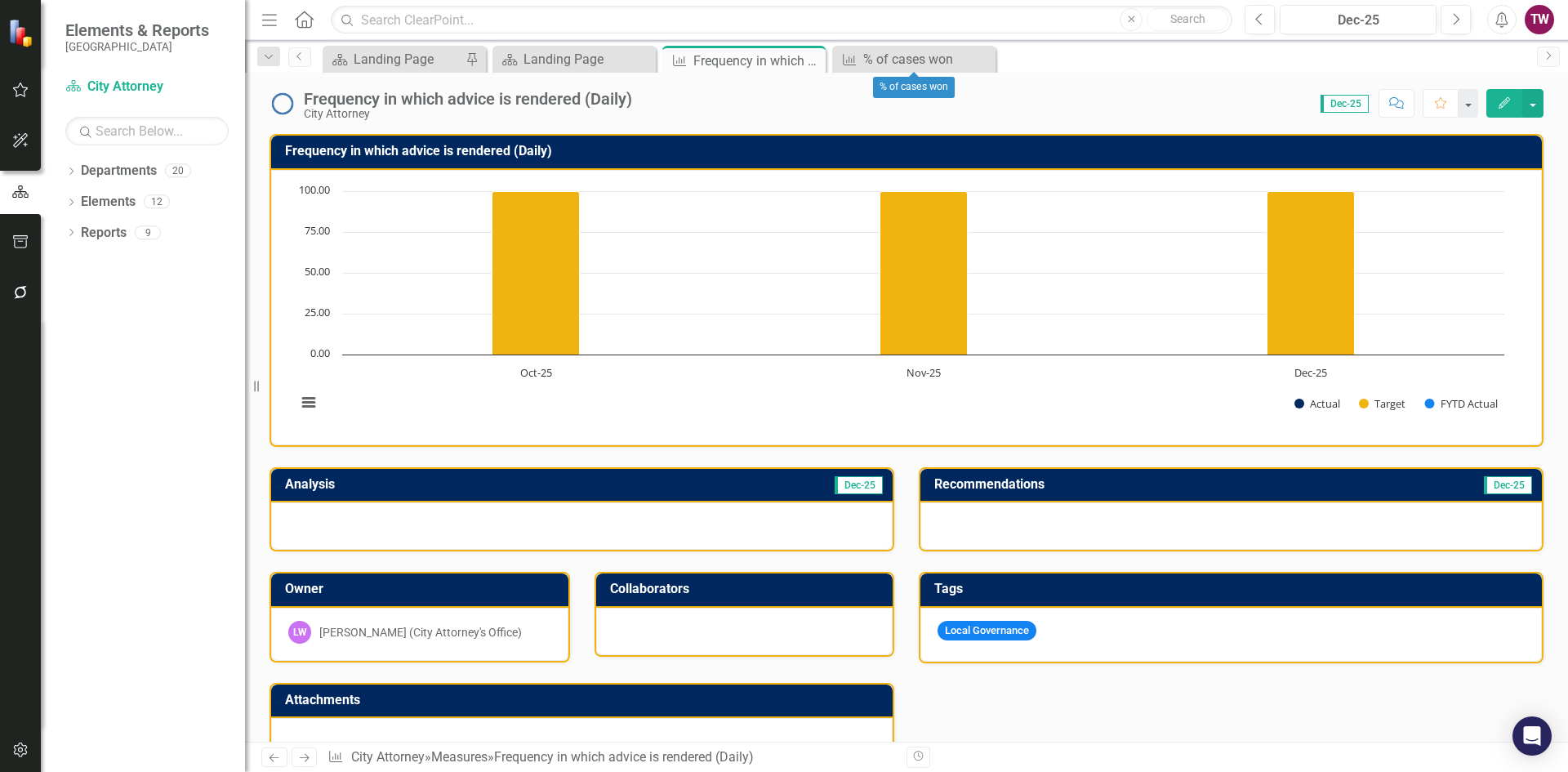
click at [0, 0] on icon "Close" at bounding box center [0, 0] width 0 height 0
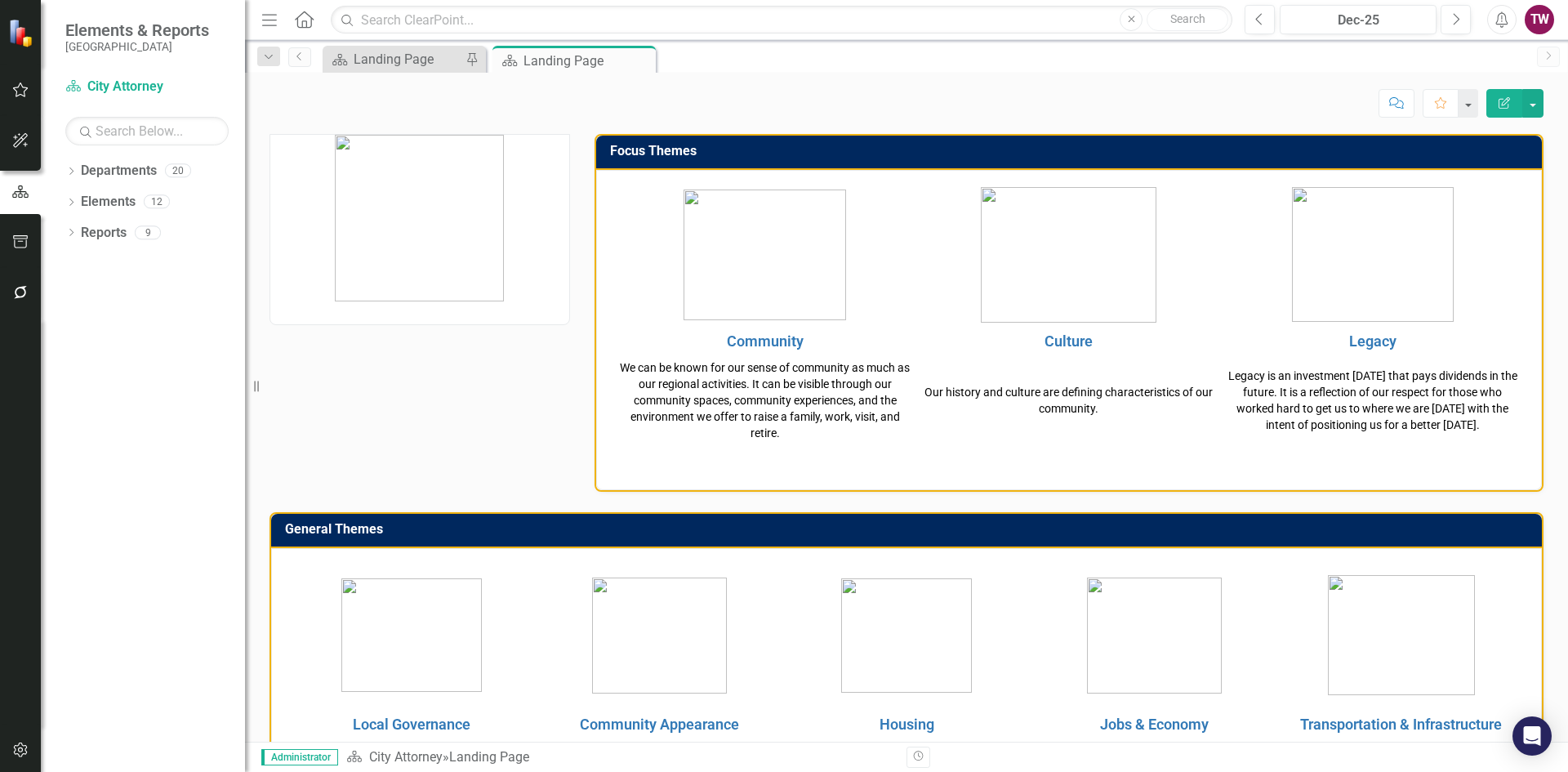
click at [0, 0] on icon "Close" at bounding box center [0, 0] width 0 height 0
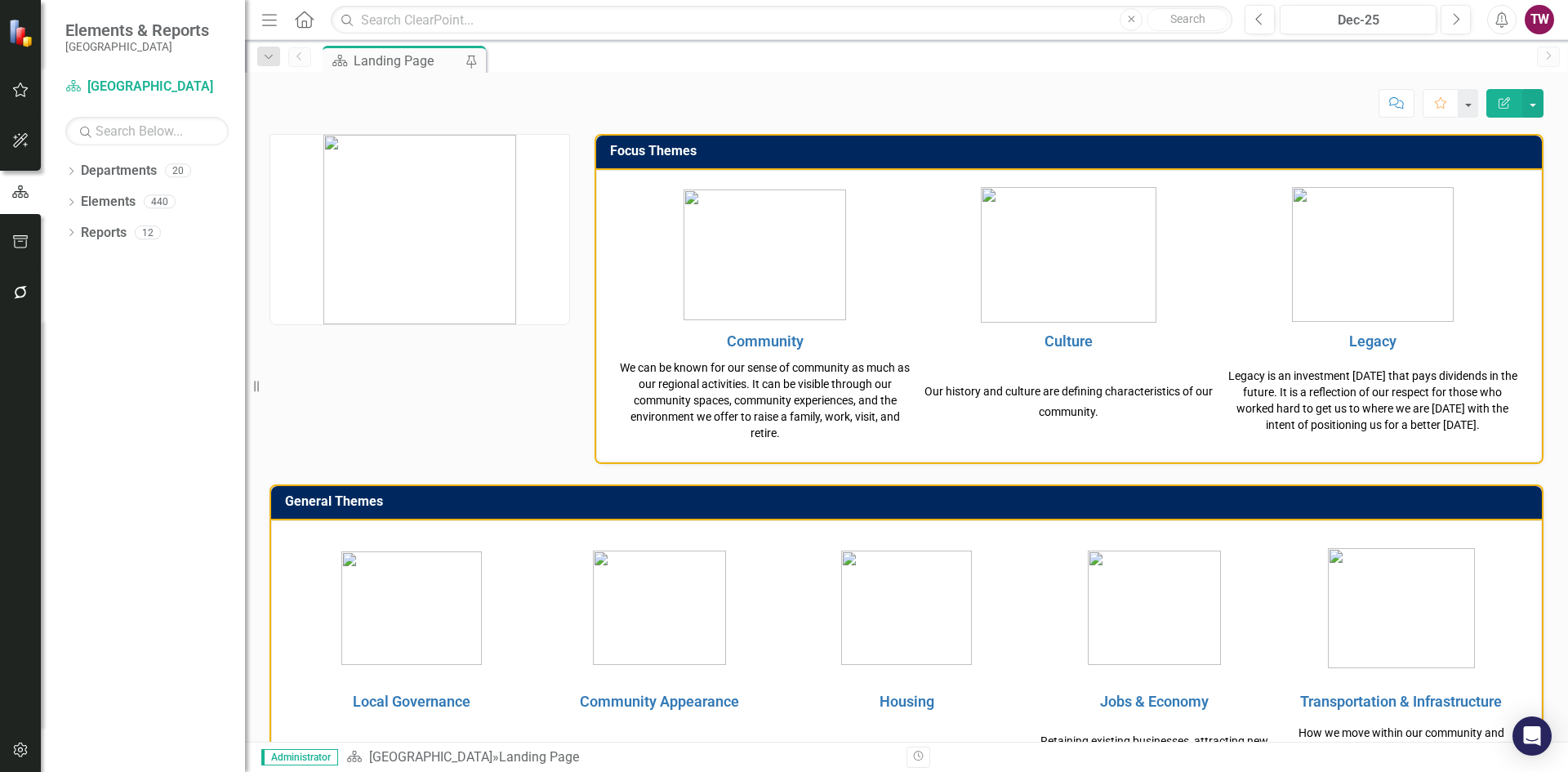
click at [73, 173] on icon "Dropdown" at bounding box center [70, 172] width 11 height 9
click at [74, 208] on div "Dropdown" at bounding box center [80, 202] width 12 height 14
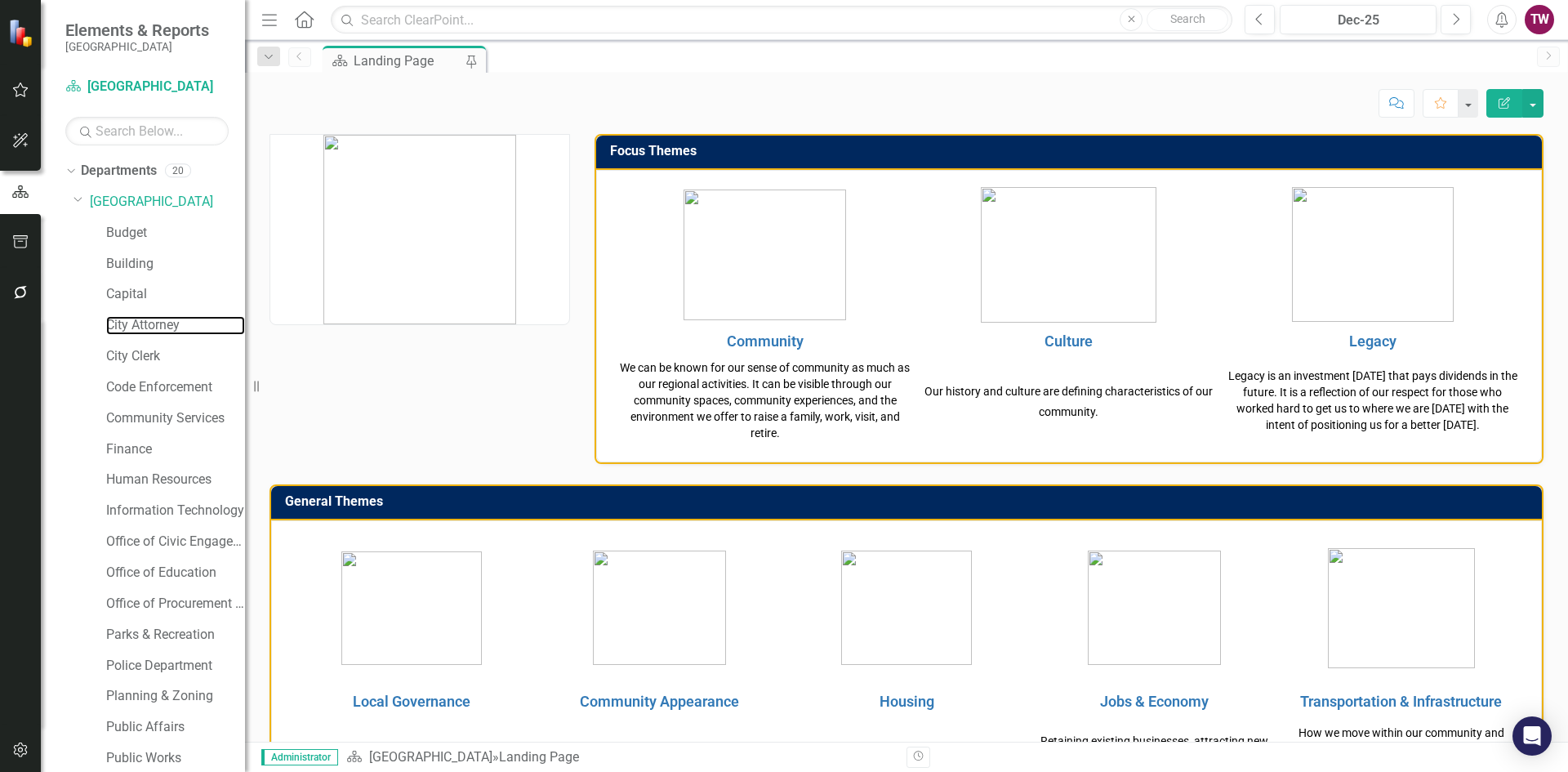
click at [139, 325] on link "City Attorney" at bounding box center [176, 326] width 139 height 19
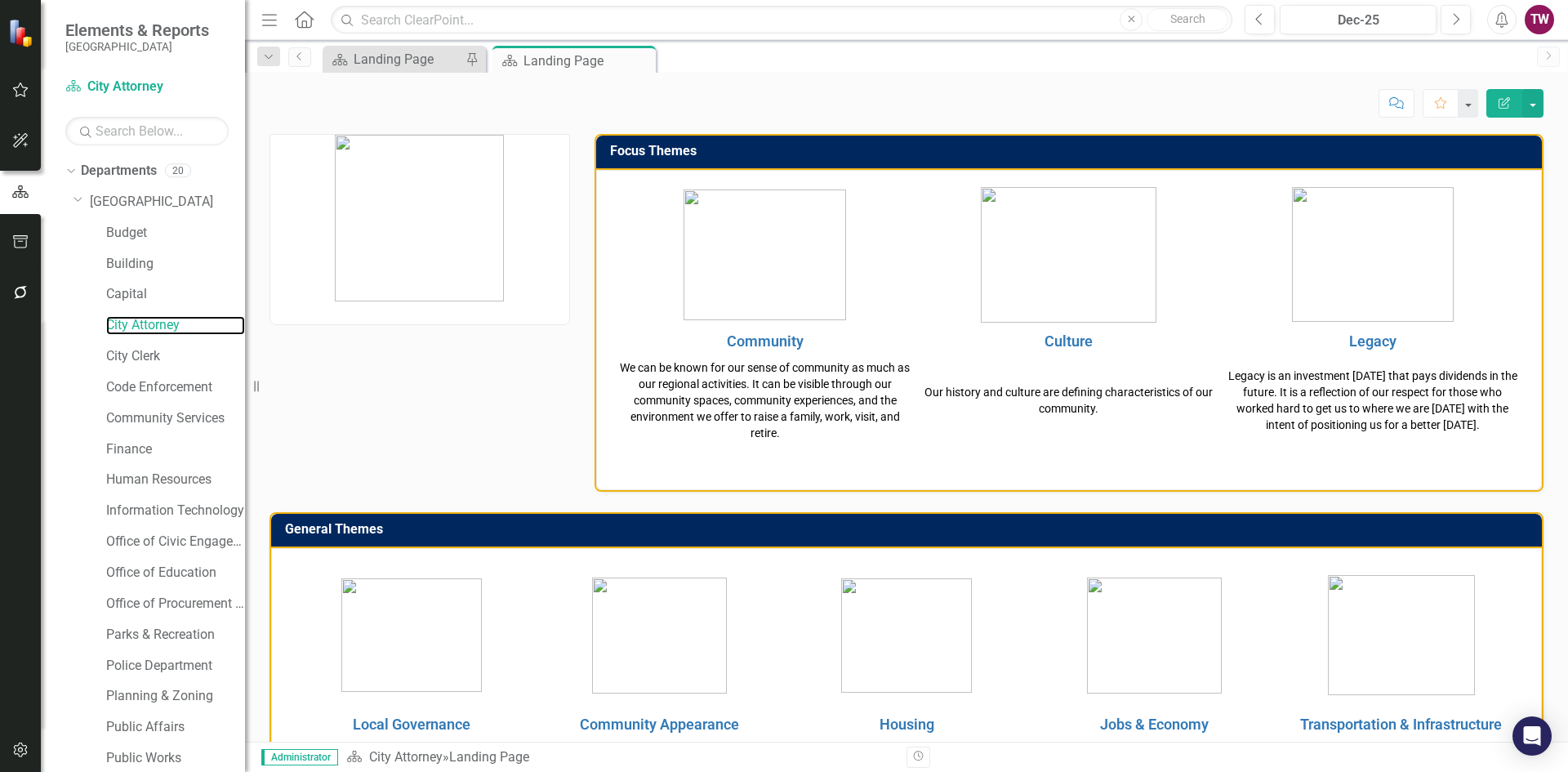
click at [165, 322] on link "City Attorney" at bounding box center [176, 326] width 139 height 19
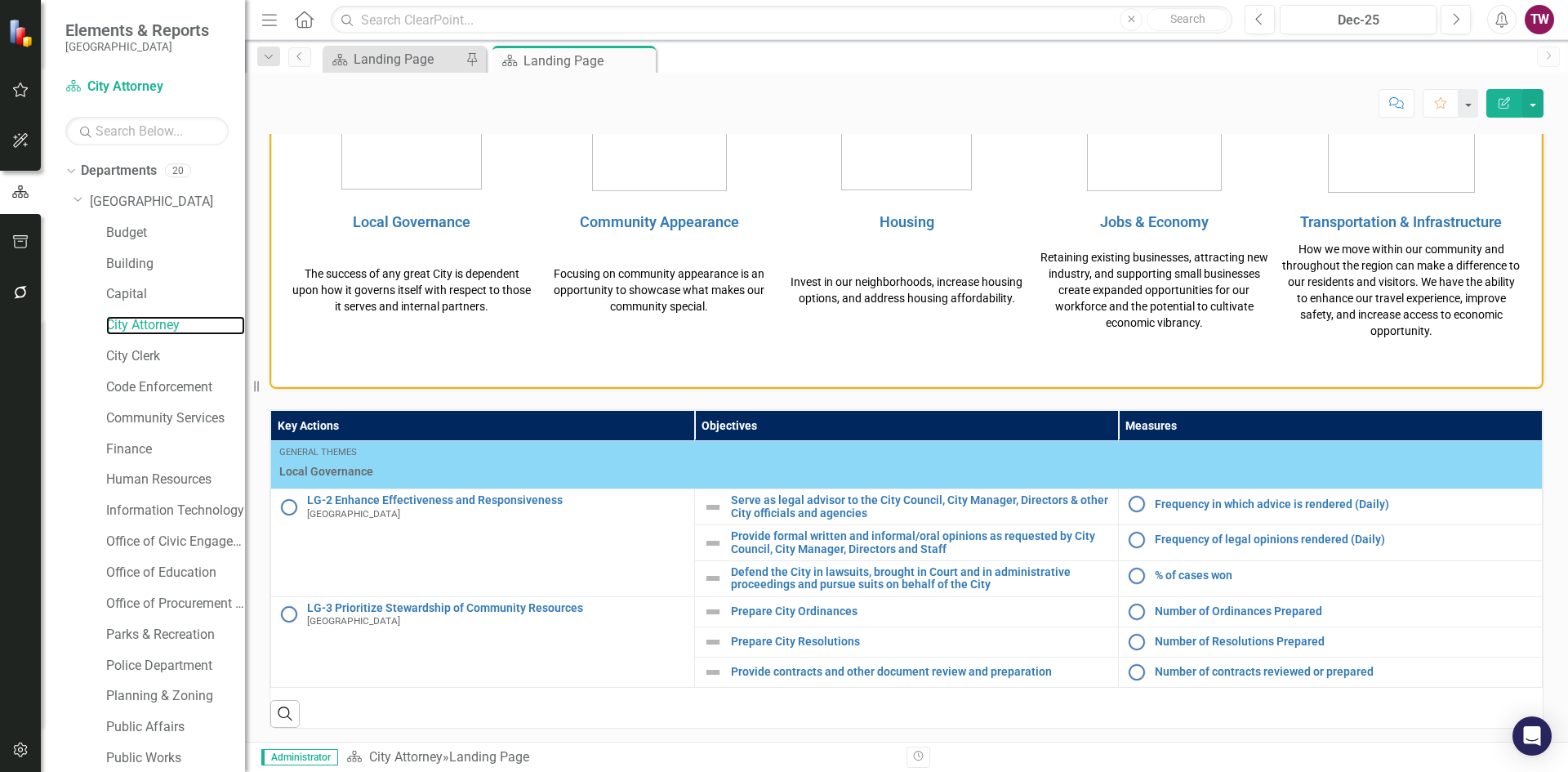
scroll to position [506, 0]
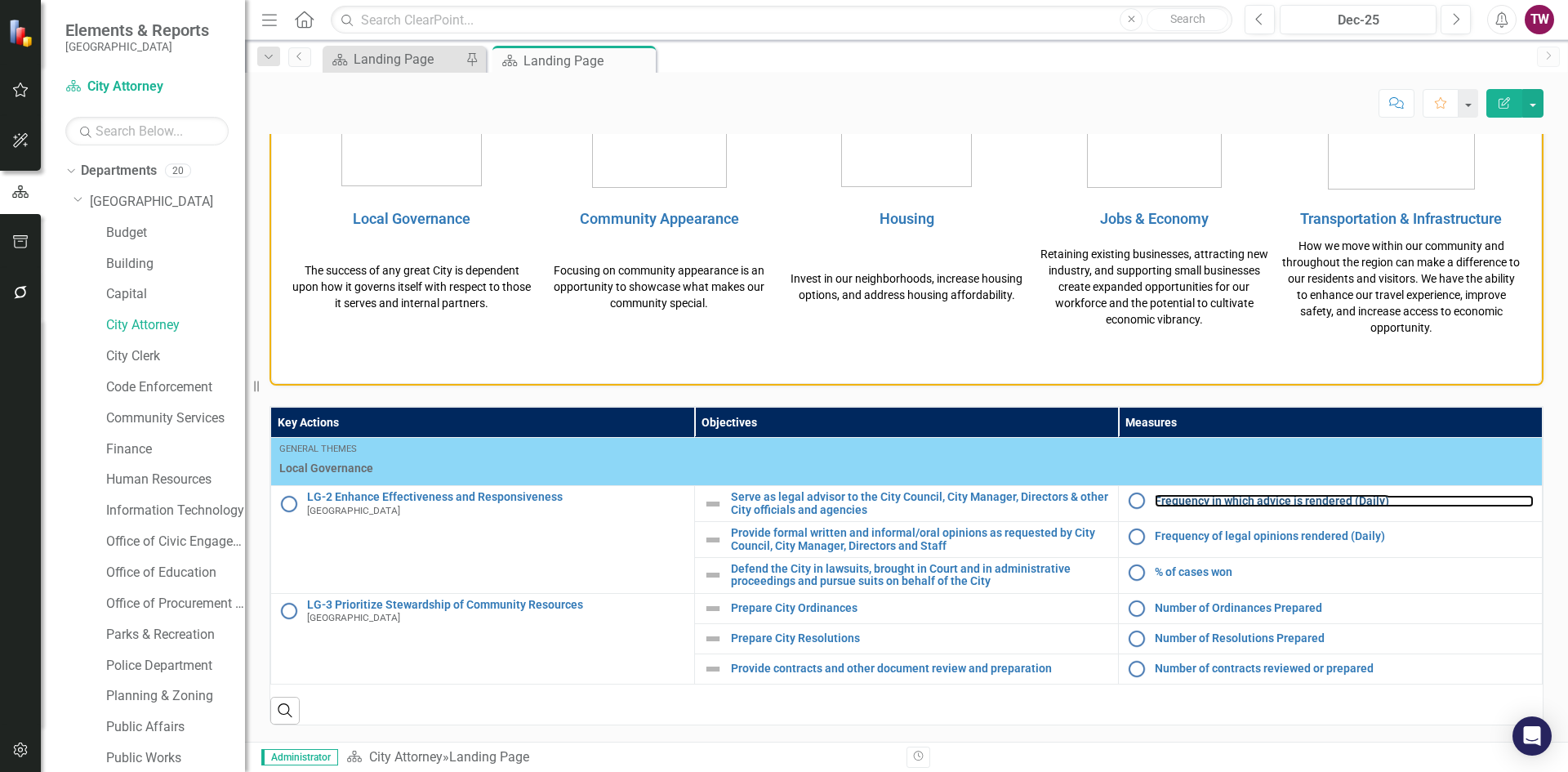
click at [1247, 501] on link "Frequency in which advice is rendered (Daily)" at bounding box center [1344, 501] width 379 height 12
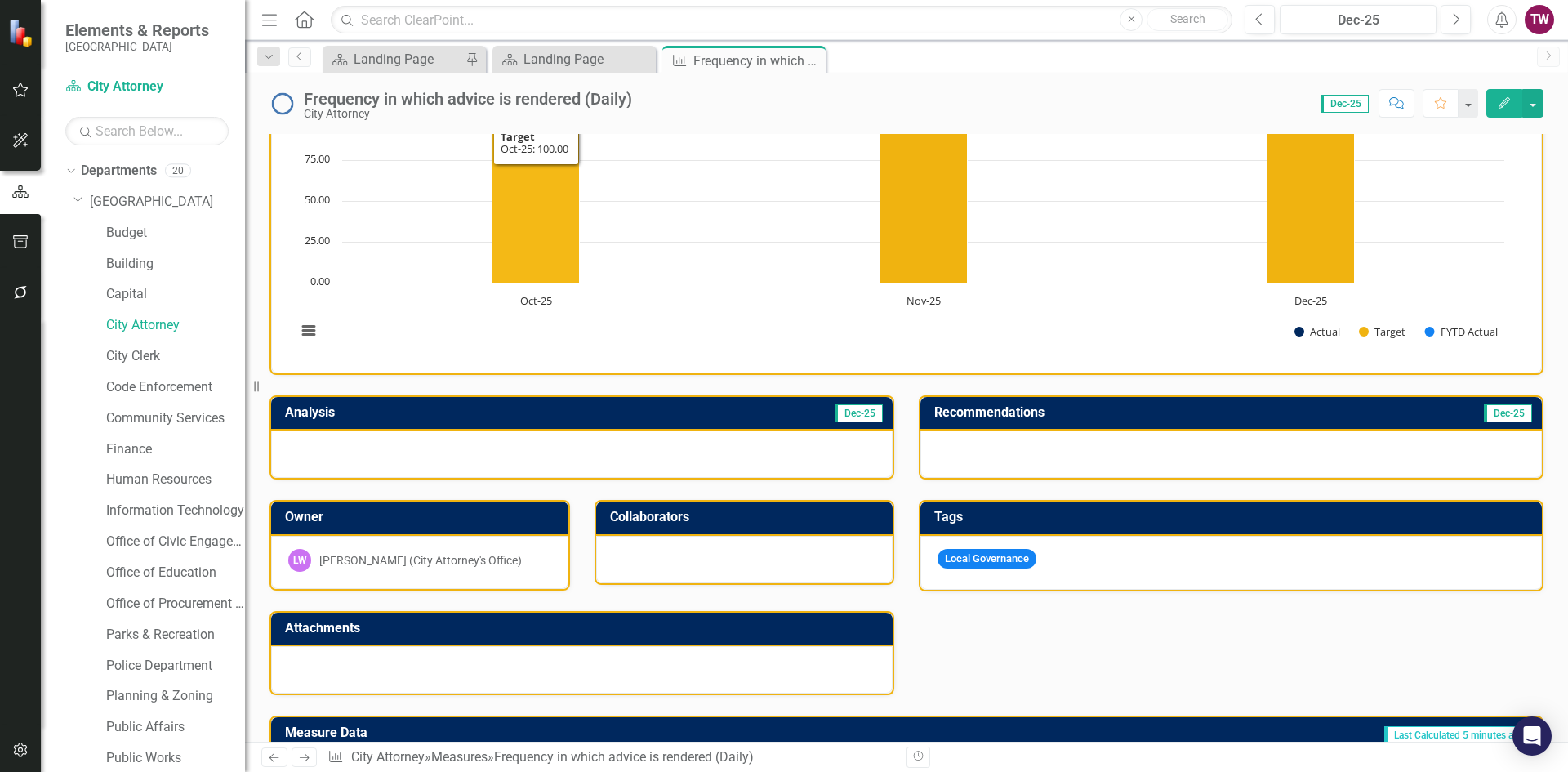
scroll to position [402, 0]
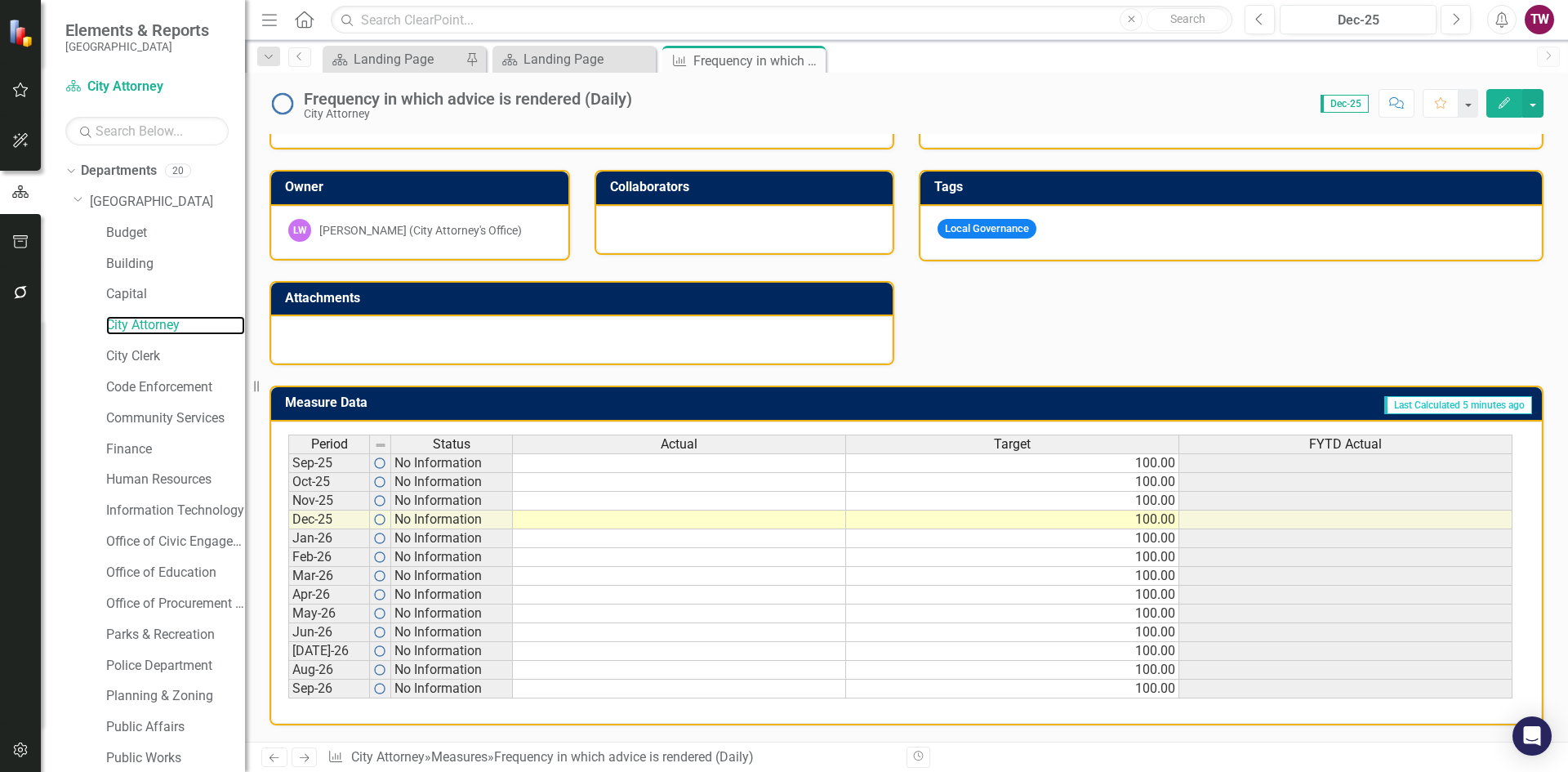
click at [161, 319] on link "City Attorney" at bounding box center [176, 326] width 139 height 19
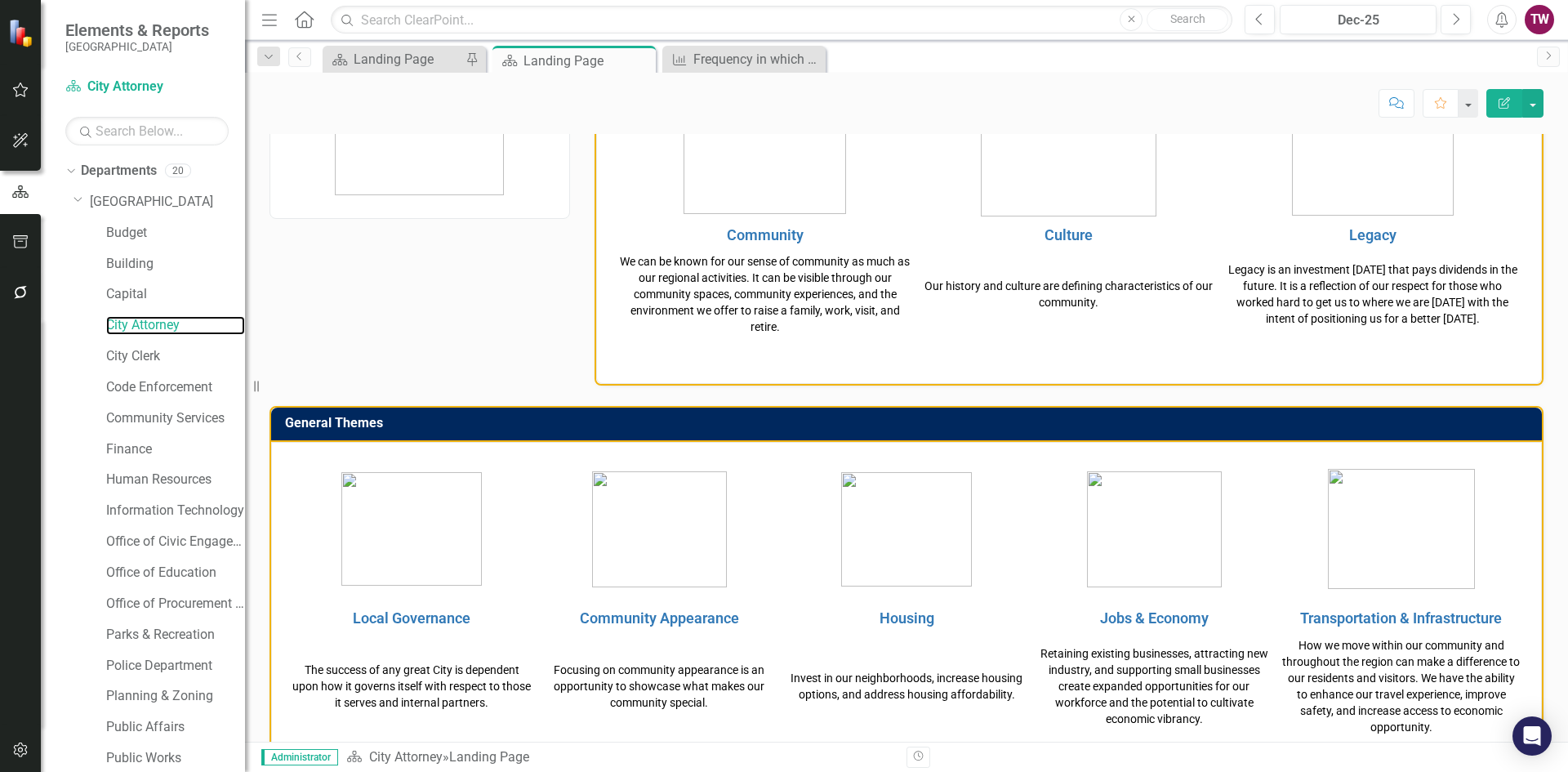
scroll to position [506, 0]
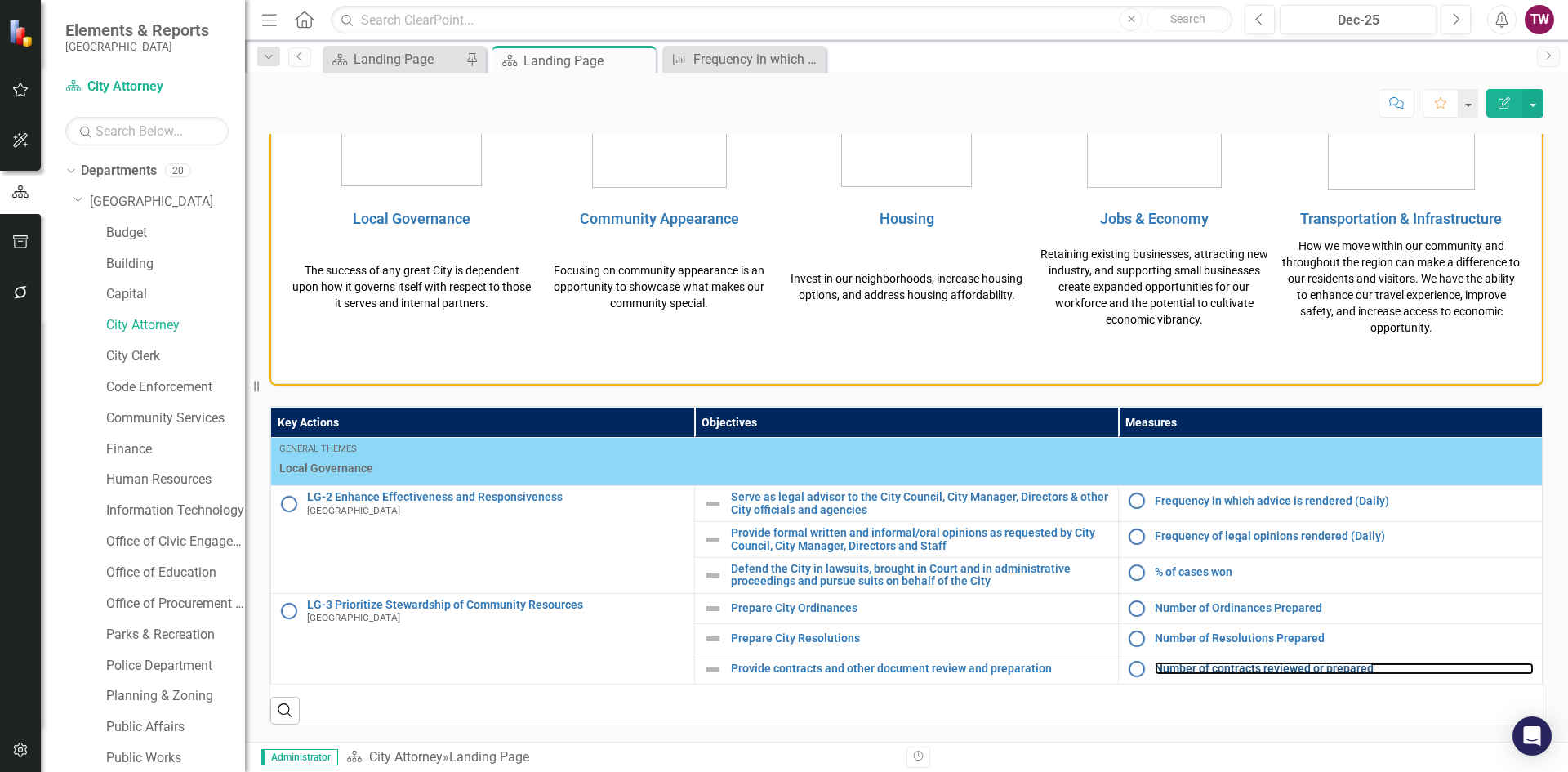
click at [1315, 672] on link "Number of contracts reviewed or prepared" at bounding box center [1344, 668] width 379 height 12
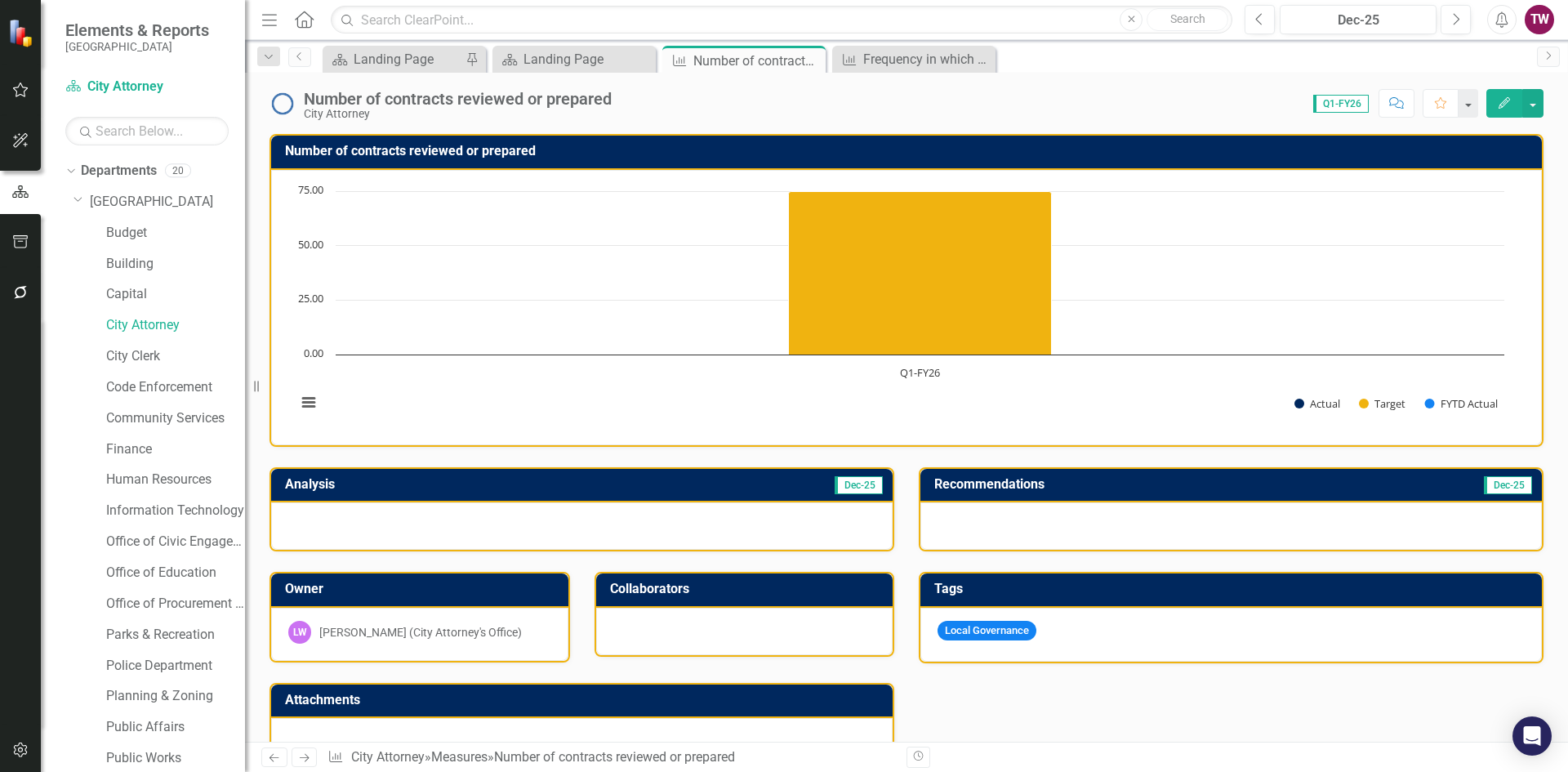
scroll to position [301, 0]
